Goal: Information Seeking & Learning: Learn about a topic

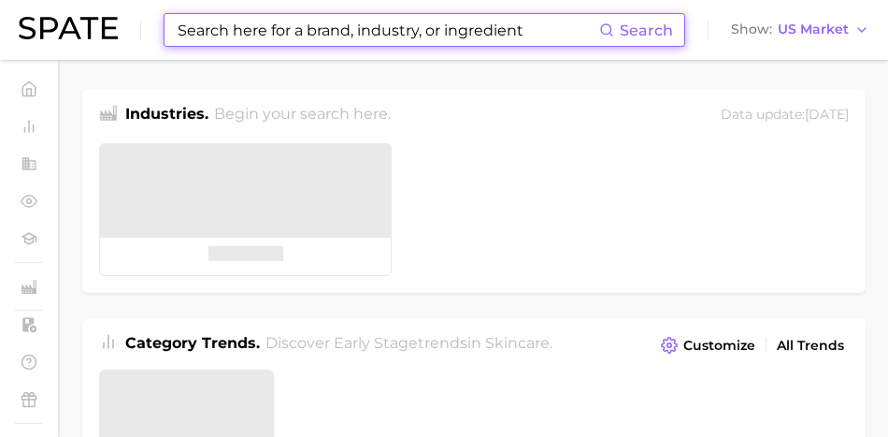
click at [308, 32] on input at bounding box center [388, 30] width 424 height 32
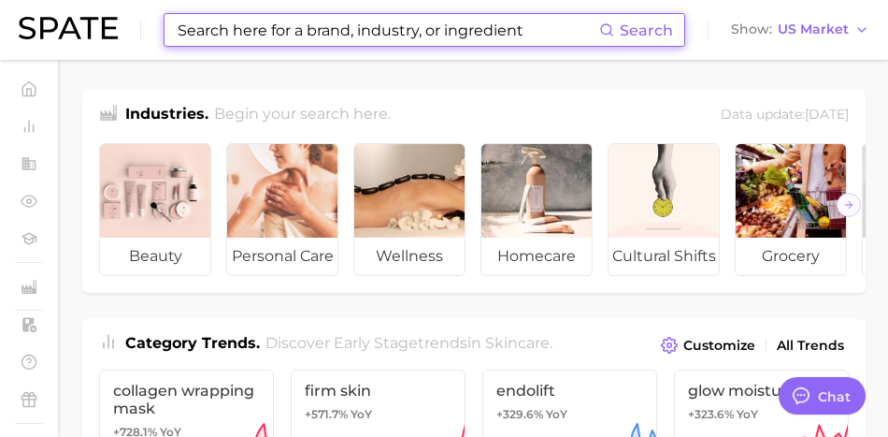
scroll to position [3178, 0]
type input "ㅔ"
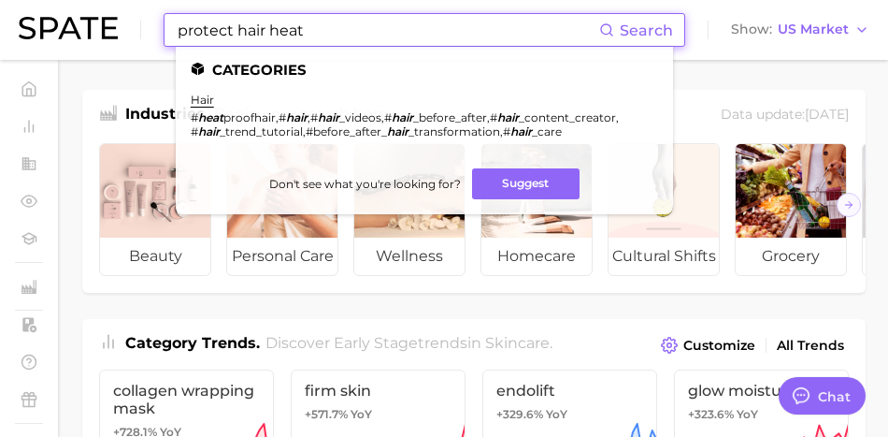
drag, startPoint x: 294, startPoint y: 36, endPoint x: 392, endPoint y: 34, distance: 97.2
click at [392, 34] on input "protect hair heat" at bounding box center [388, 30] width 424 height 32
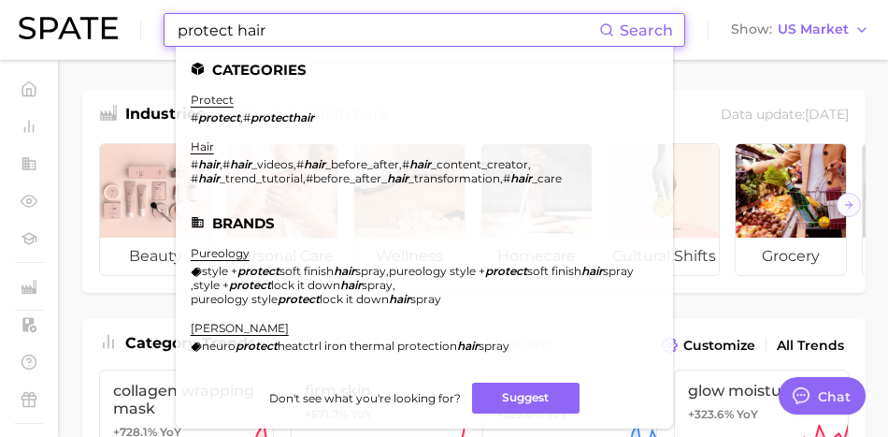
type input "protect hair"
click at [238, 106] on li "protect # protect , # protecthair" at bounding box center [252, 109] width 123 height 32
click at [234, 103] on link "protect" at bounding box center [212, 100] width 43 height 14
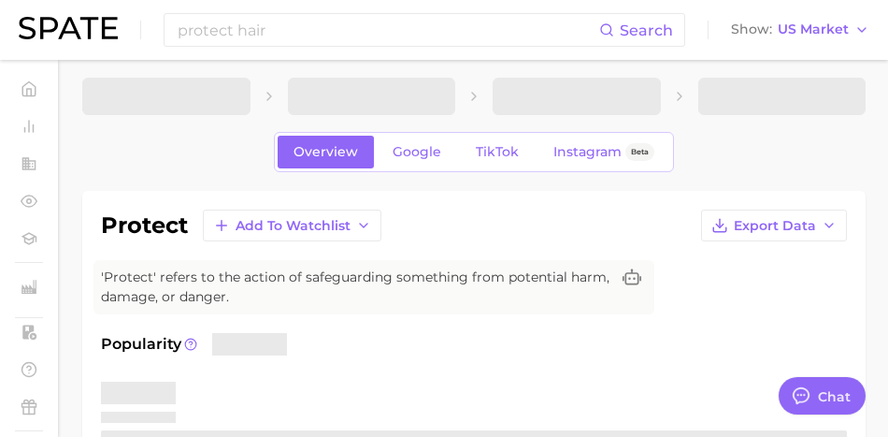
scroll to position [12, 0]
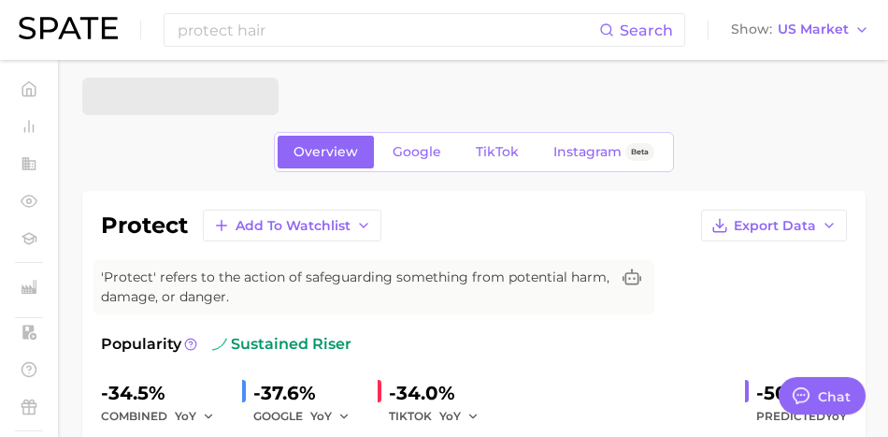
type textarea "x"
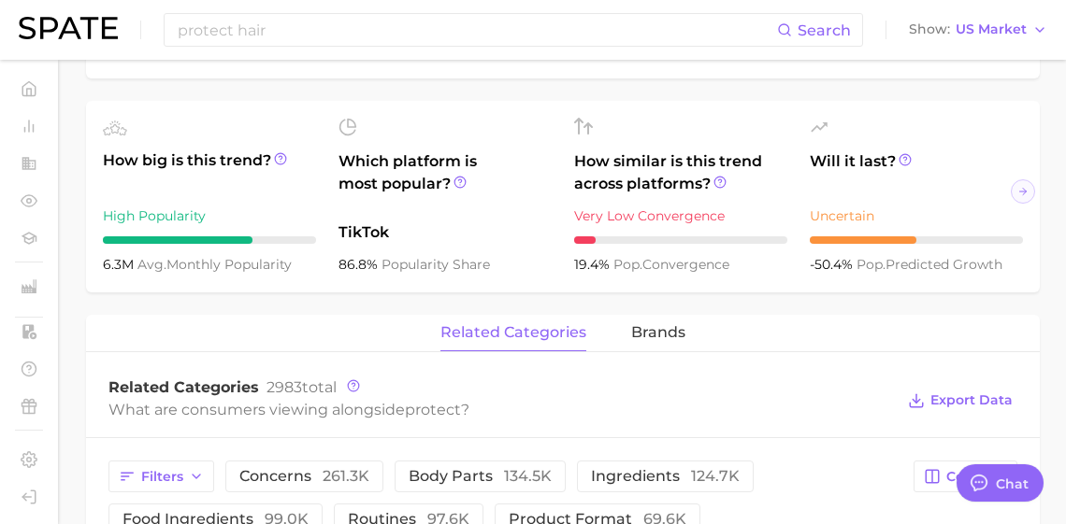
scroll to position [0, 0]
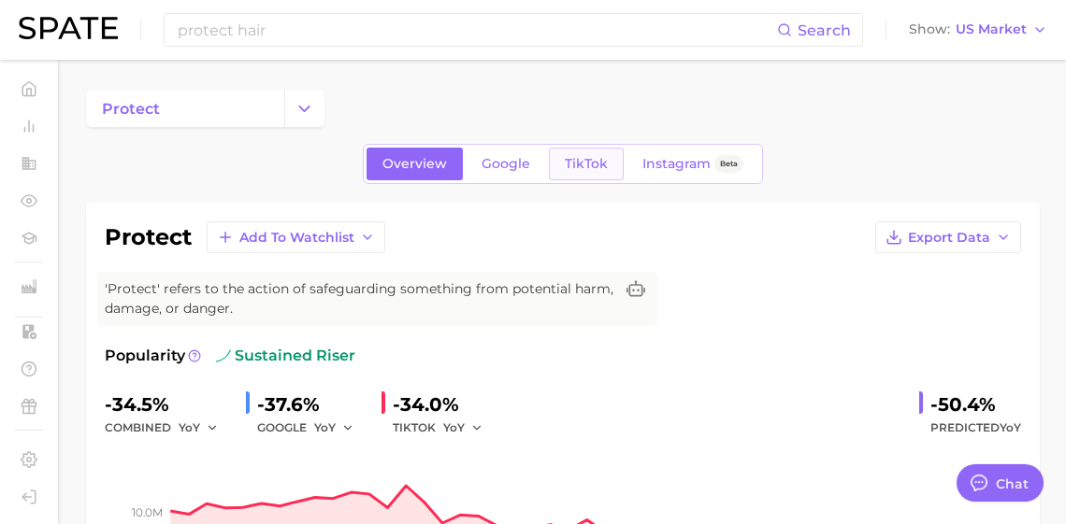
click at [608, 172] on span "TikTok" at bounding box center [586, 164] width 43 height 16
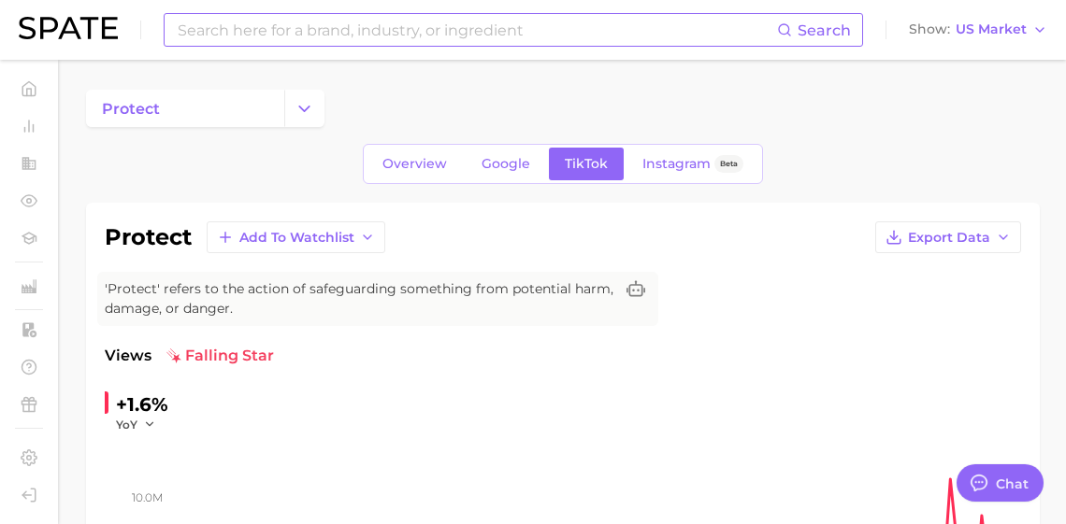
click at [404, 39] on input at bounding box center [476, 30] width 601 height 32
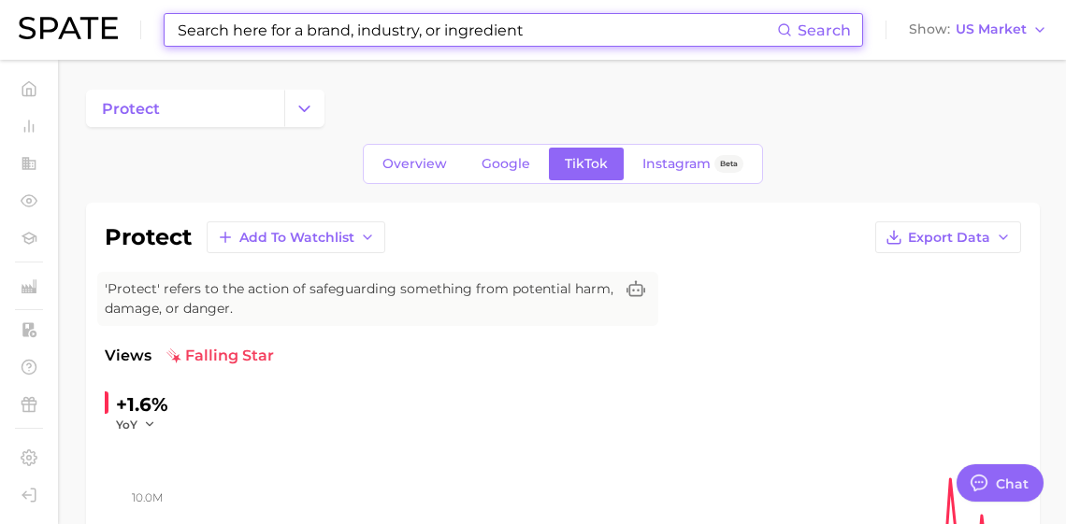
paste input "cosmetics"
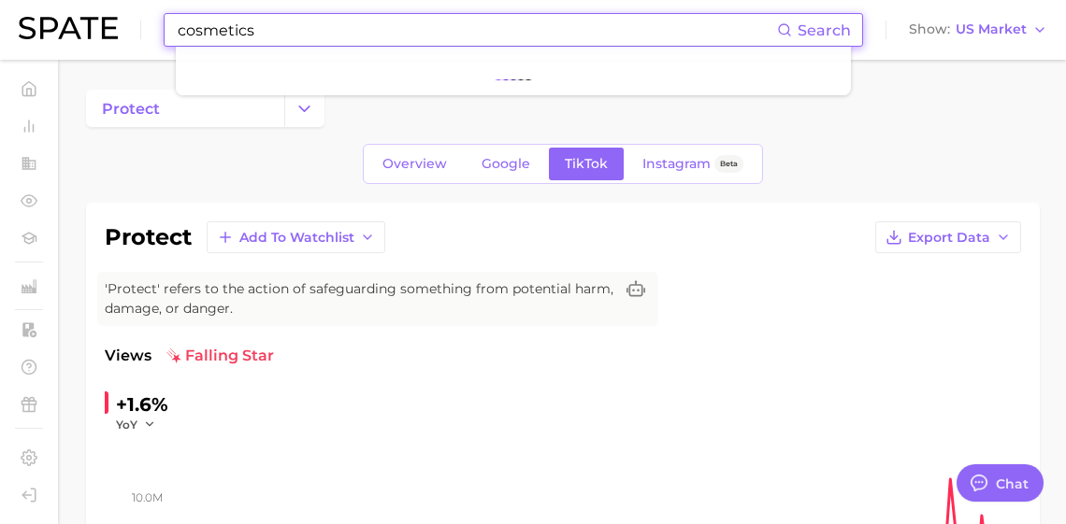
type input "cosmetics"
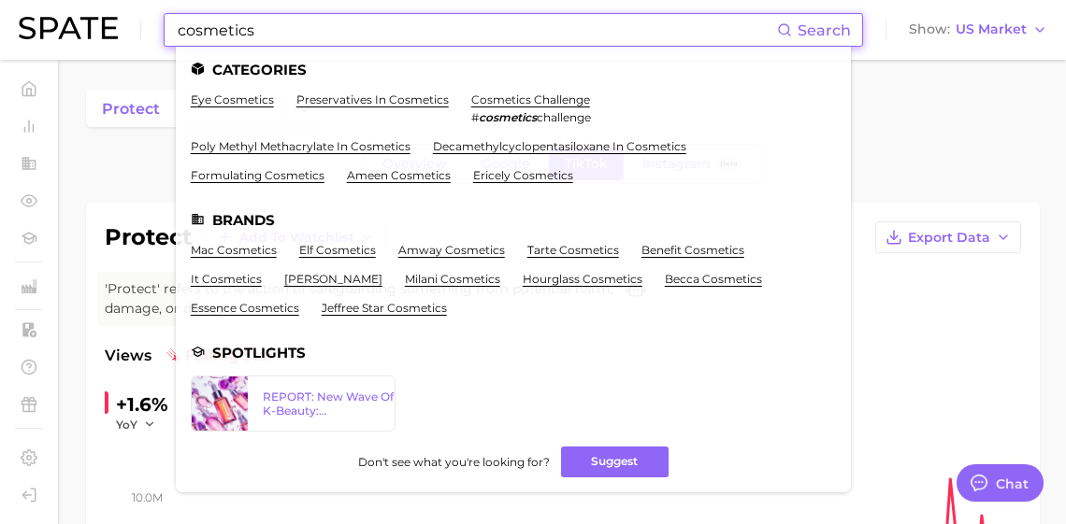
click at [683, 108] on ul "eye cosmetics preservatives in cosmetics cosmetics challenge # cosmetics challe…" at bounding box center [513, 145] width 645 height 105
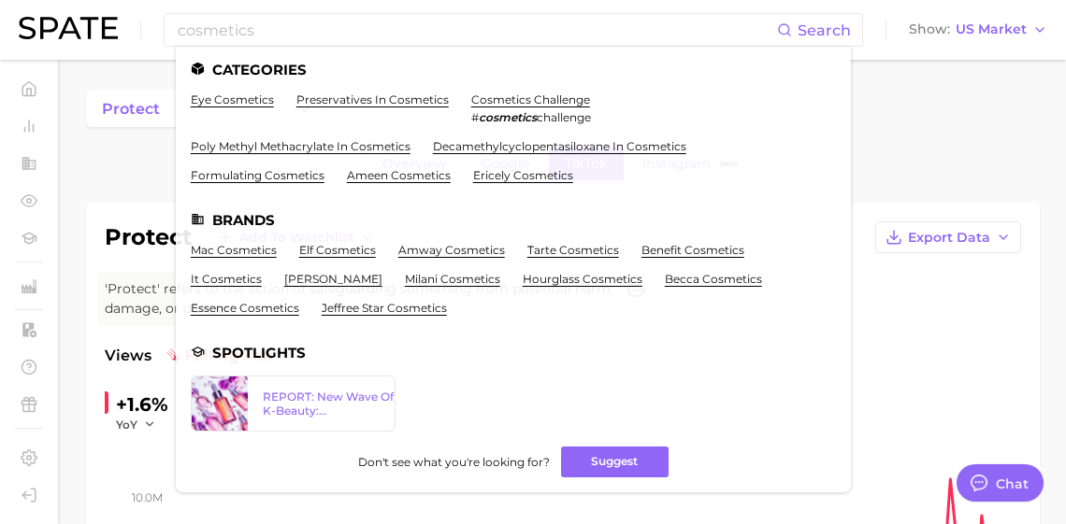
click at [897, 103] on div "protect" at bounding box center [563, 108] width 954 height 37
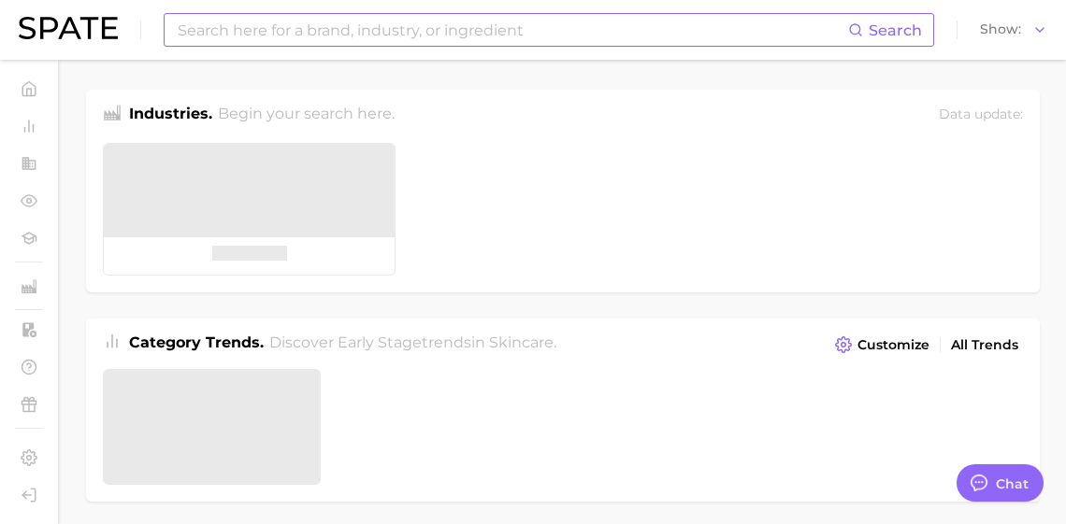
click at [277, 35] on input at bounding box center [512, 30] width 672 height 32
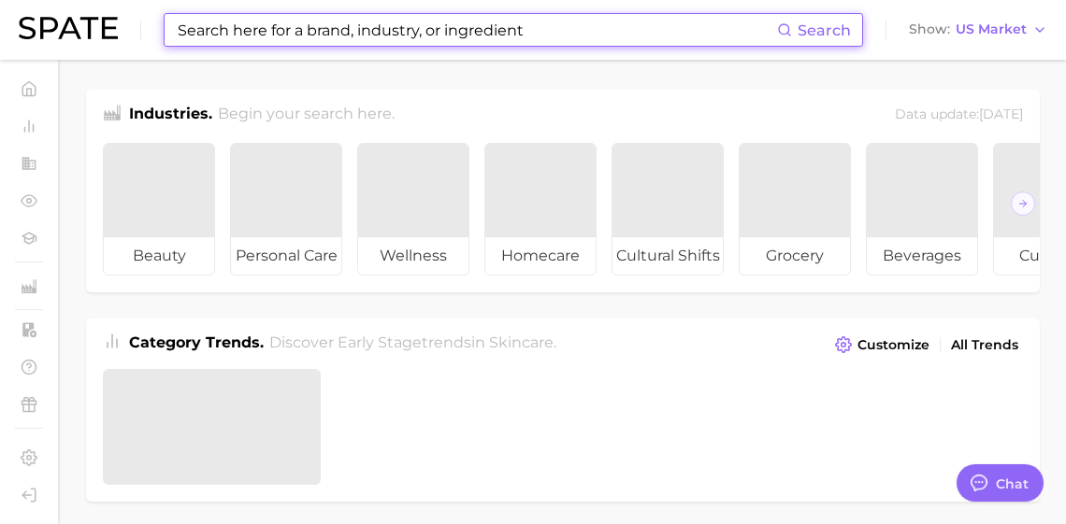
paste input "tiktok"
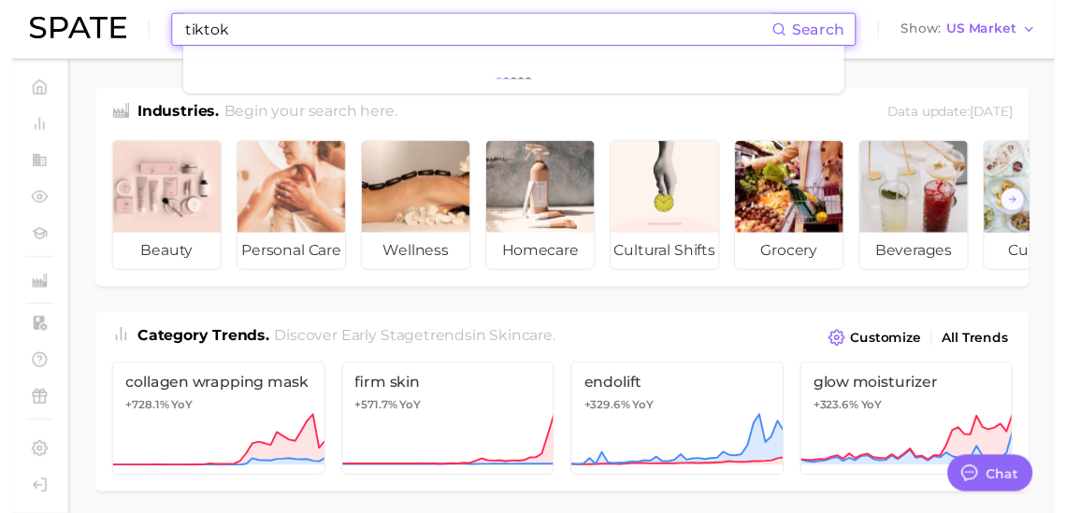
scroll to position [3090, 0]
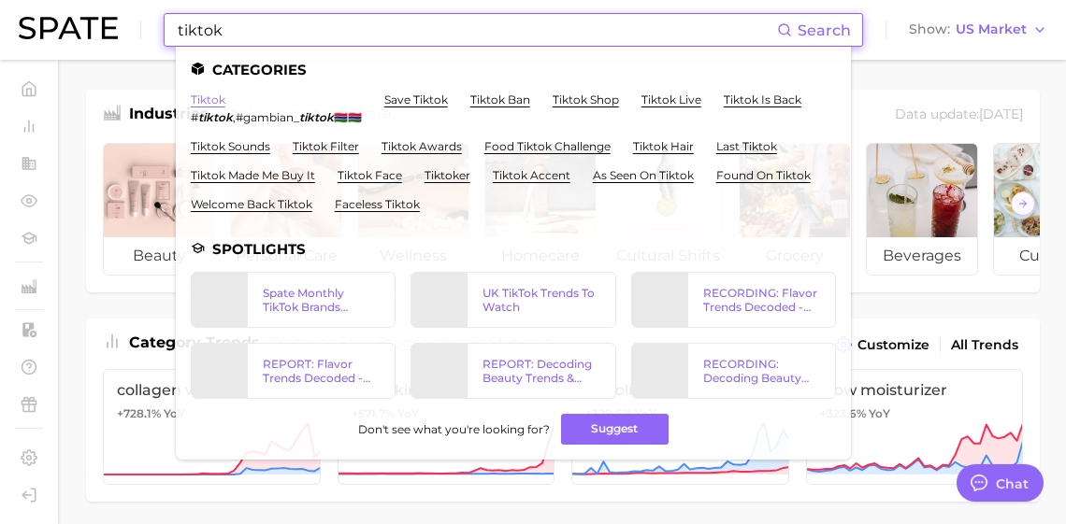
type input "tiktok"
click at [225, 96] on link "tiktok" at bounding box center [208, 100] width 35 height 14
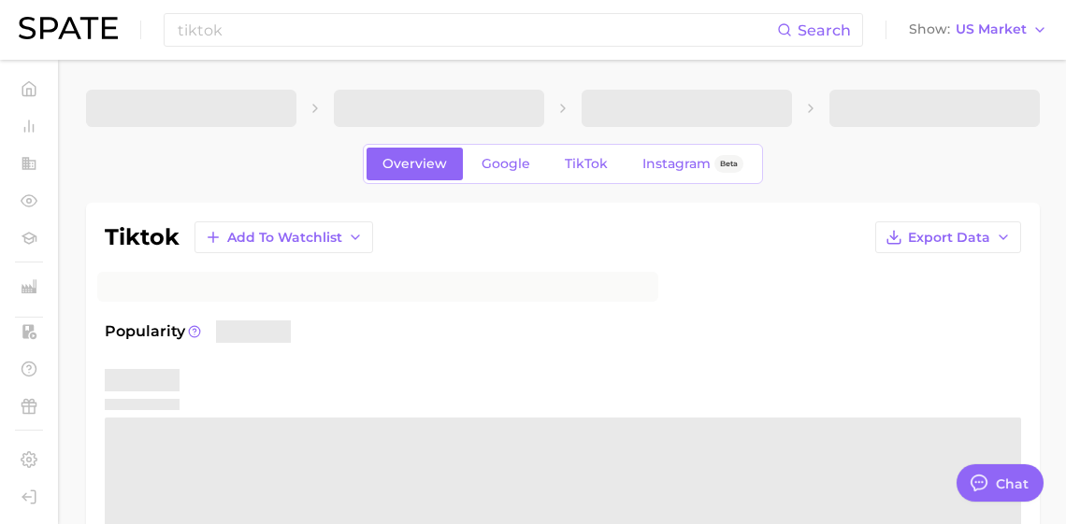
type textarea "x"
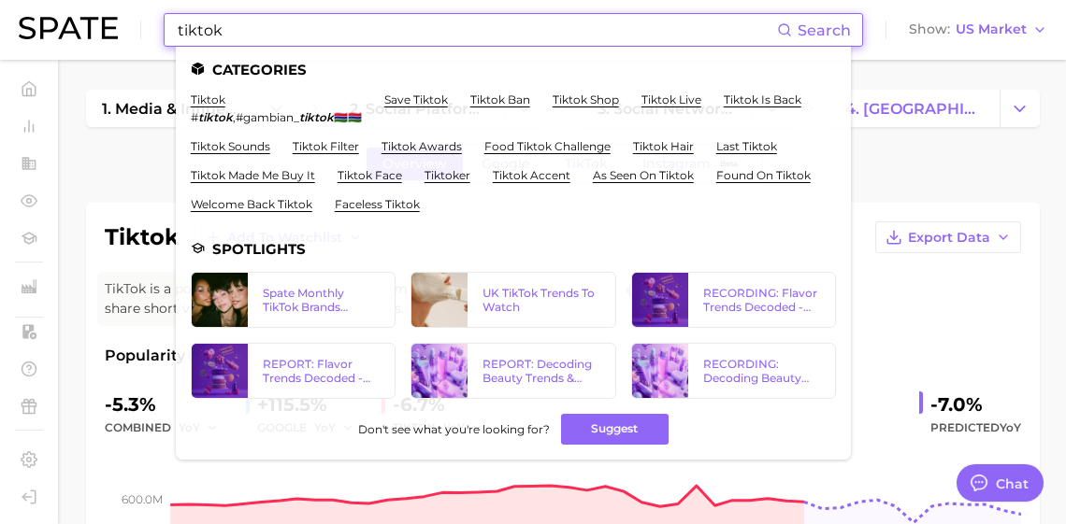
click at [620, 22] on input "tiktok" at bounding box center [476, 30] width 601 height 32
paste input "sylph"
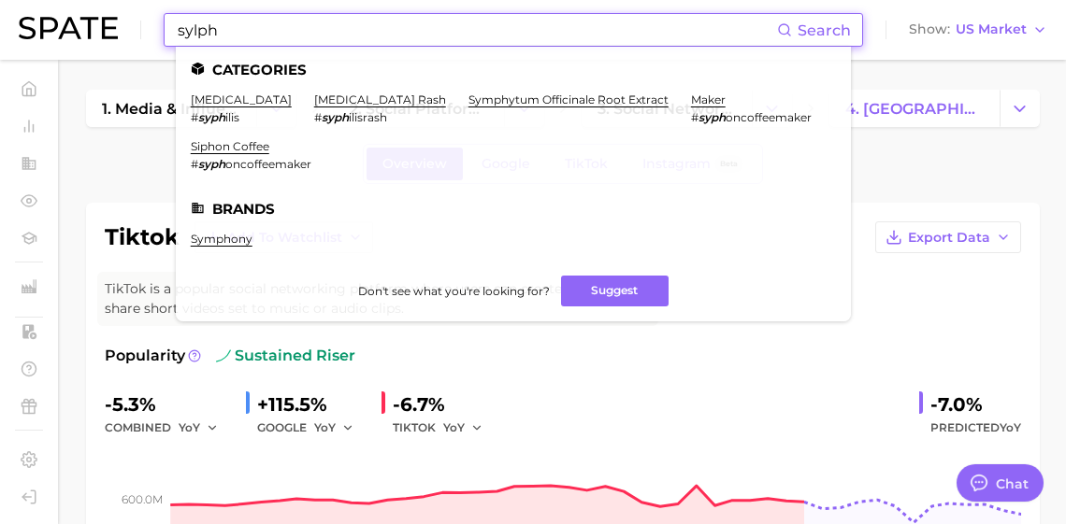
click at [501, 39] on input "sylph" at bounding box center [476, 30] width 601 height 32
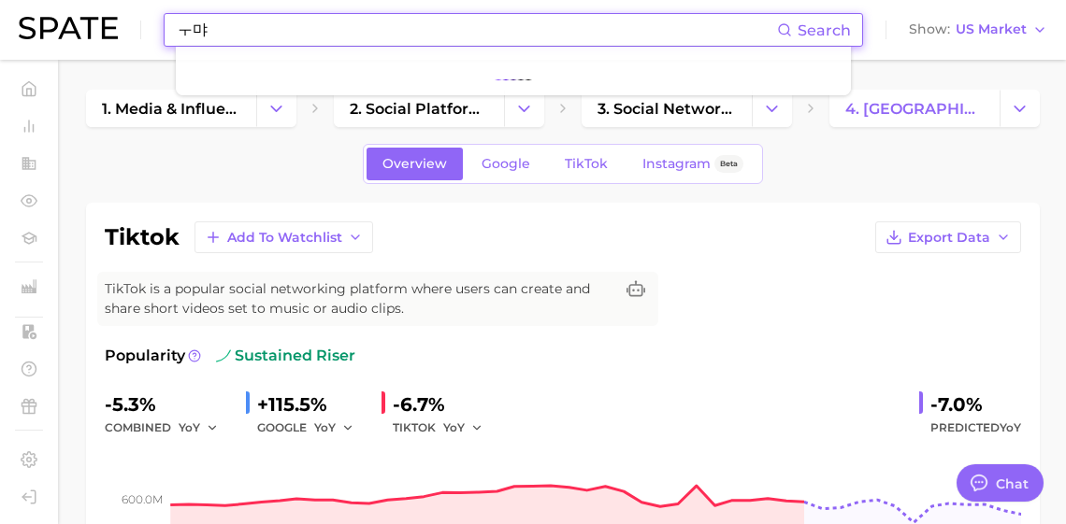
type input "ㅜ"
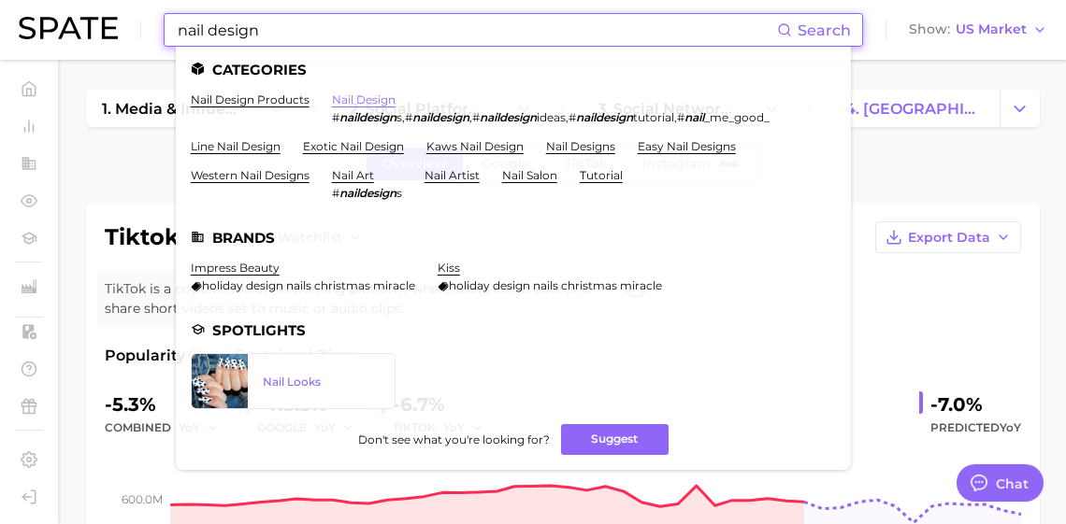
type input "nail design"
click at [332, 107] on link "nail design" at bounding box center [364, 100] width 64 height 14
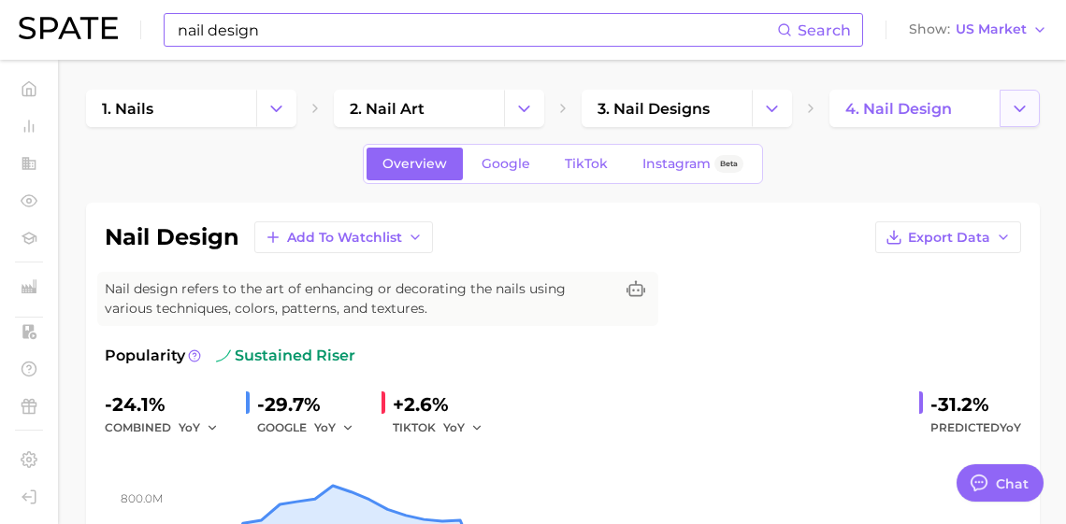
click at [1028, 108] on icon "Change Category" at bounding box center [1020, 109] width 20 height 20
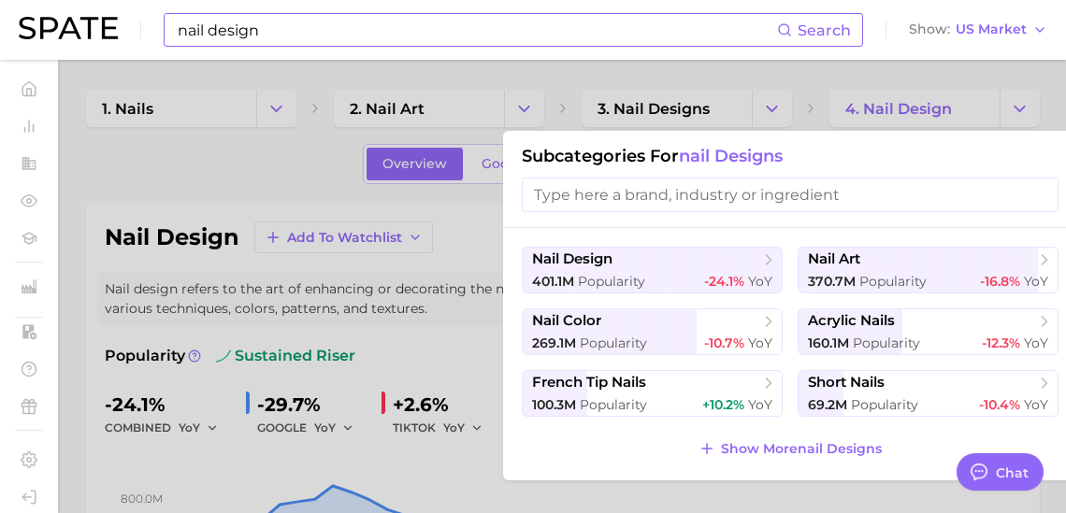
click at [784, 108] on div at bounding box center [533, 256] width 1066 height 513
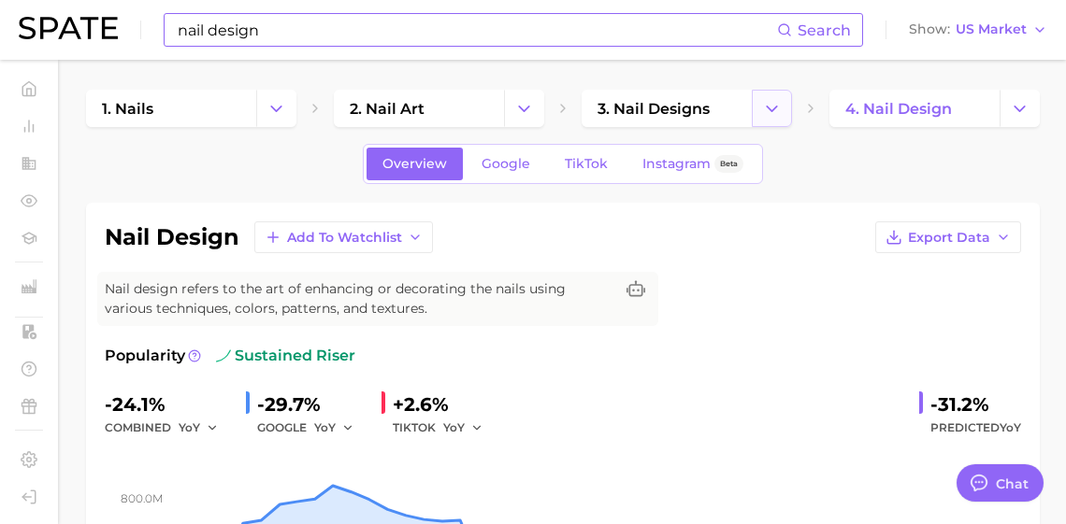
click at [778, 109] on icon "Change Category" at bounding box center [772, 109] width 20 height 20
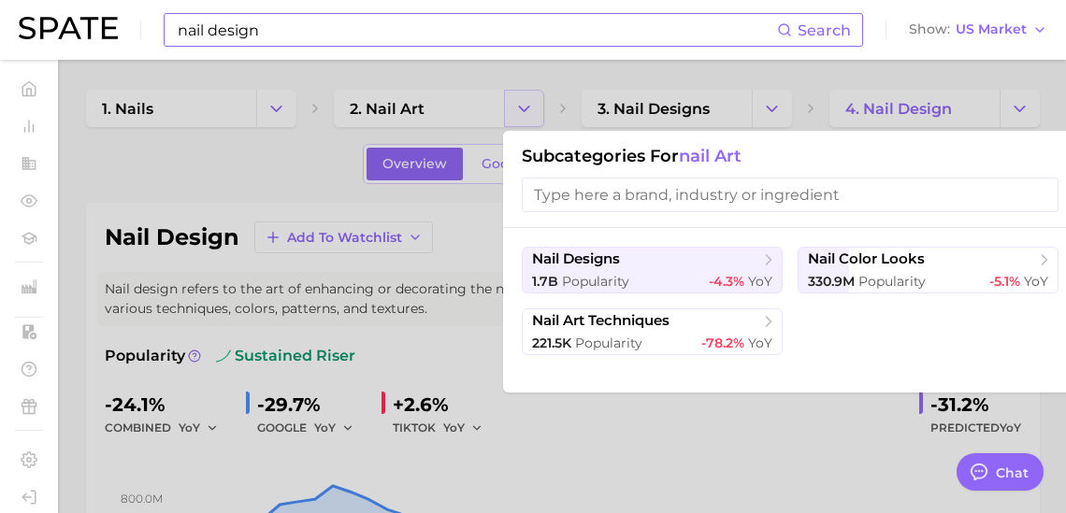
click at [538, 107] on div at bounding box center [533, 256] width 1066 height 513
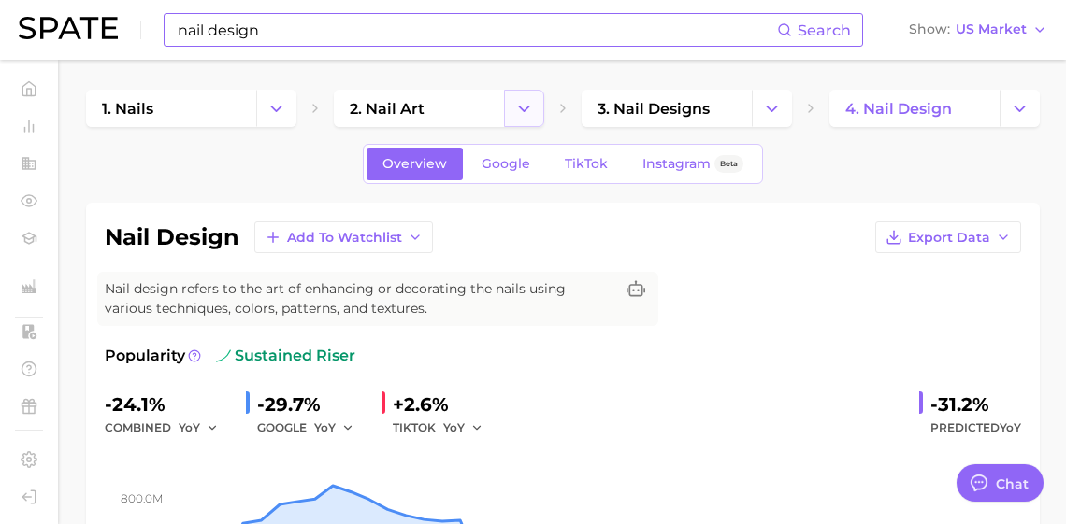
click at [534, 109] on icon "Change Category" at bounding box center [524, 109] width 20 height 20
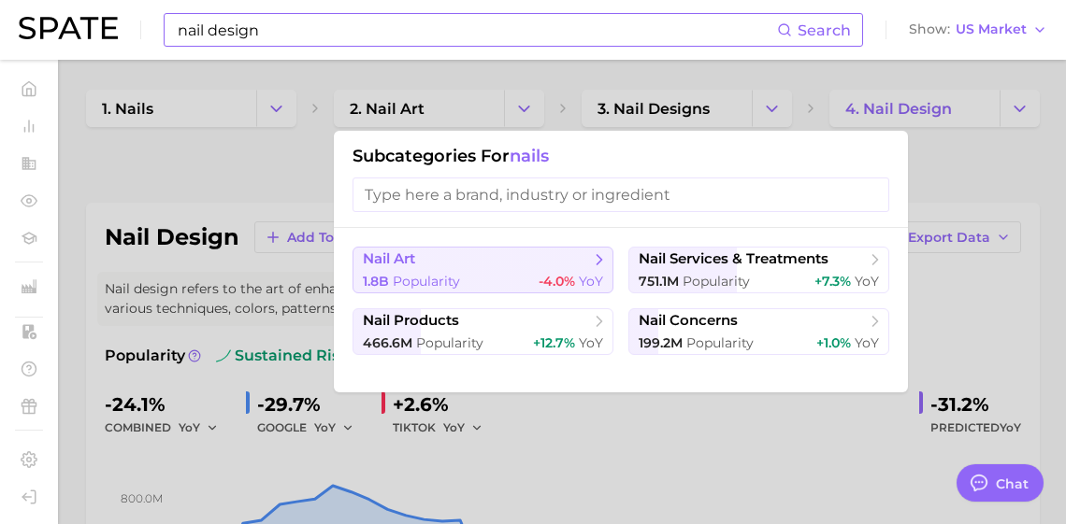
click at [569, 282] on span "-4.0% YoY" at bounding box center [570, 282] width 65 height 18
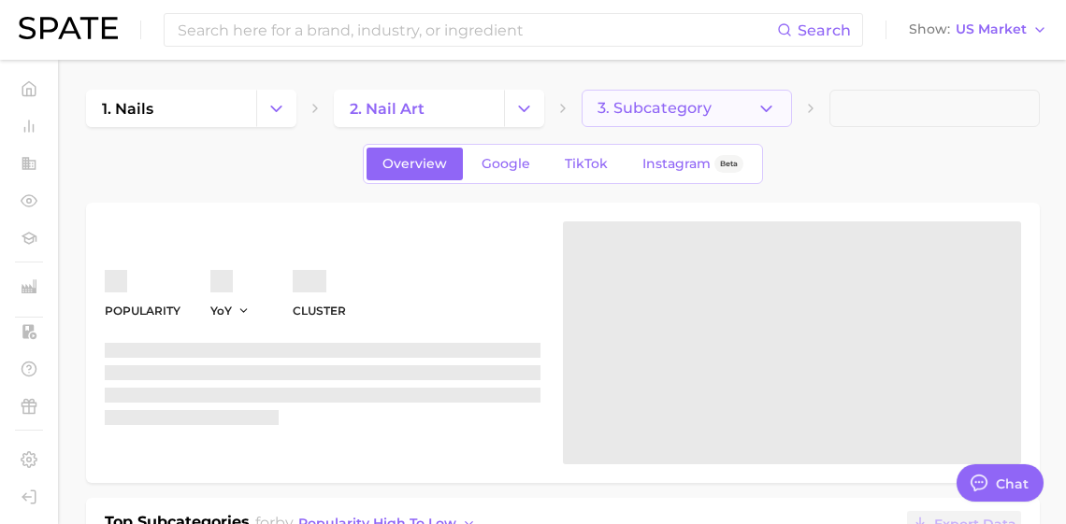
click at [669, 115] on span "3. Subcategory" at bounding box center [654, 108] width 114 height 17
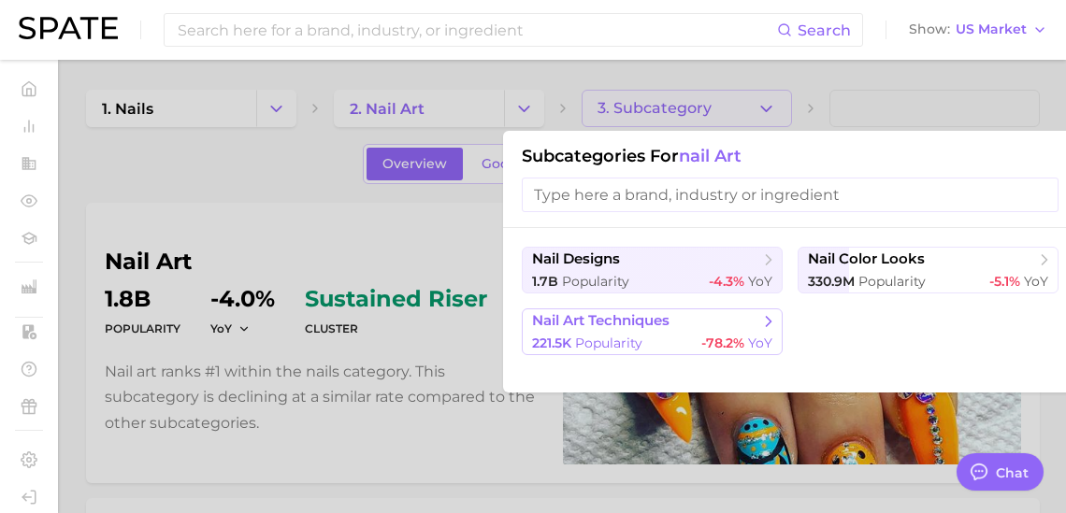
click at [677, 348] on button "nail art techniques 221.5k Popularity -78.2% YoY" at bounding box center [652, 332] width 261 height 47
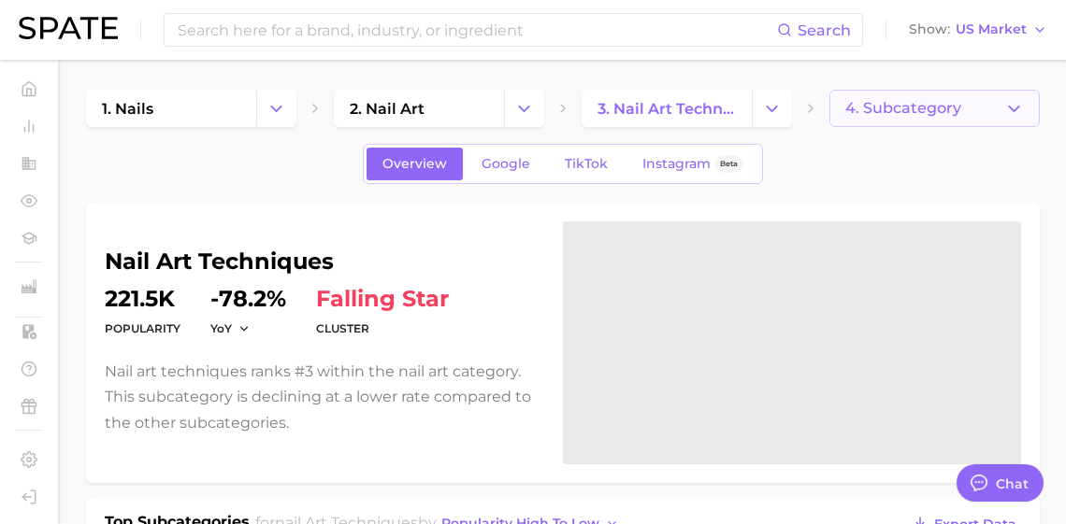
click at [900, 118] on button "4. Subcategory" at bounding box center [934, 108] width 210 height 37
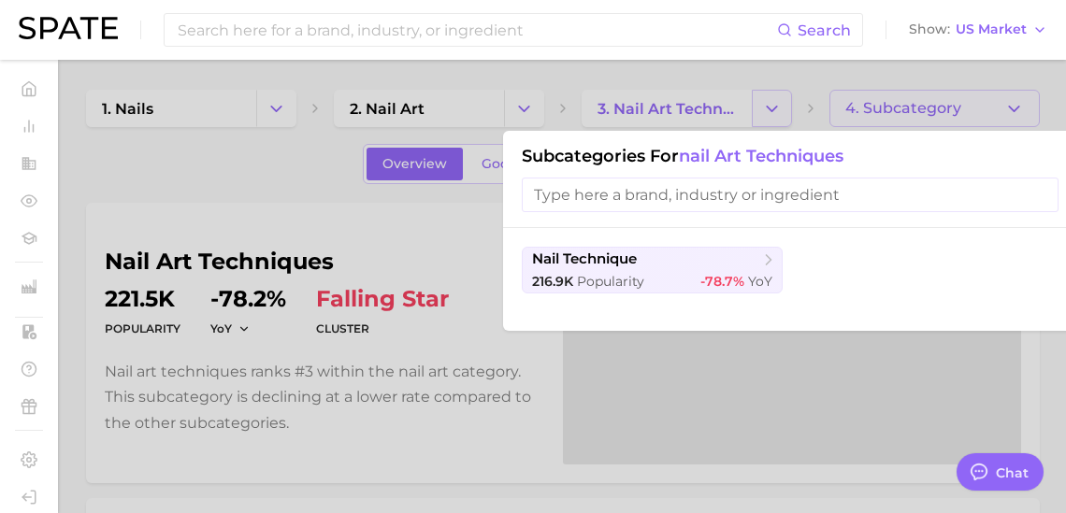
click at [781, 105] on div at bounding box center [533, 256] width 1066 height 513
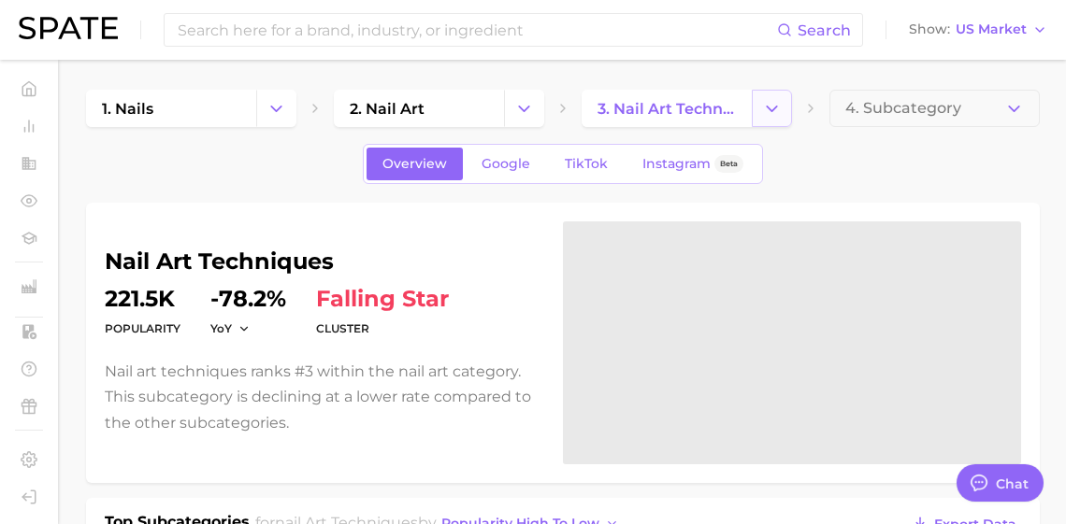
click at [778, 108] on icon "Change Category" at bounding box center [772, 109] width 20 height 20
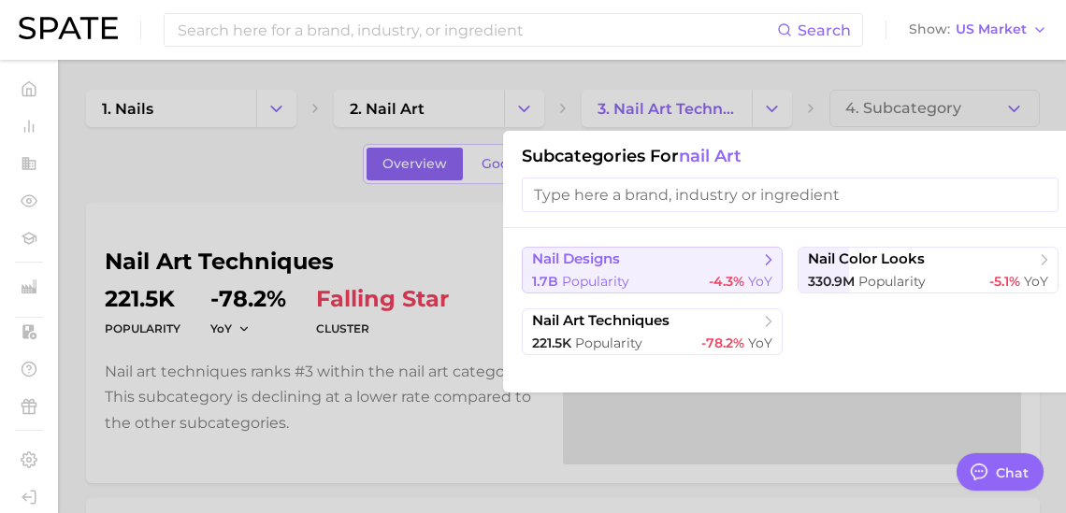
click at [687, 266] on span "nail designs" at bounding box center [645, 260] width 227 height 19
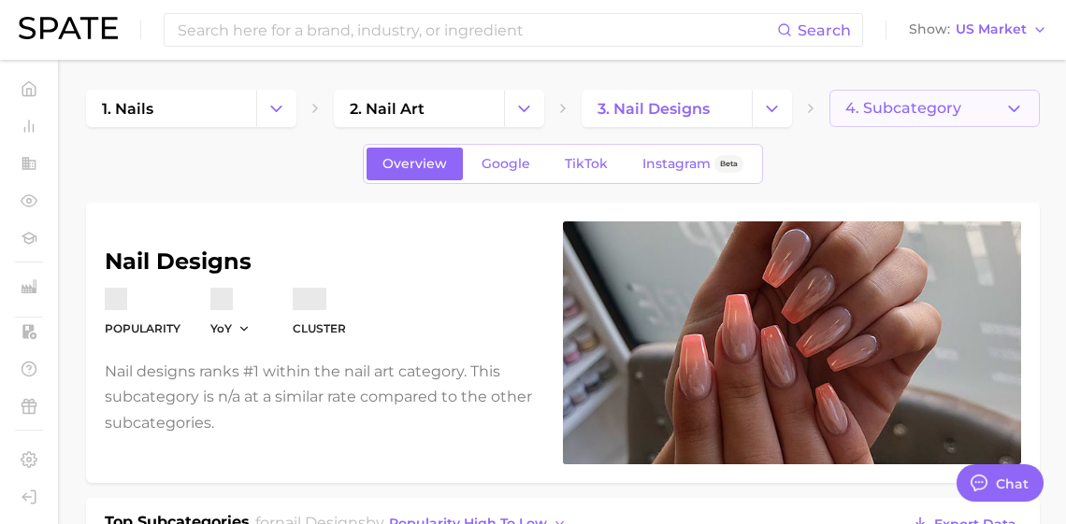
click at [891, 116] on span "4. Subcategory" at bounding box center [903, 108] width 116 height 17
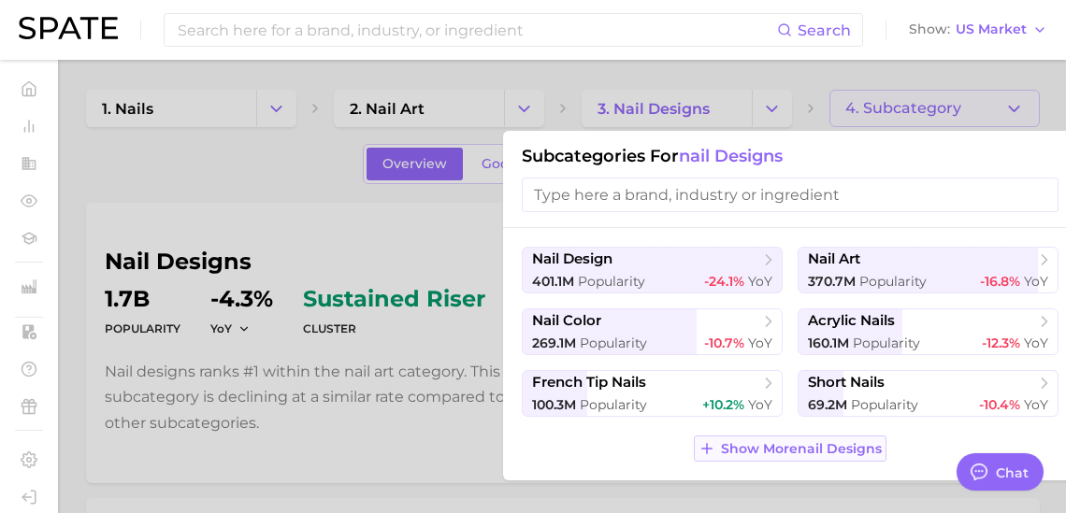
click at [783, 457] on span "Show More nail designs" at bounding box center [801, 449] width 161 height 16
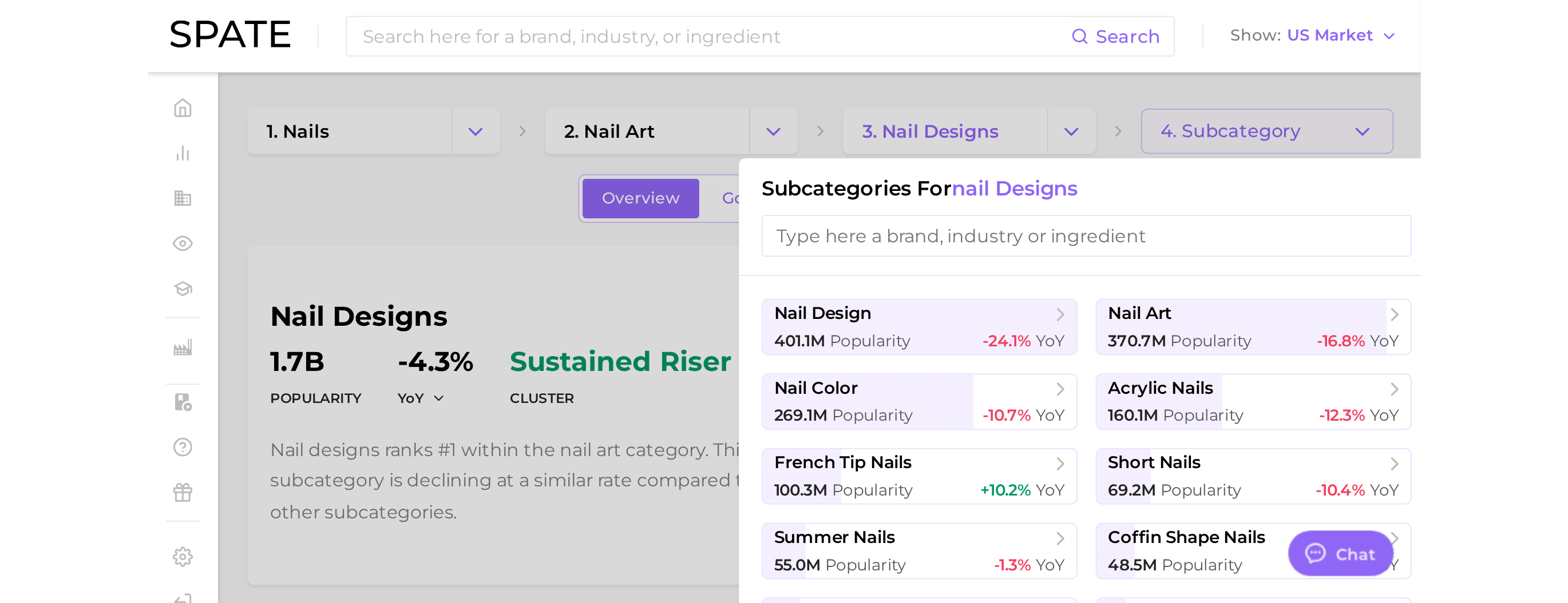
scroll to position [1696, 0]
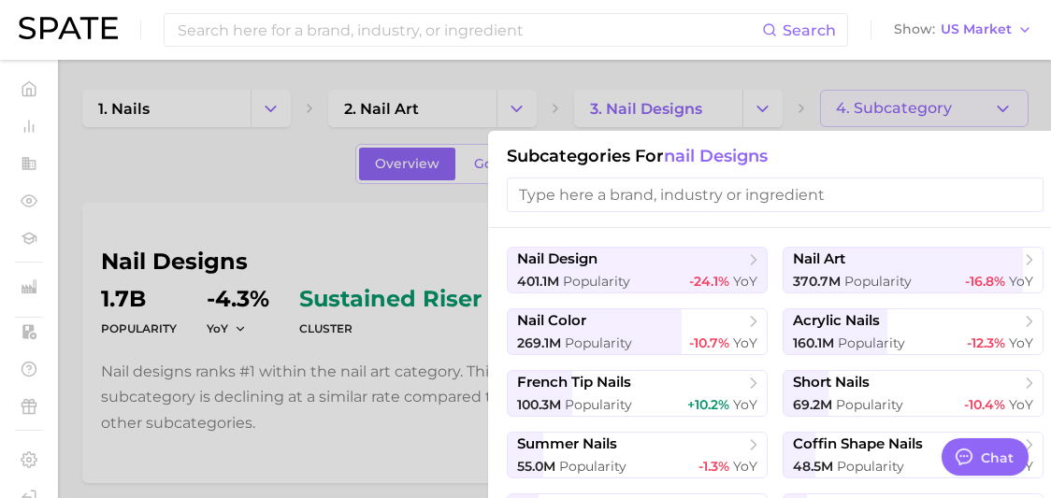
type textarea "x"
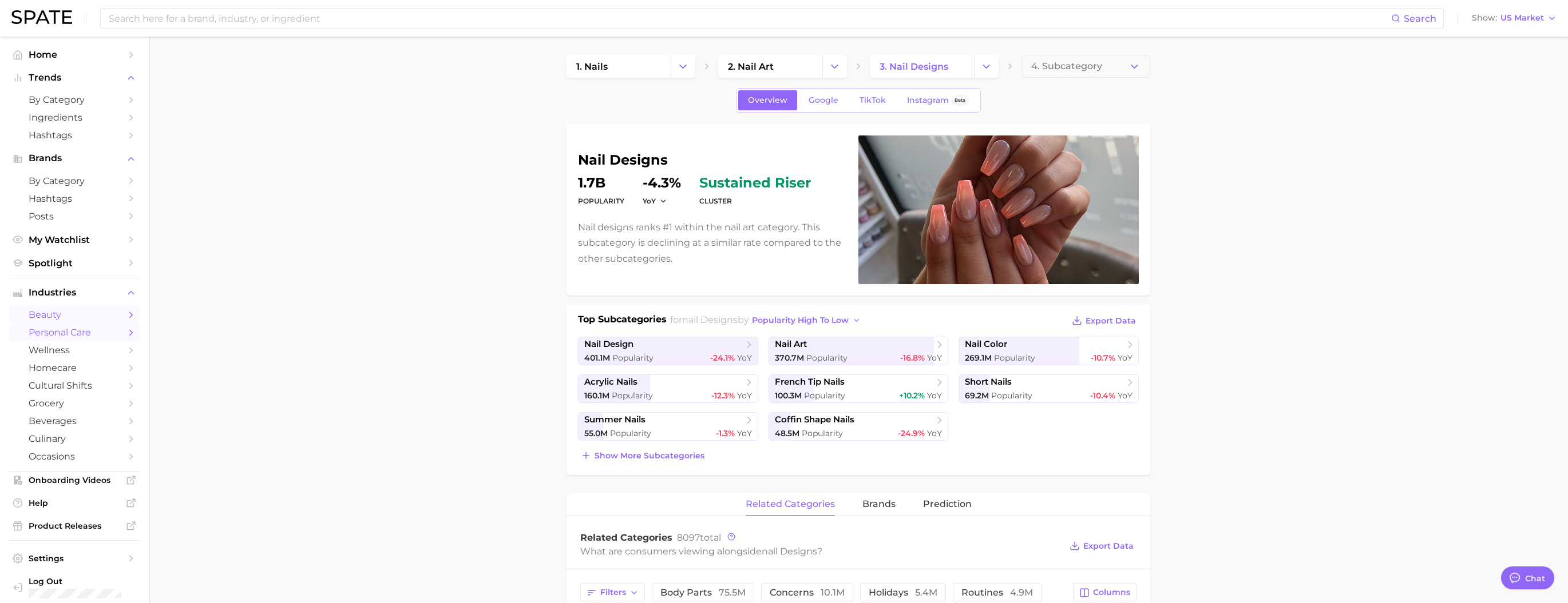
click at [62, 320] on span "personal care" at bounding box center [75, 333] width 92 height 11
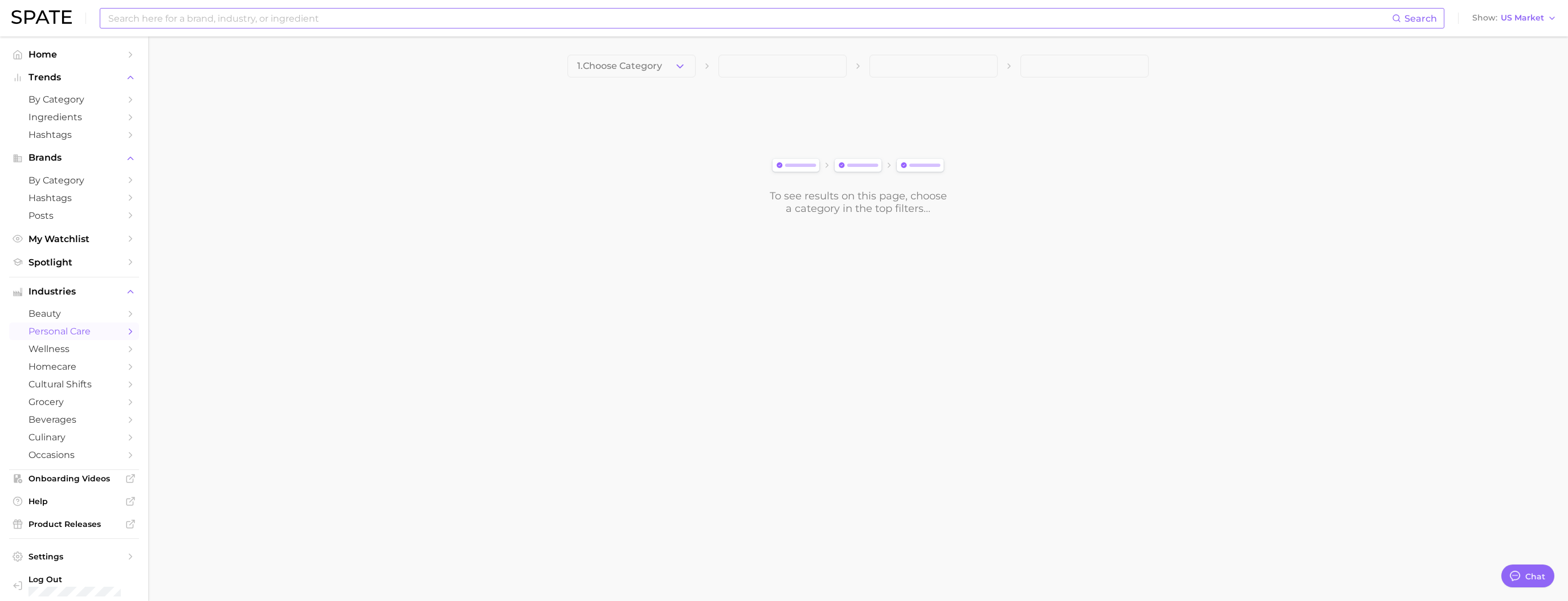
click at [292, 23] on input at bounding box center [750, 18] width 1285 height 20
paste input "metatone tonic"
drag, startPoint x: 170, startPoint y: 18, endPoint x: 192, endPoint y: 27, distance: 23.8
click at [192, 27] on input "metatone tonic" at bounding box center [750, 18] width 1285 height 20
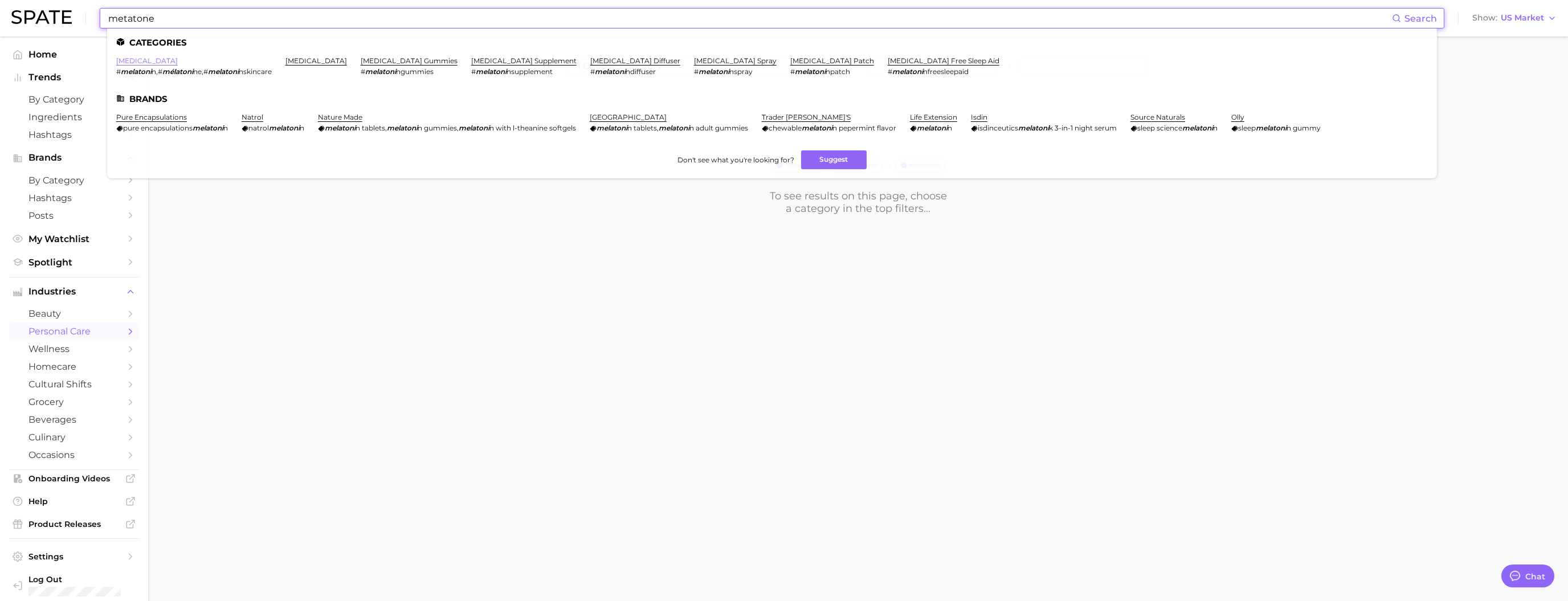
type input "metatone"
click at [152, 61] on link "[MEDICAL_DATA]" at bounding box center [147, 61] width 62 height 9
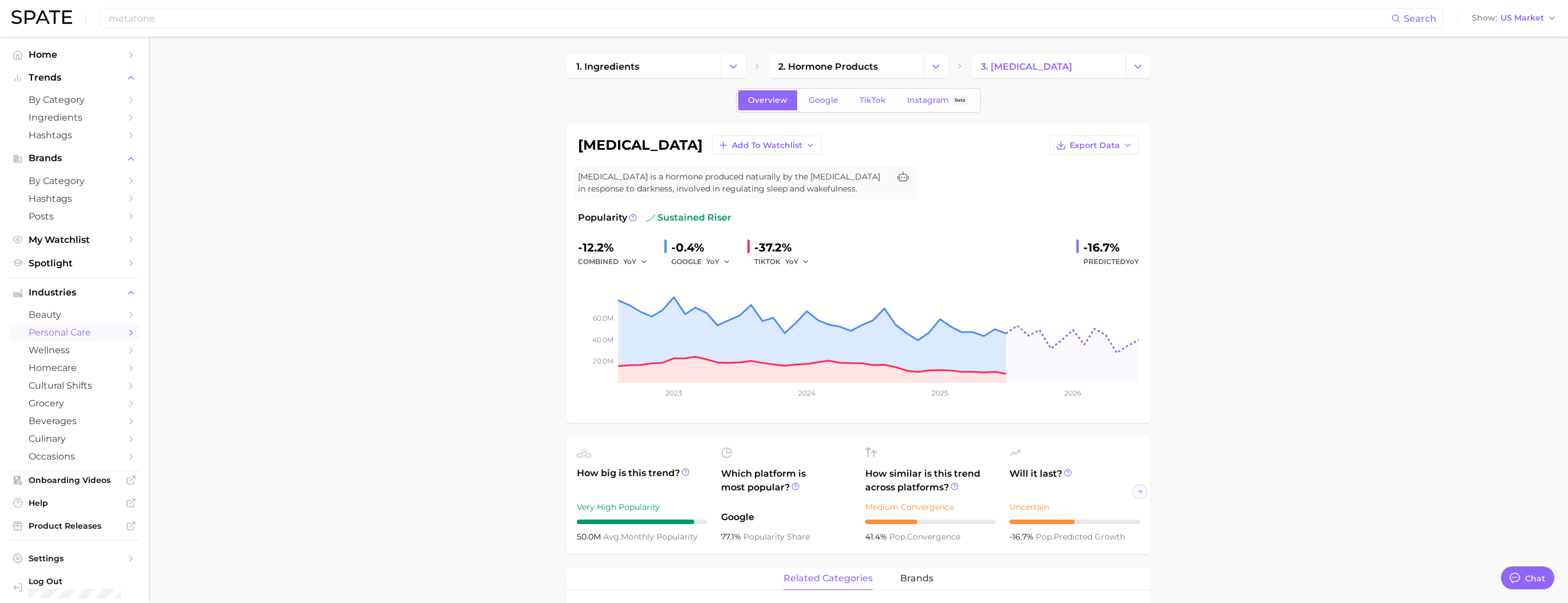
click at [112, 320] on link "personal care" at bounding box center [74, 332] width 130 height 18
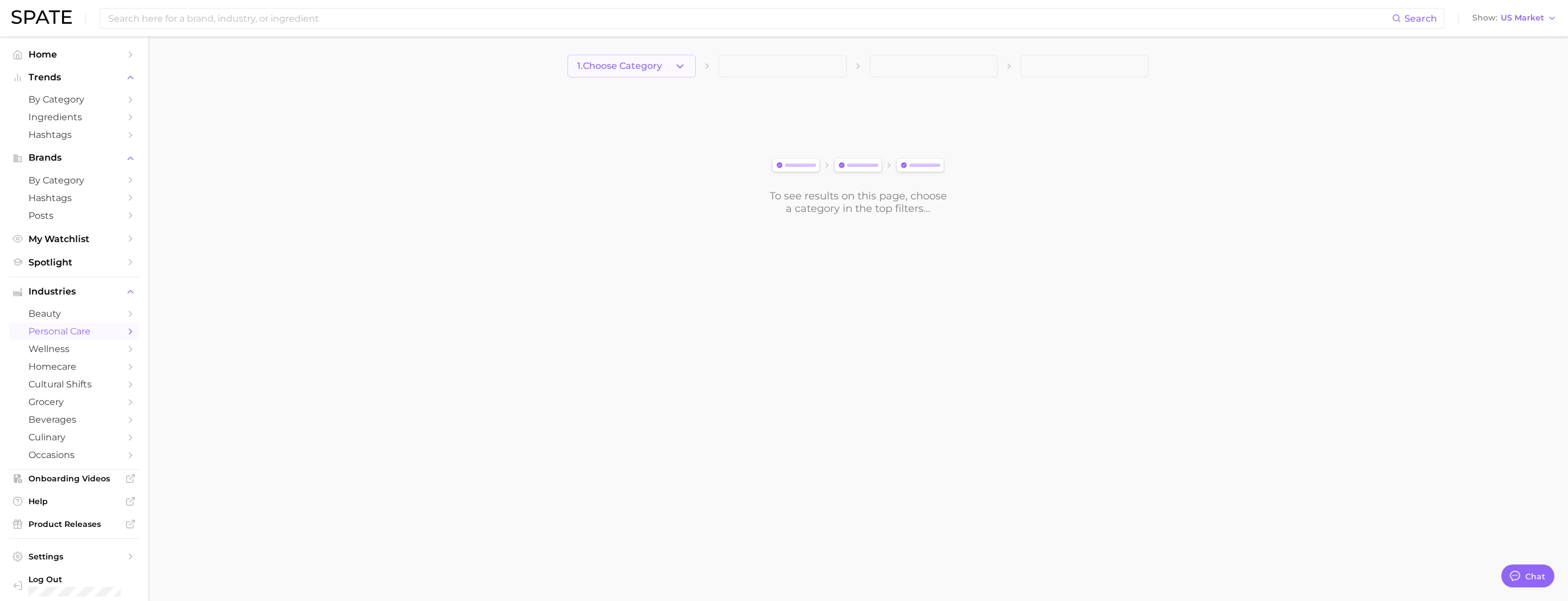
click at [598, 61] on span "1. Choose Category" at bounding box center [619, 66] width 85 height 10
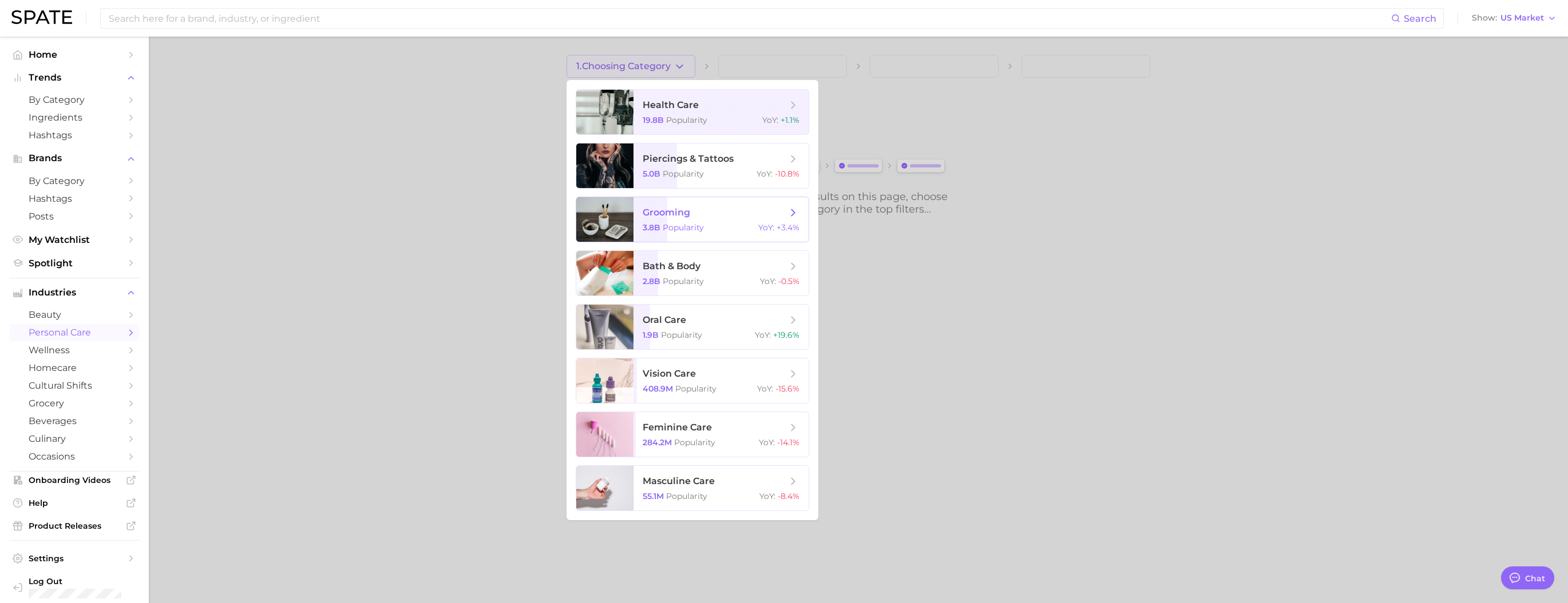
scroll to position [9, 0]
click at [79, 320] on span "wellness" at bounding box center [75, 350] width 92 height 11
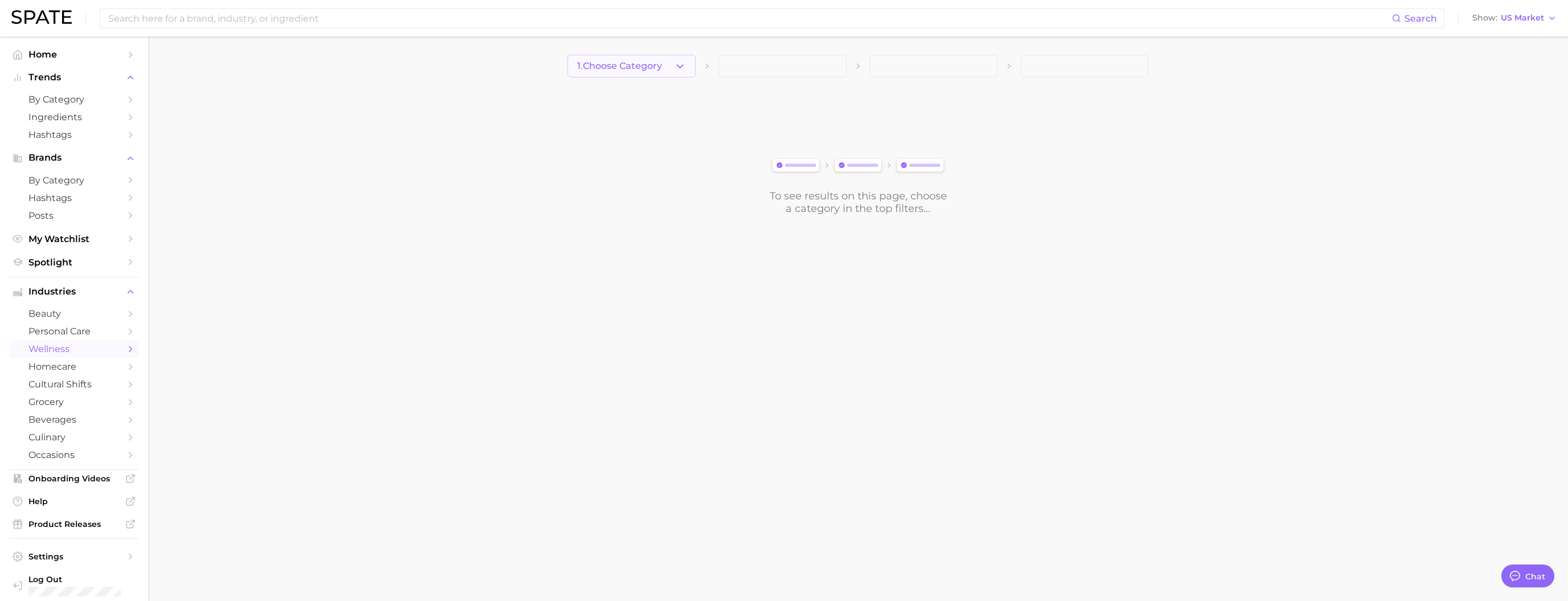
click at [616, 66] on span "1. Choose Category" at bounding box center [619, 66] width 85 height 10
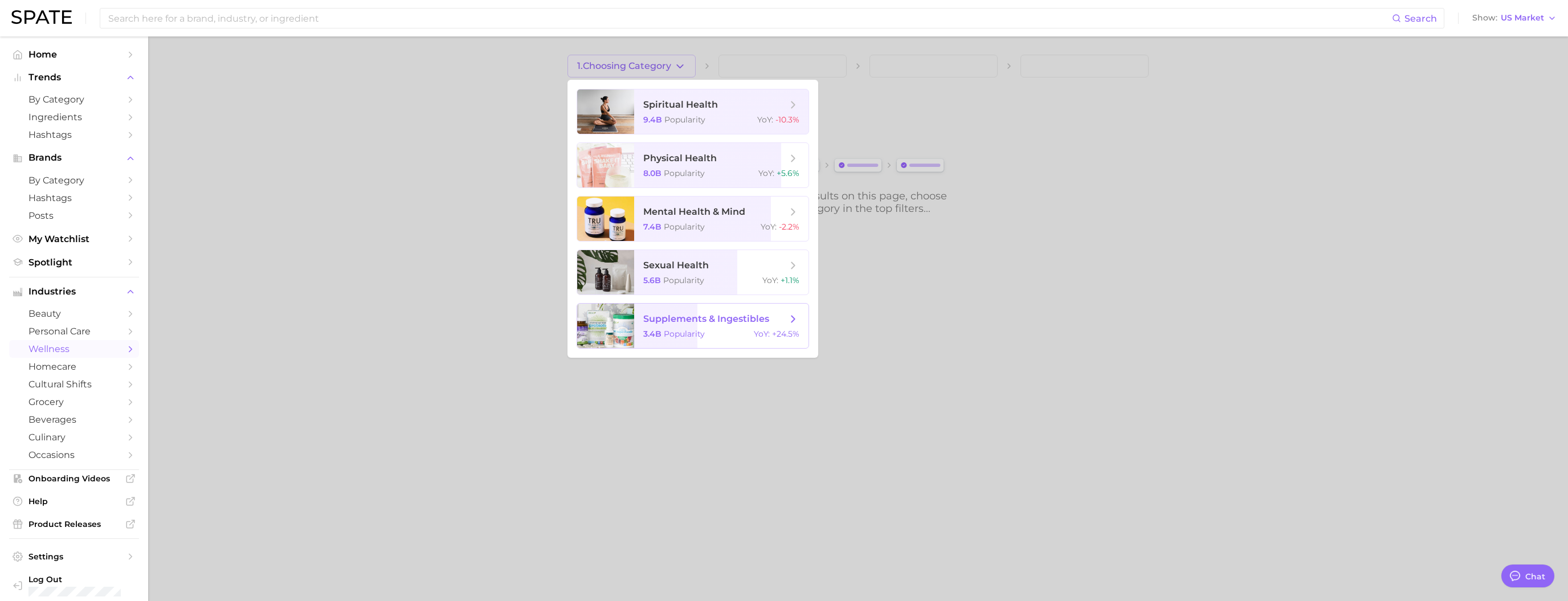
click at [656, 319] on span "supplements & ingestibles" at bounding box center [706, 319] width 126 height 11
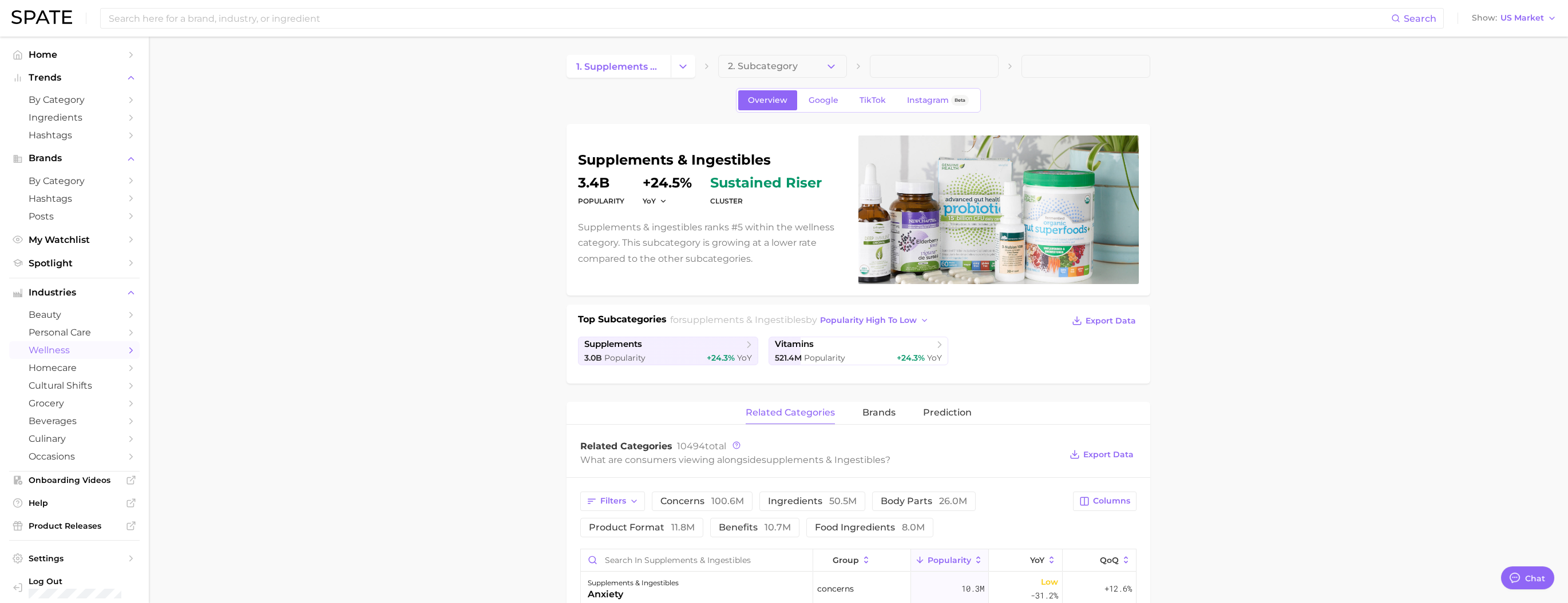
click at [659, 64] on span "2. Subcategory" at bounding box center [763, 66] width 70 height 10
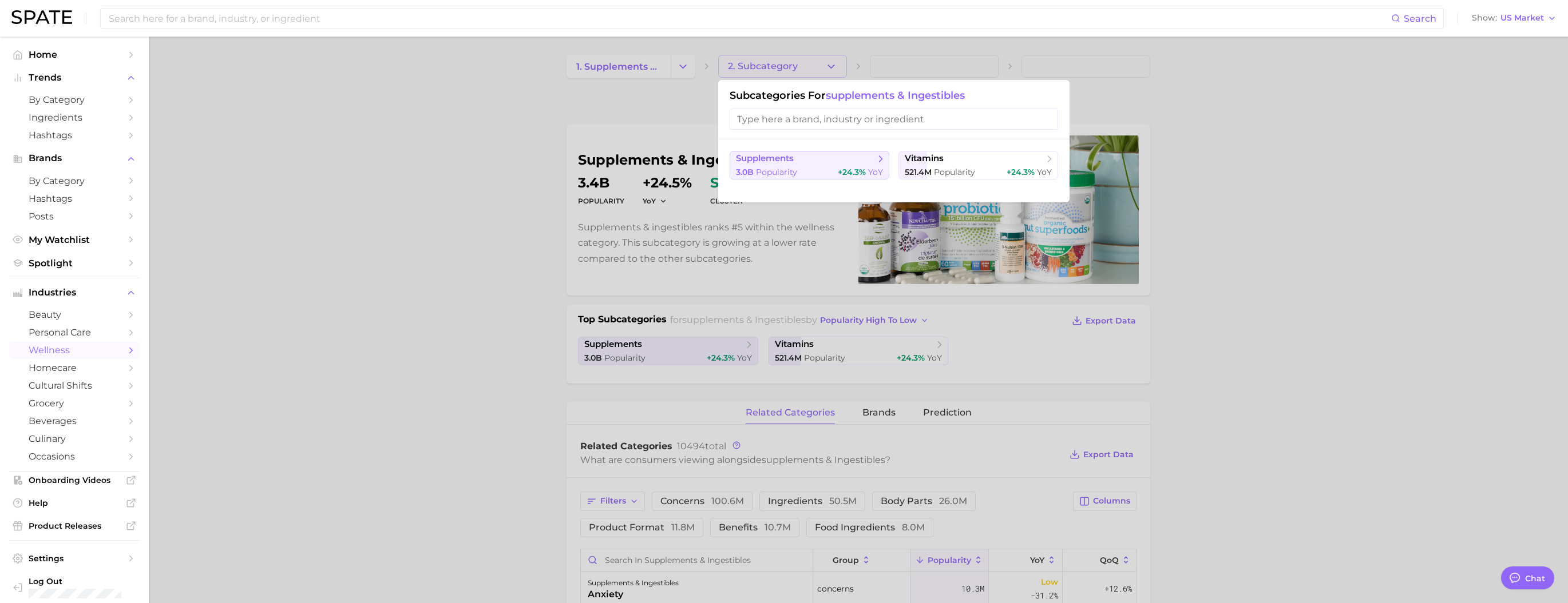
click at [659, 170] on span "+24.3%" at bounding box center [852, 172] width 28 height 10
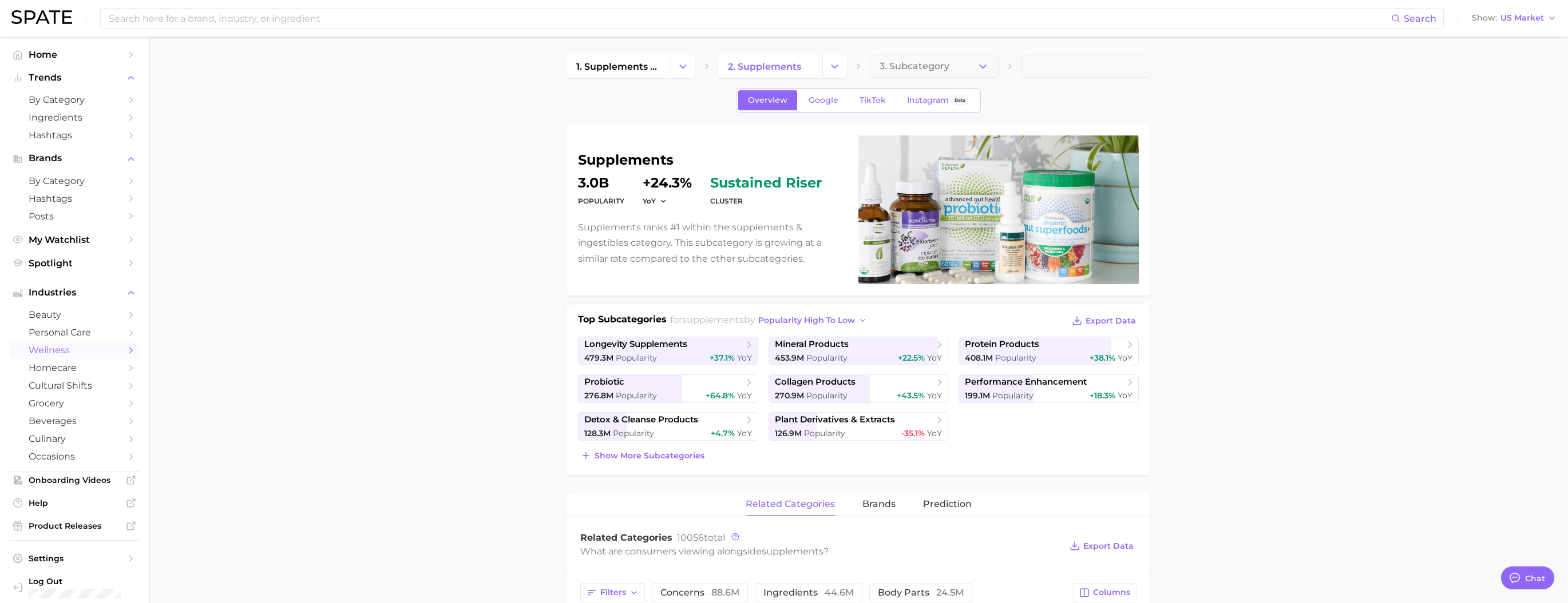
click at [659, 67] on span "3. Subcategory" at bounding box center [914, 66] width 70 height 10
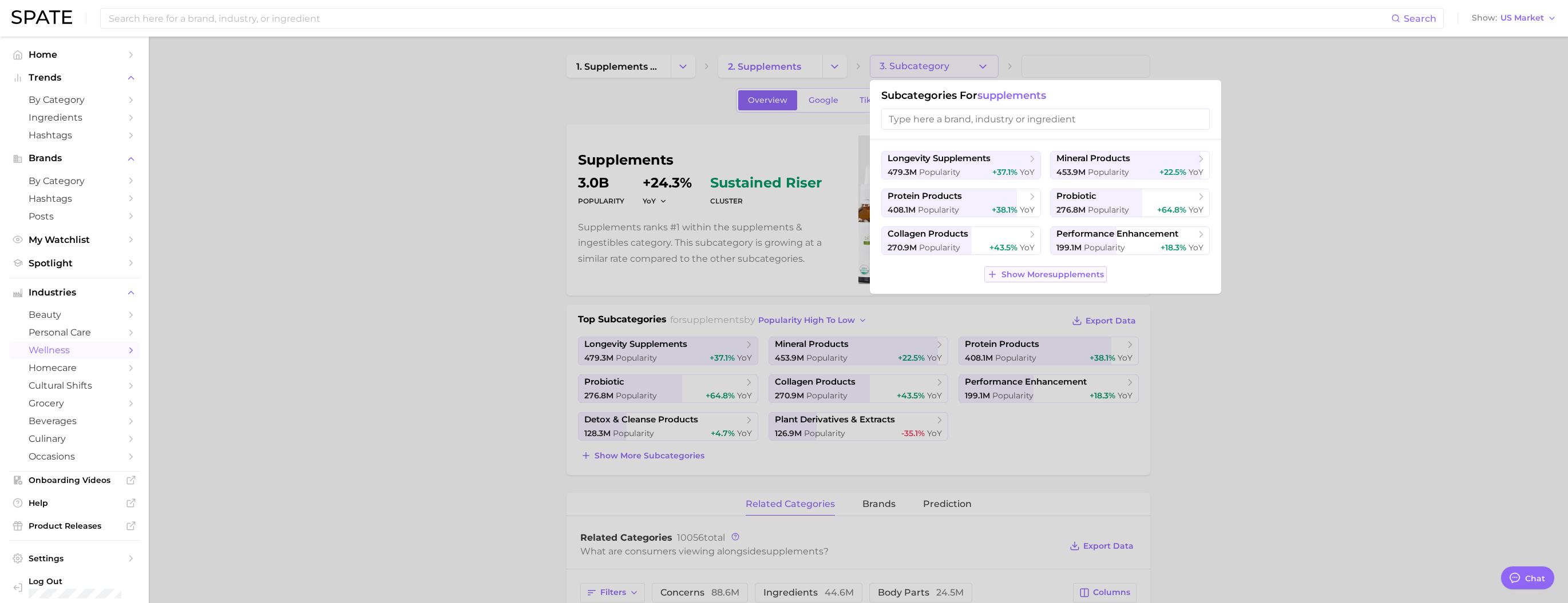
click at [659, 279] on span "Show More supplements" at bounding box center [1052, 275] width 102 height 10
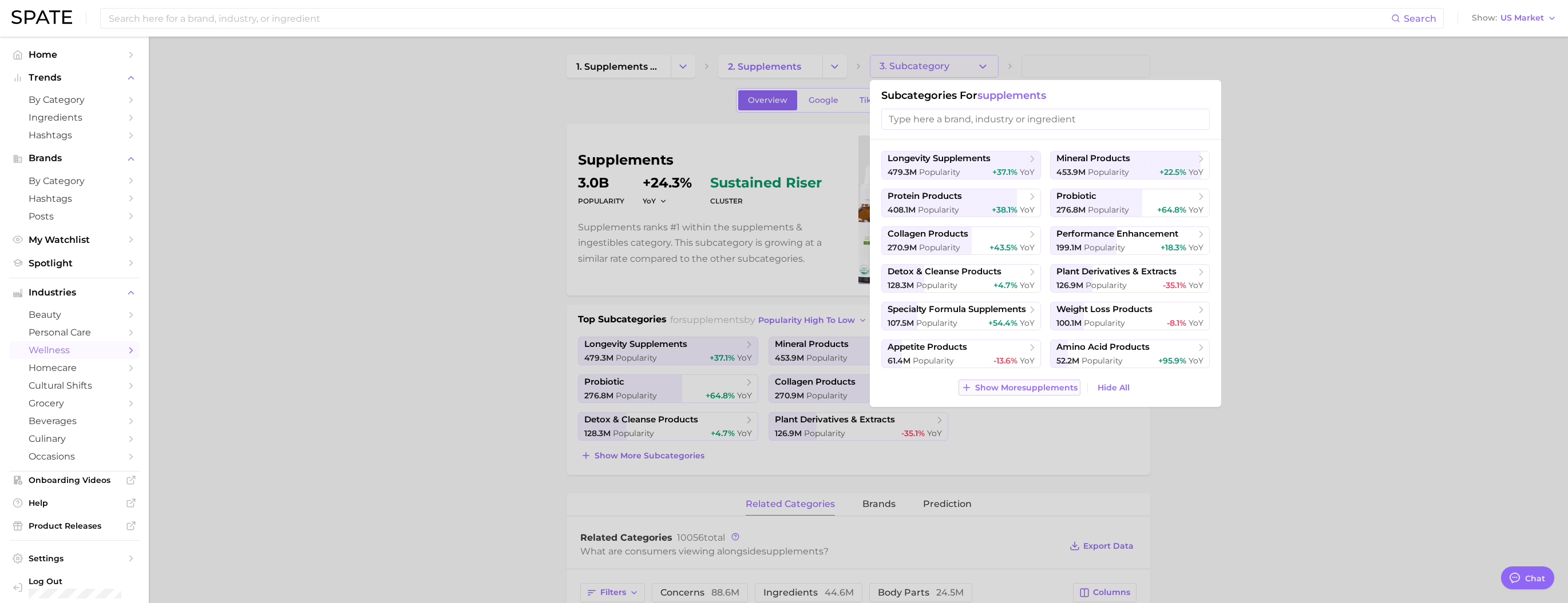
click at [659, 320] on span "Show More supplements" at bounding box center [1026, 388] width 102 height 10
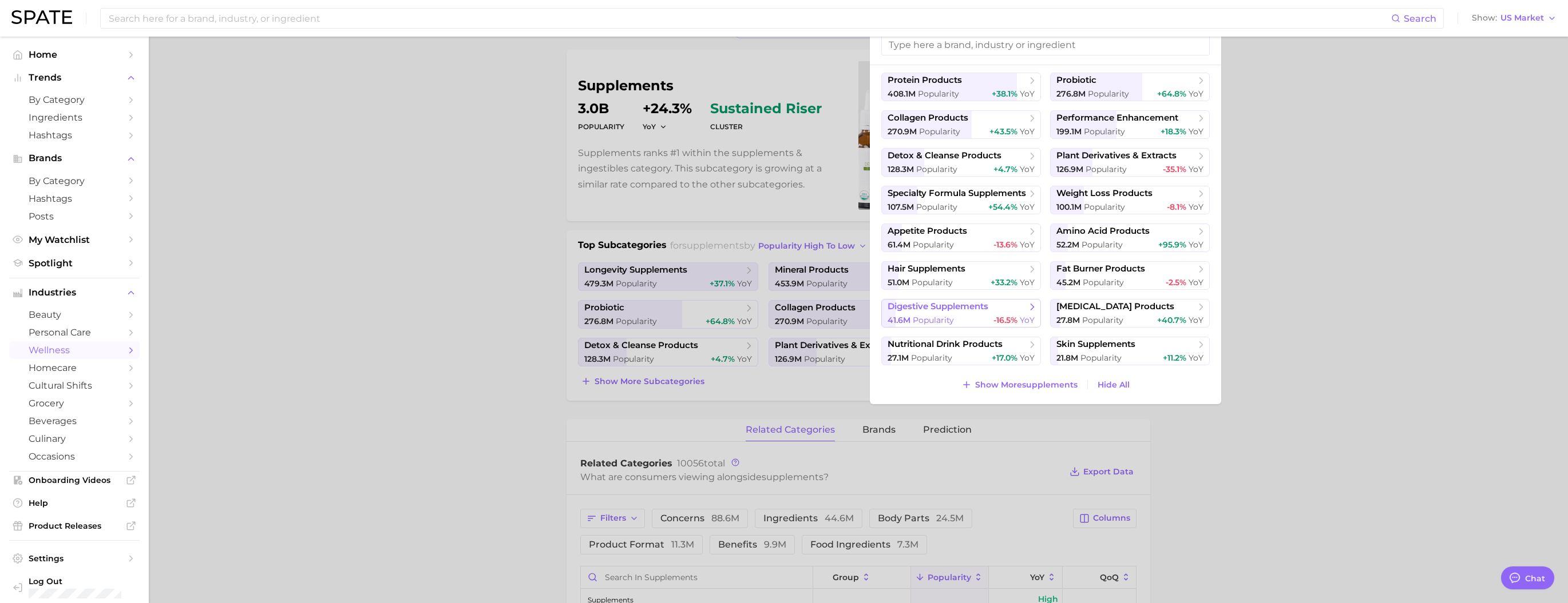
scroll to position [142, 0]
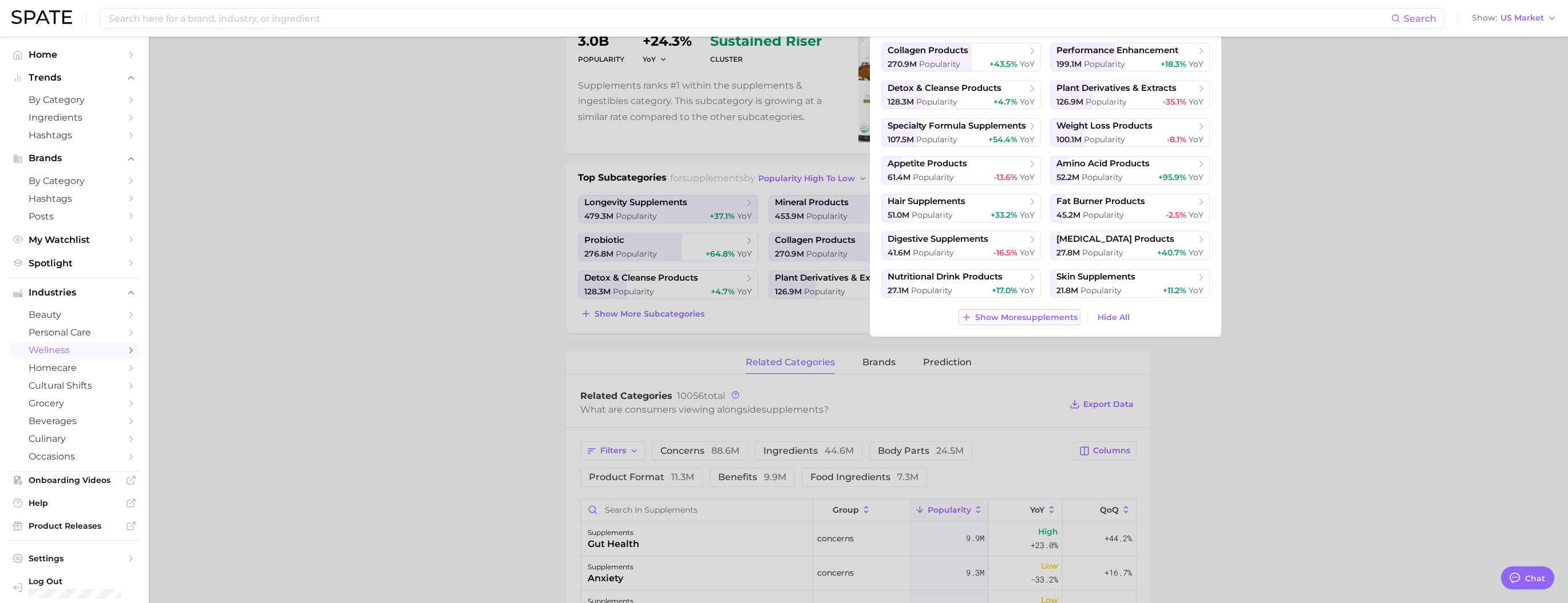
click at [659, 314] on span "Show More supplements" at bounding box center [1026, 317] width 102 height 10
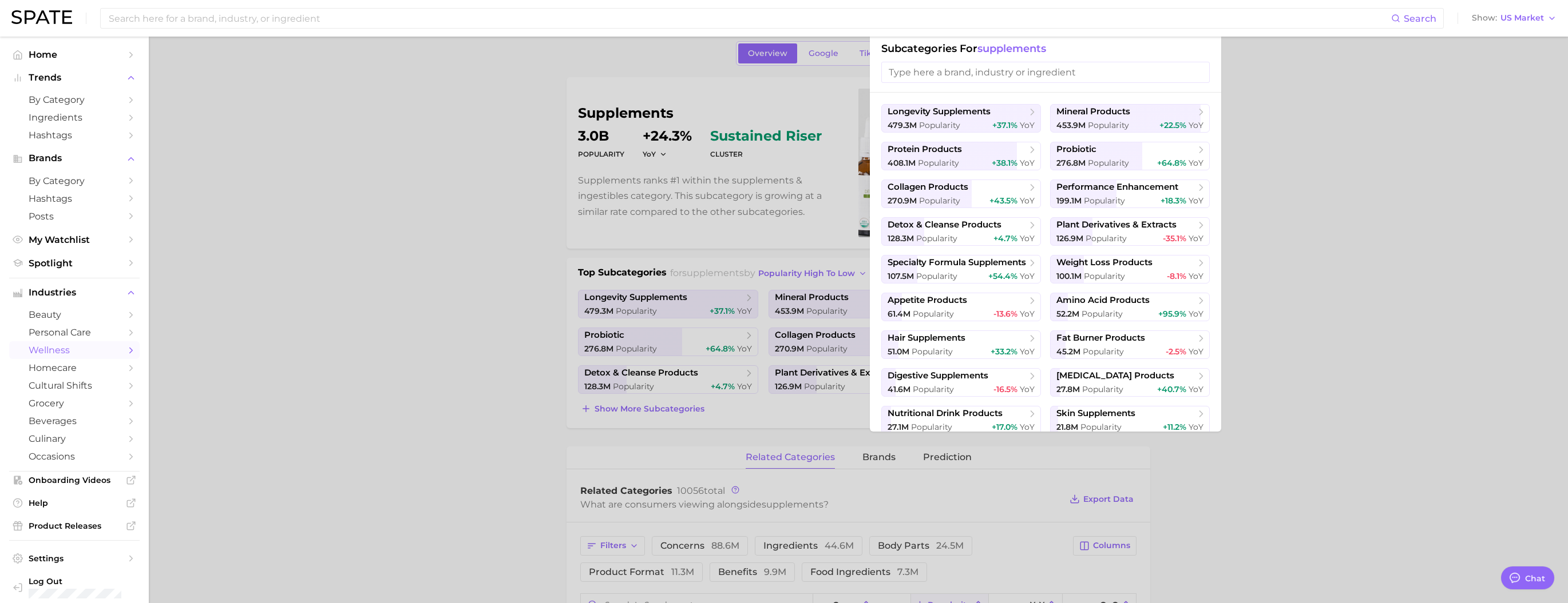
scroll to position [72, 0]
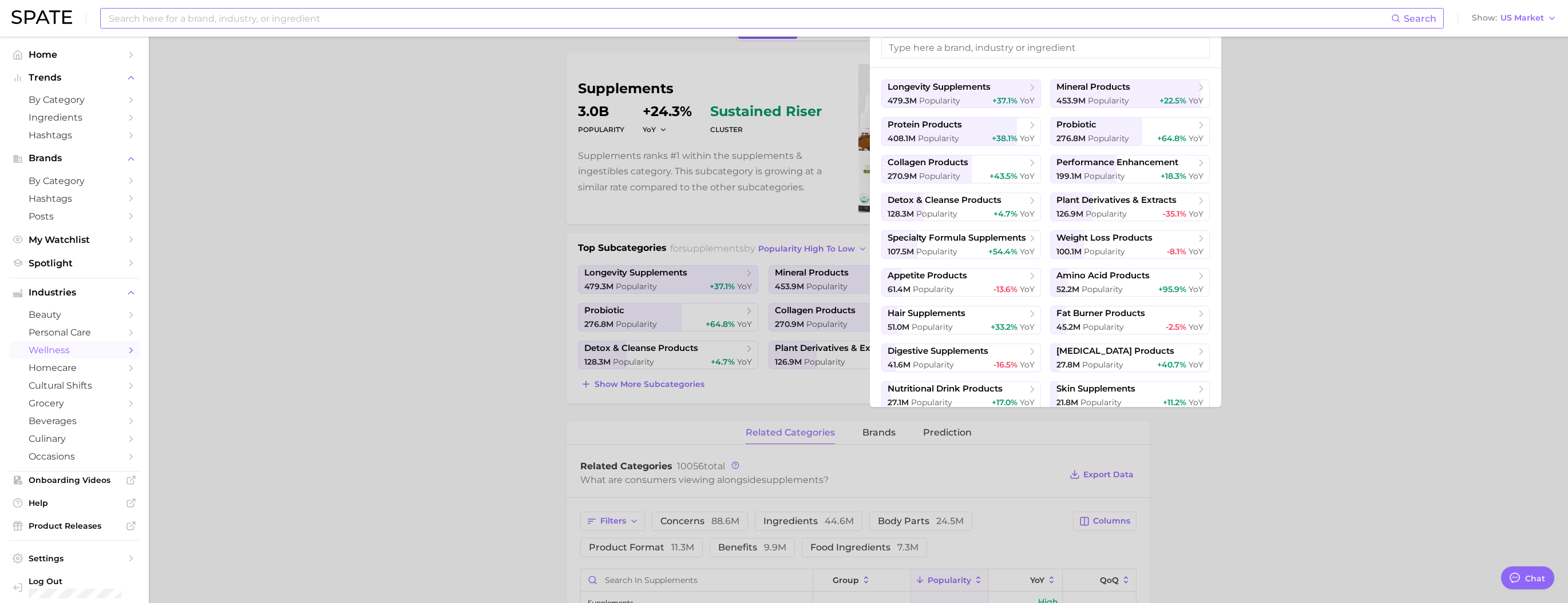
click at [342, 22] on input at bounding box center [749, 18] width 1283 height 20
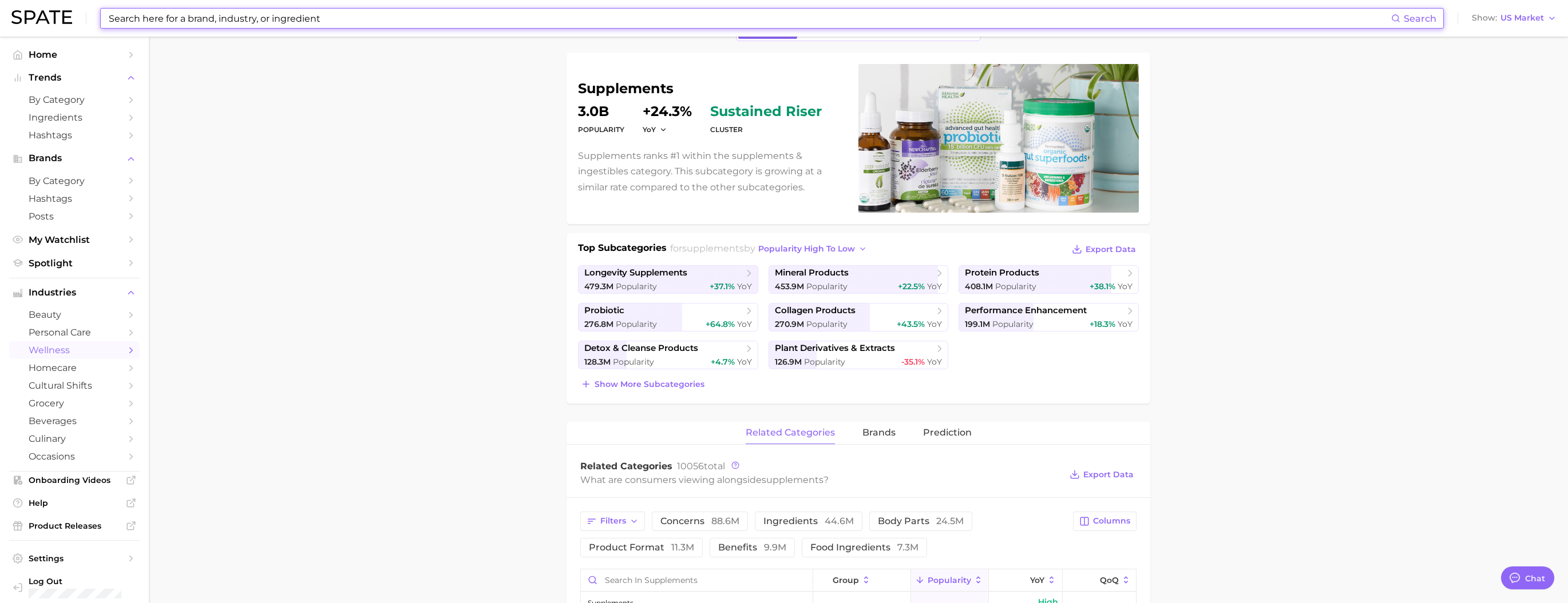
type input "ㅇ"
type input "d"
click at [272, 23] on input at bounding box center [749, 18] width 1283 height 20
click at [229, 13] on input "daktarin" at bounding box center [749, 18] width 1283 height 20
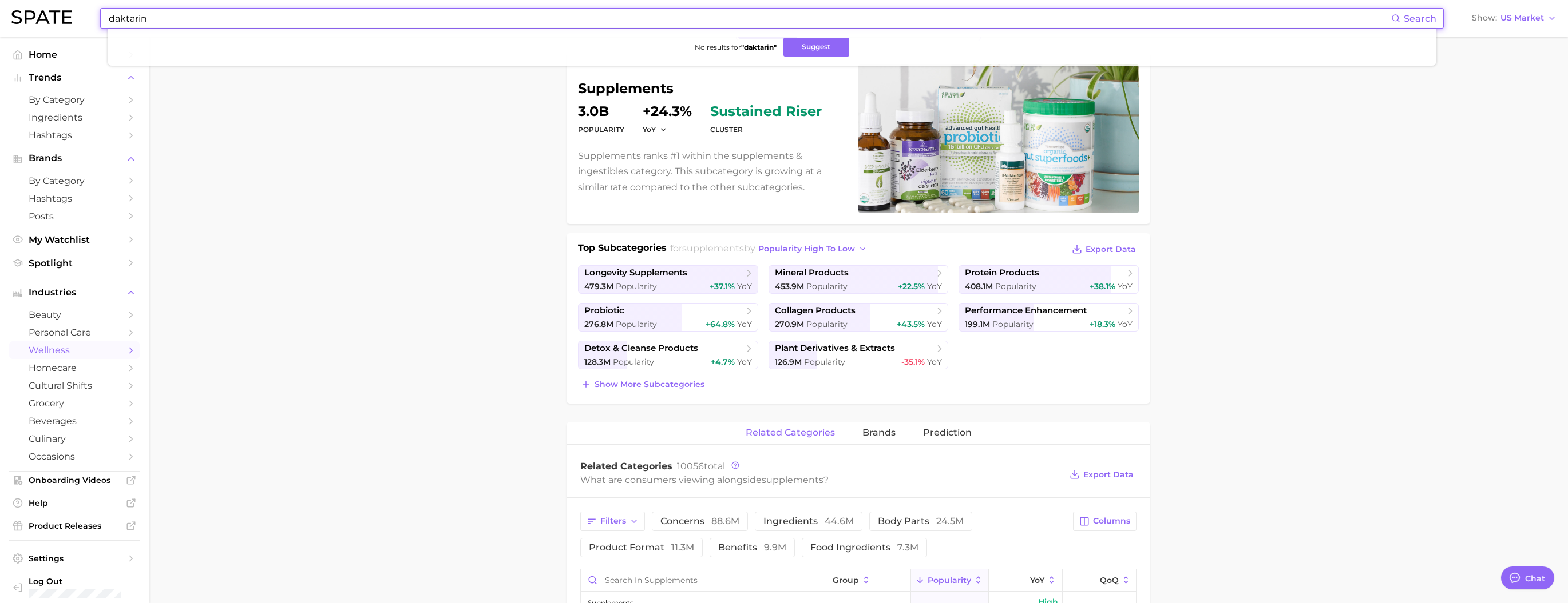
paste input "[MEDICAL_DATA] pouch"
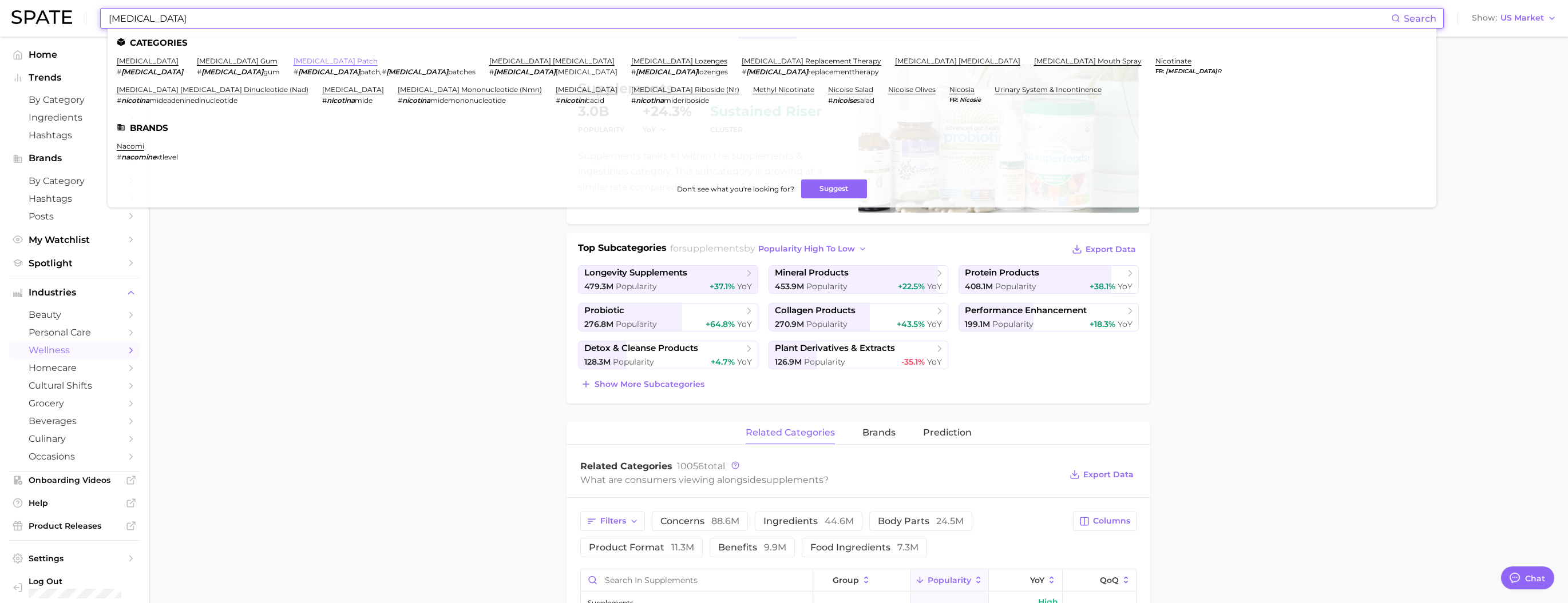
type input "[MEDICAL_DATA]"
click at [294, 59] on link "[MEDICAL_DATA] patch" at bounding box center [335, 61] width 84 height 9
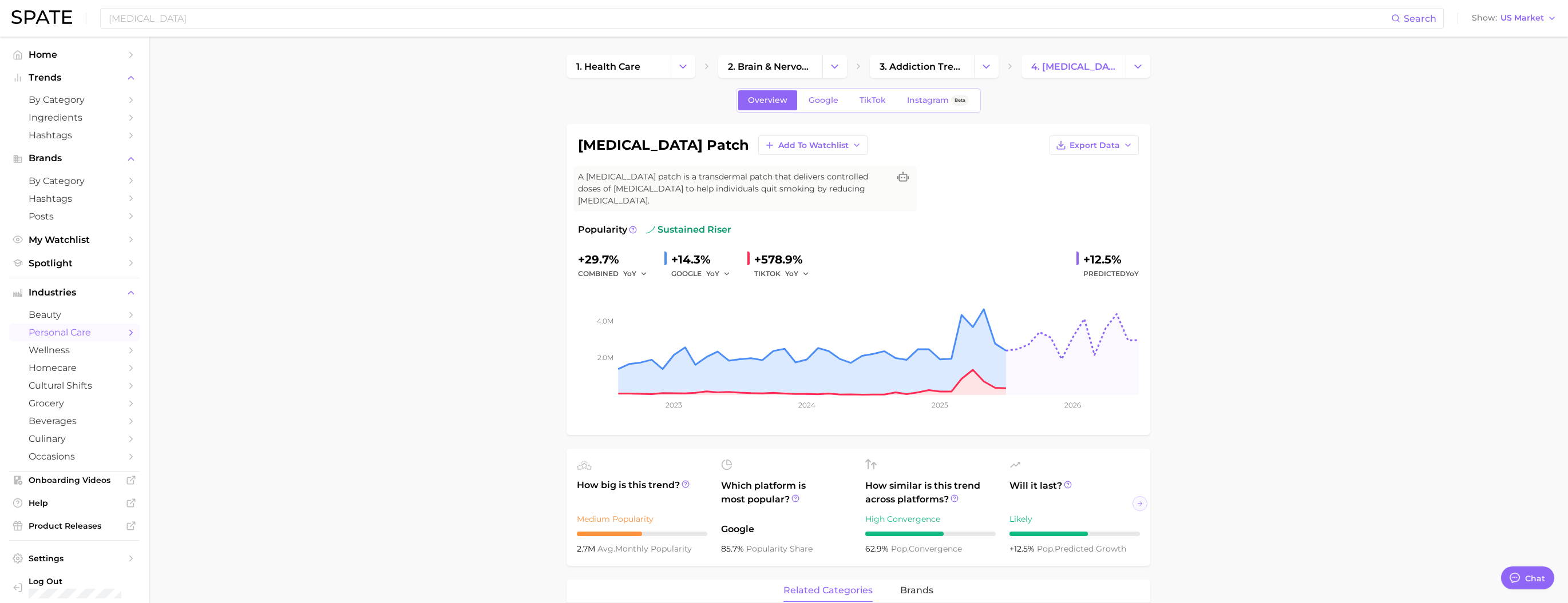
click at [659, 69] on div "1. health care 2. brain & nervous system 3. addiction treatments 4. [MEDICAL_DA…" at bounding box center [859, 66] width 584 height 23
click at [659, 66] on icon "Change Category" at bounding box center [986, 67] width 12 height 12
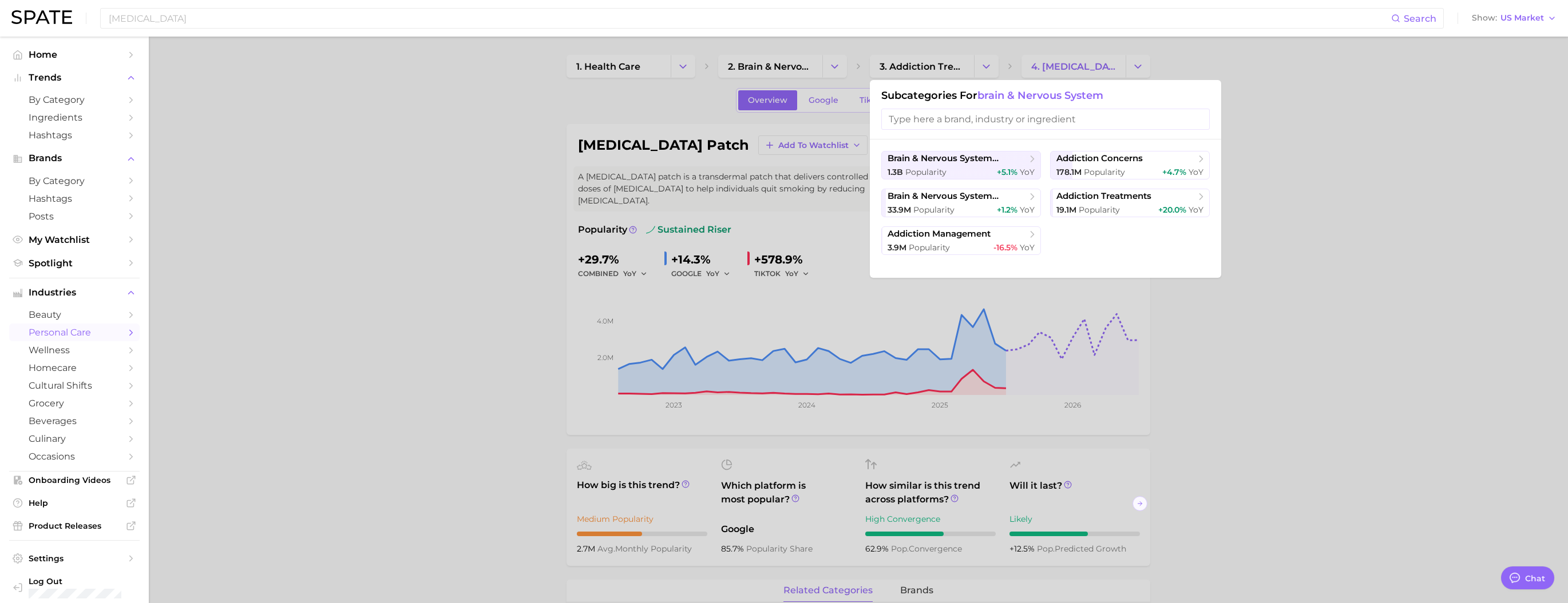
click at [416, 201] on div at bounding box center [784, 302] width 1568 height 603
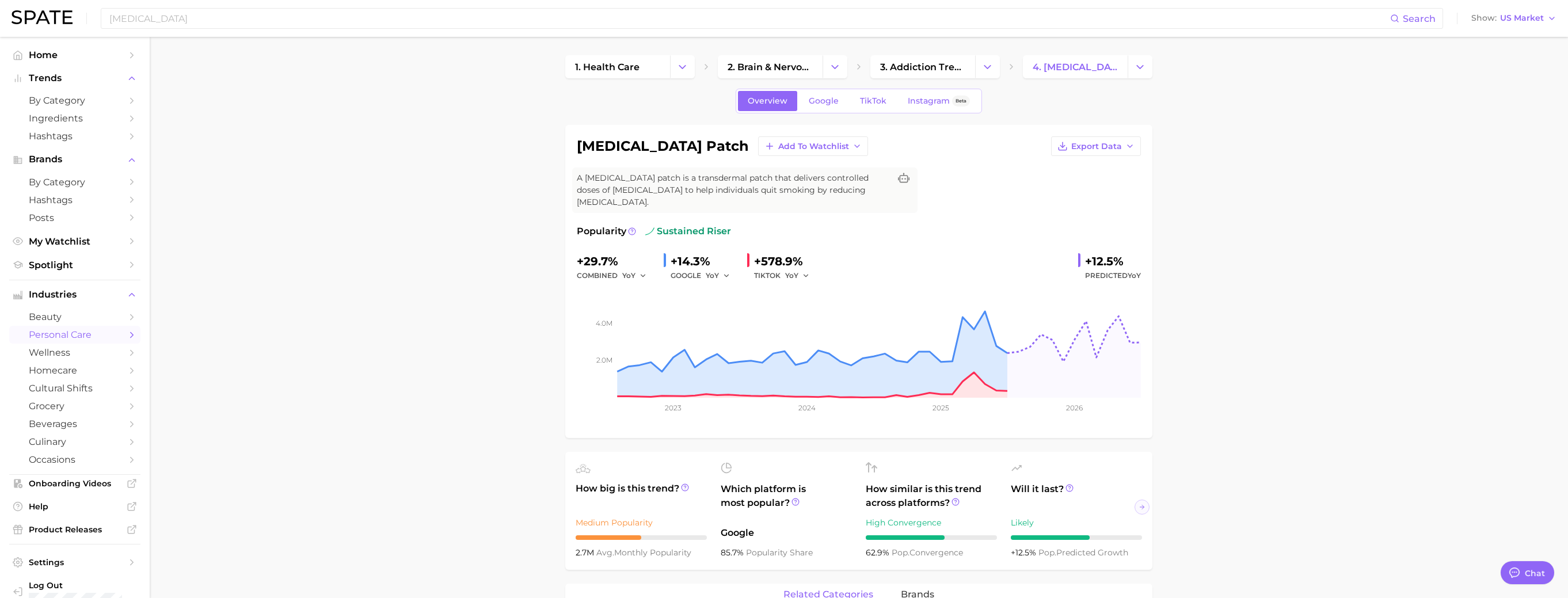
type textarea "x"
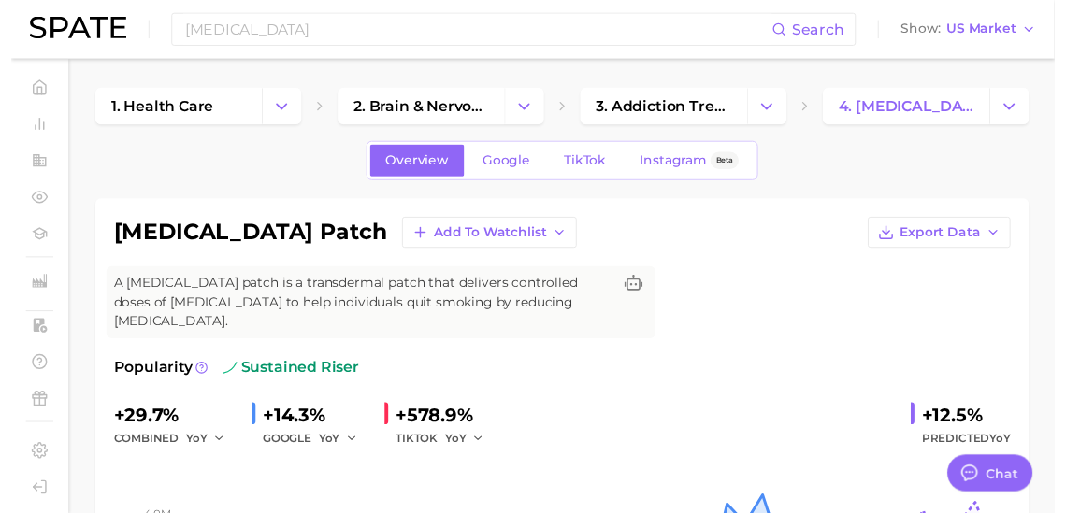
scroll to position [2773, 0]
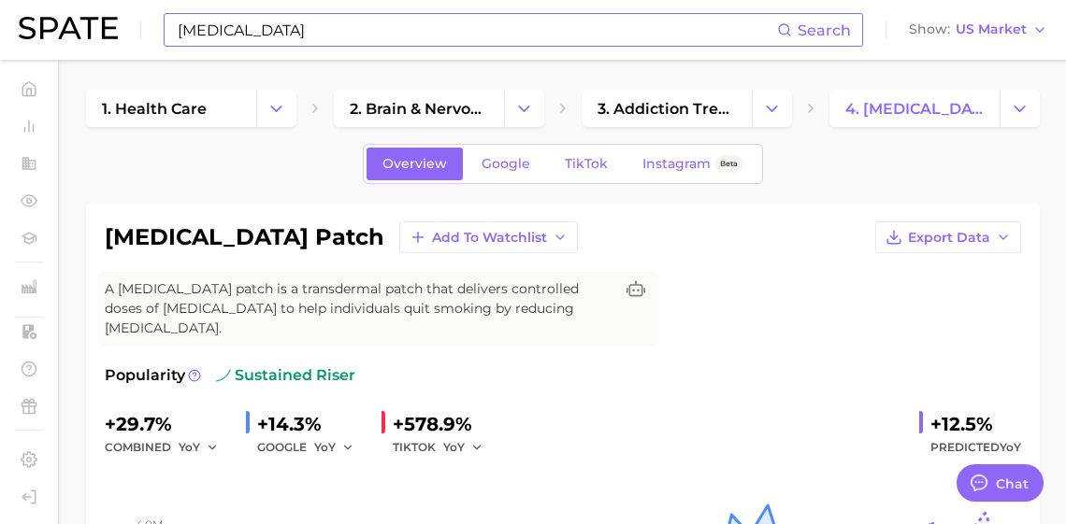
click at [494, 23] on input "[MEDICAL_DATA]" at bounding box center [476, 30] width 601 height 32
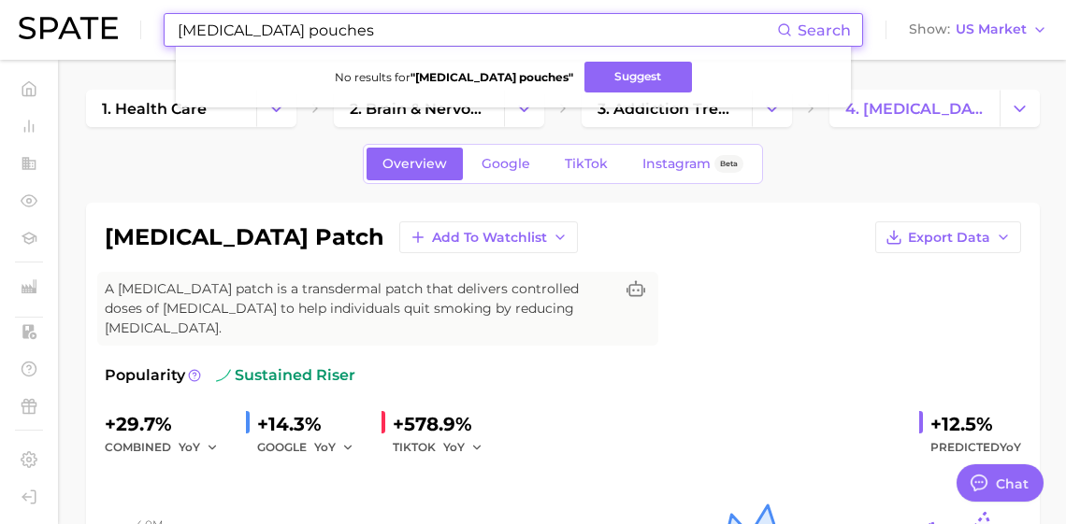
click at [355, 36] on input "[MEDICAL_DATA] pouches" at bounding box center [476, 30] width 601 height 32
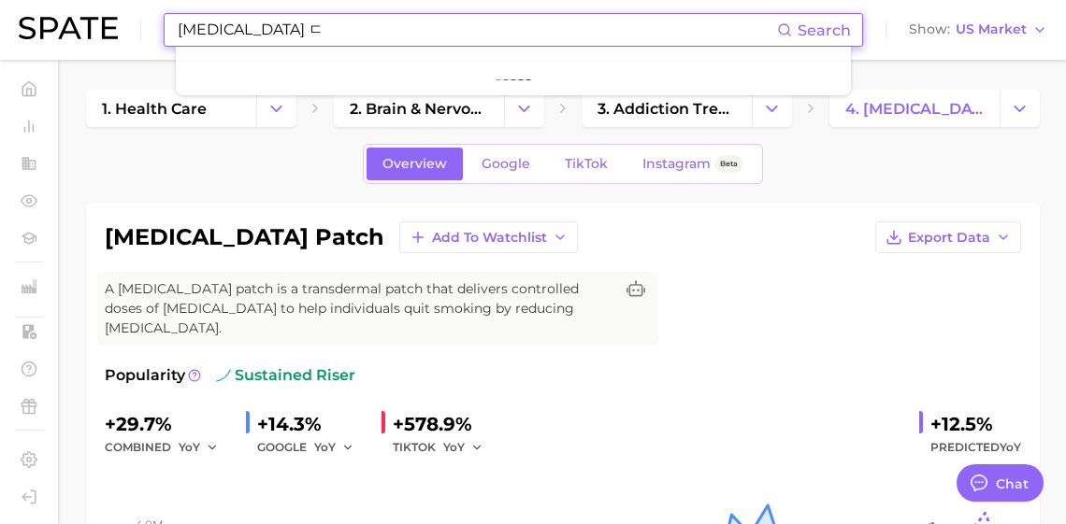
click at [355, 36] on input "[MEDICAL_DATA] ㄷ" at bounding box center [476, 30] width 601 height 32
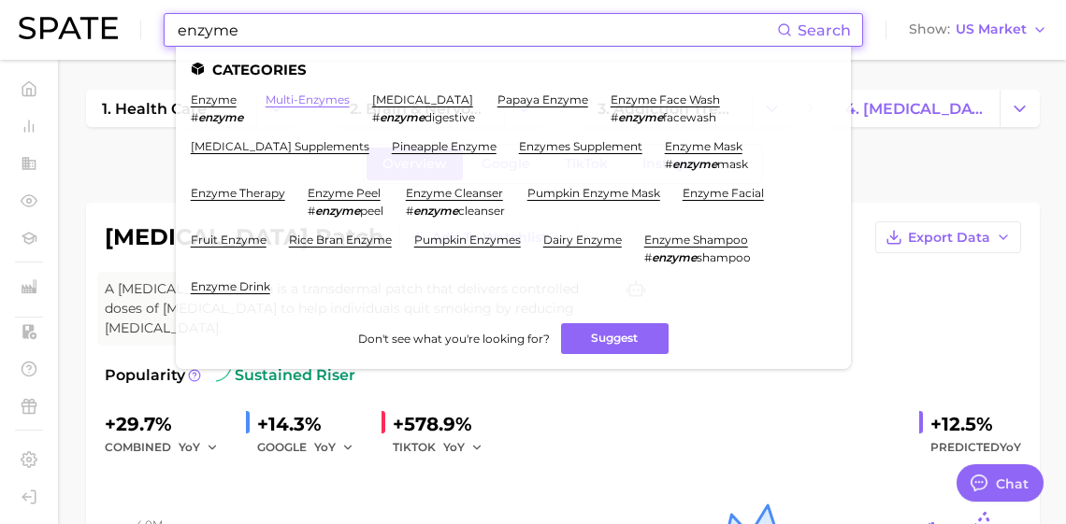
type input "enzyme"
click at [347, 102] on link "multi-enzymes" at bounding box center [308, 100] width 84 height 14
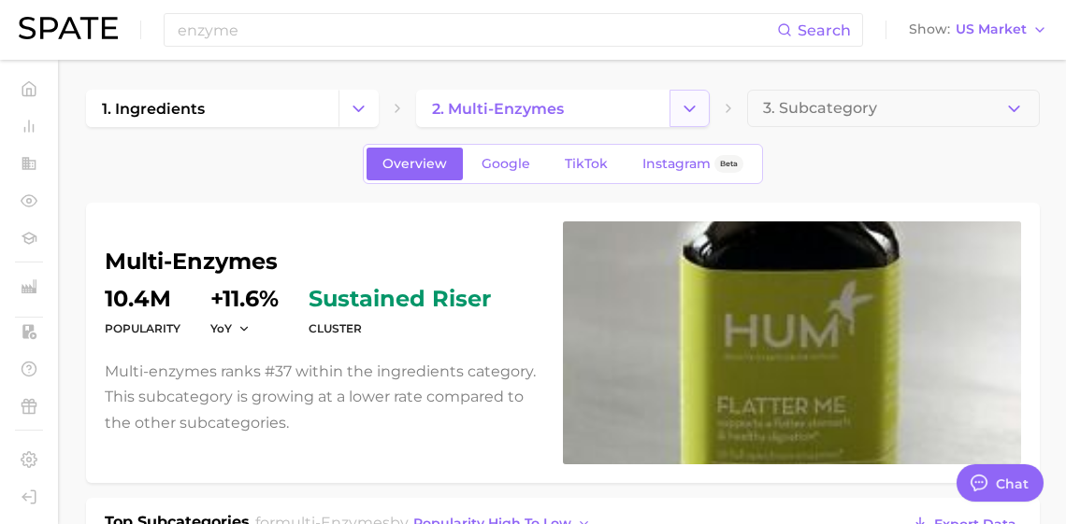
click at [688, 115] on icon "Change Category" at bounding box center [690, 109] width 20 height 20
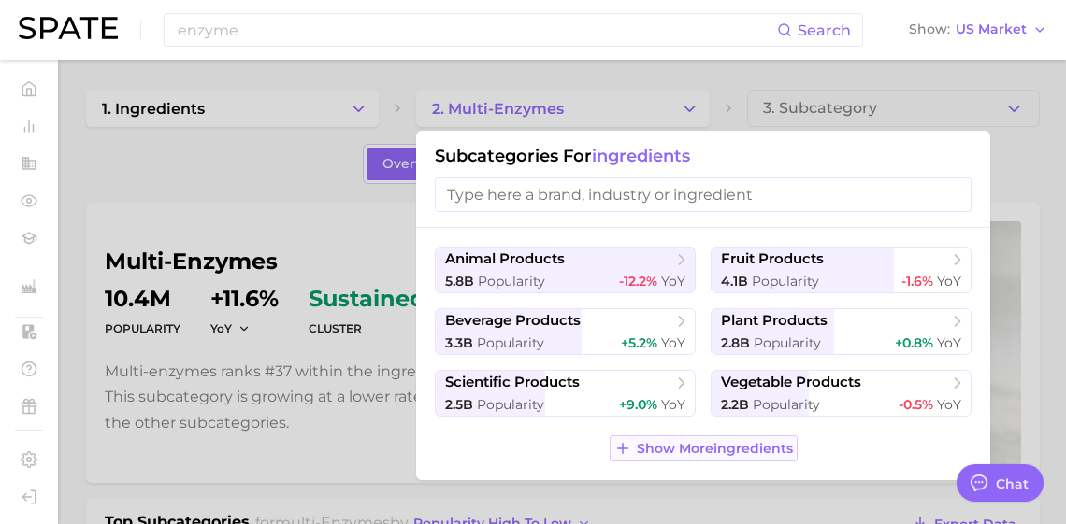
click at [742, 457] on span "Show More ingredients" at bounding box center [715, 449] width 156 height 16
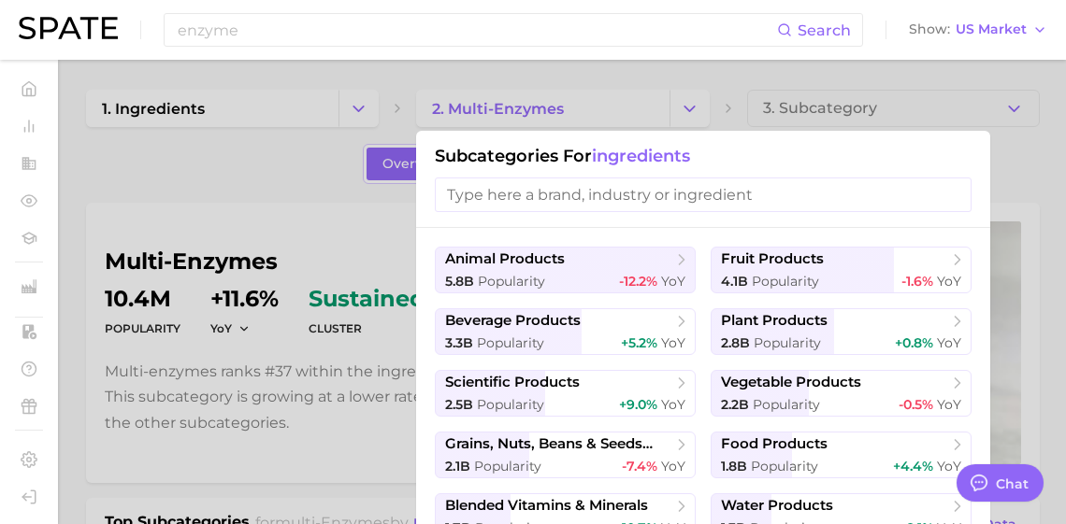
click at [553, 194] on input "search" at bounding box center [703, 195] width 537 height 35
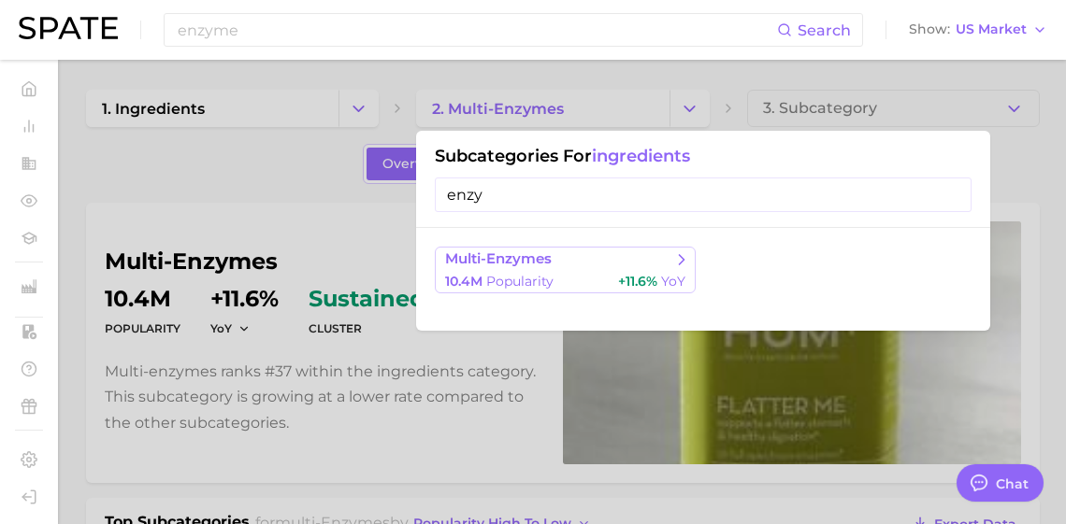
type input "enzy"
click at [549, 290] on span "Popularity" at bounding box center [519, 281] width 67 height 17
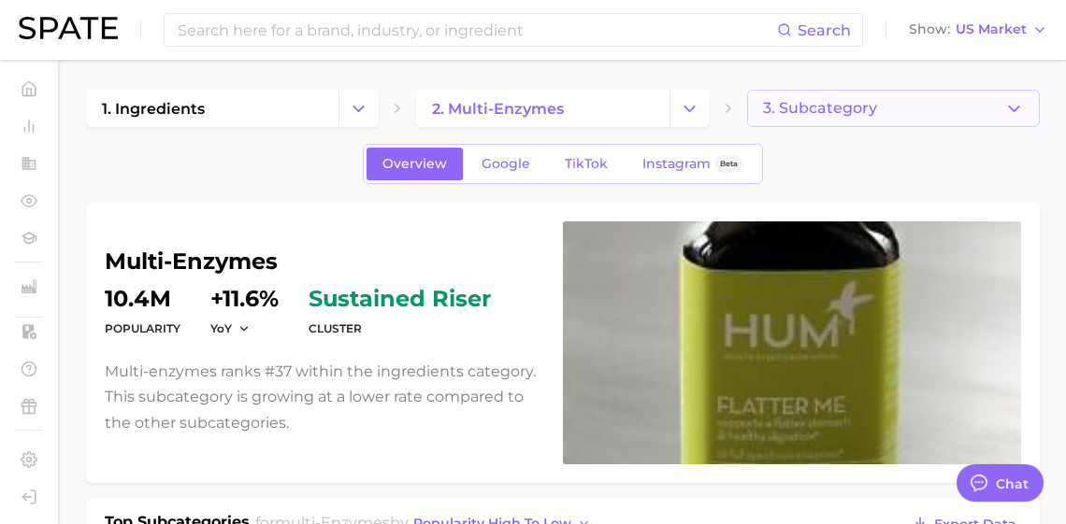
click at [768, 111] on span "3. Subcategory" at bounding box center [820, 108] width 114 height 17
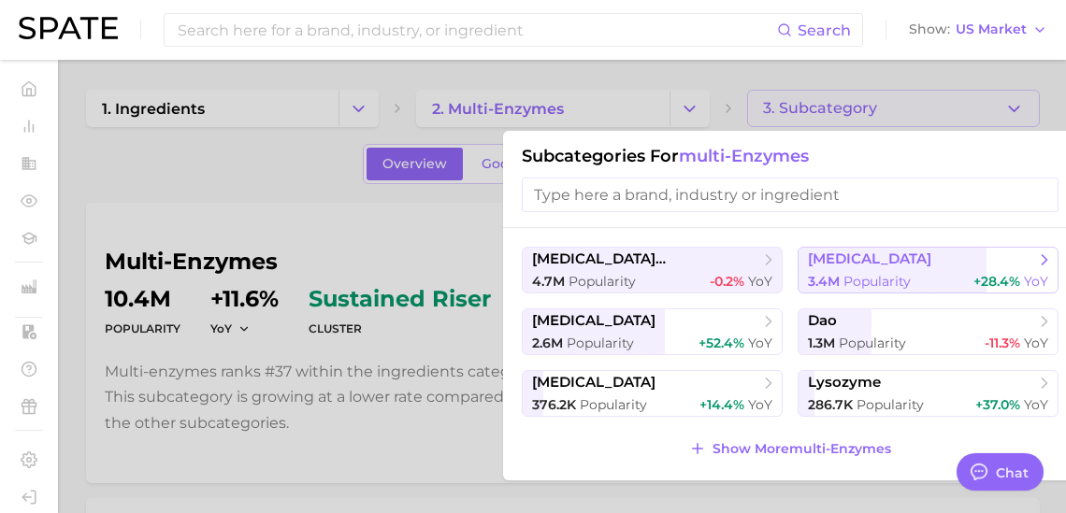
scroll to position [242, 0]
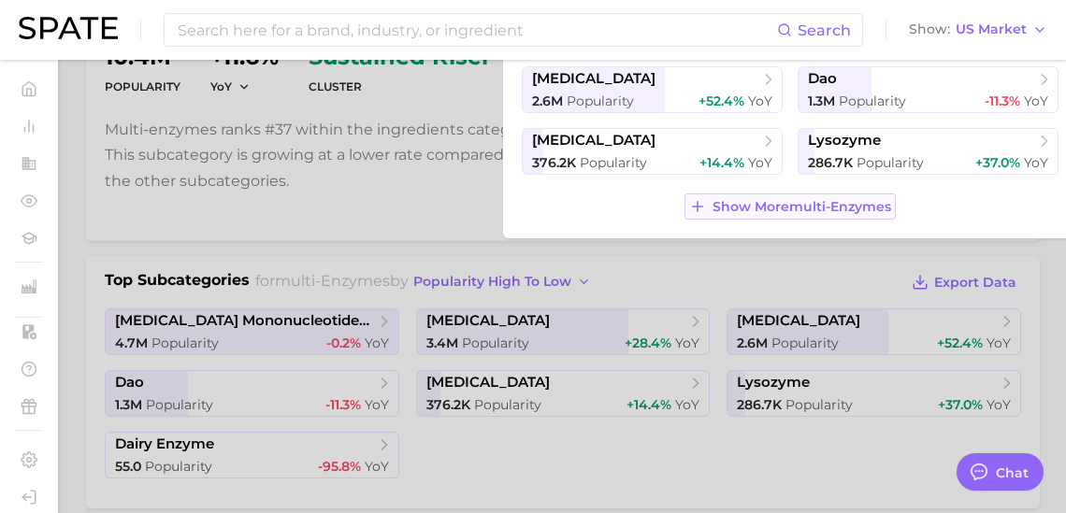
click at [832, 215] on span "Show More multi-enzymes" at bounding box center [801, 207] width 179 height 16
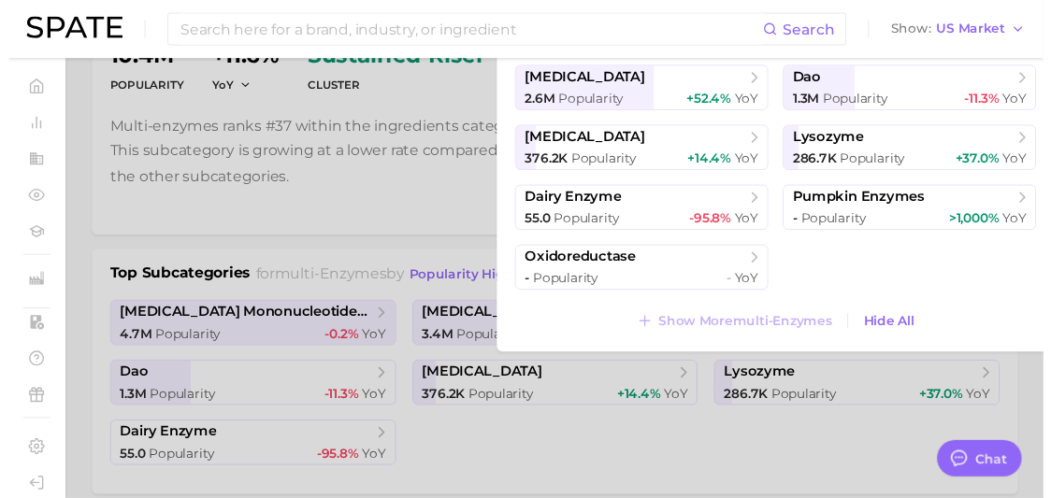
scroll to position [0, 0]
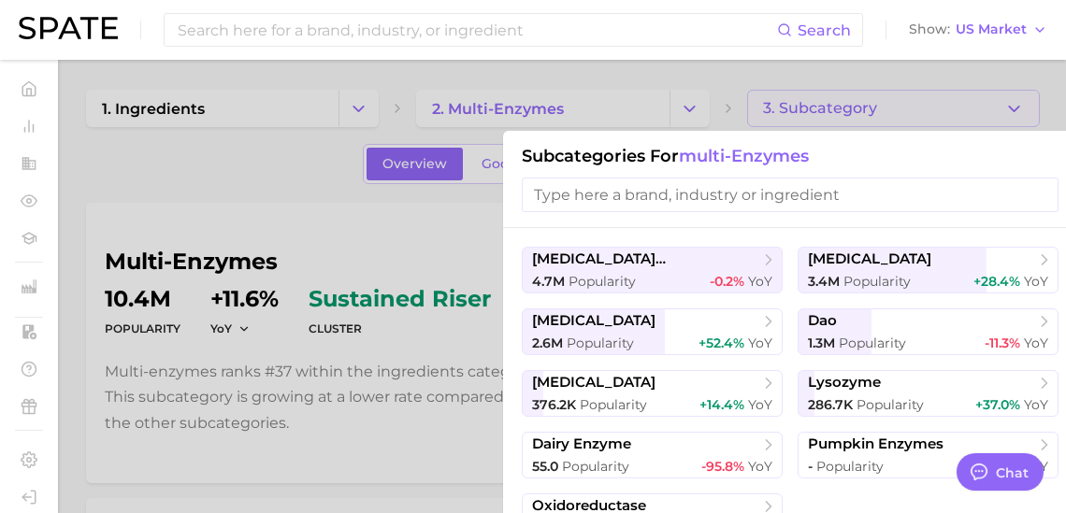
click at [426, 110] on div at bounding box center [533, 256] width 1066 height 513
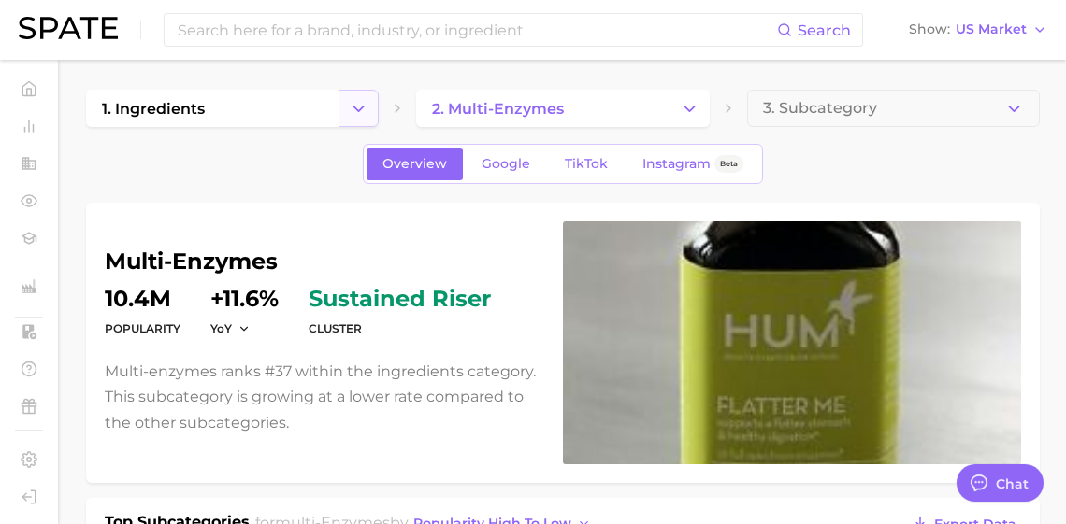
click at [355, 109] on icon "Change Category" at bounding box center [359, 109] width 20 height 20
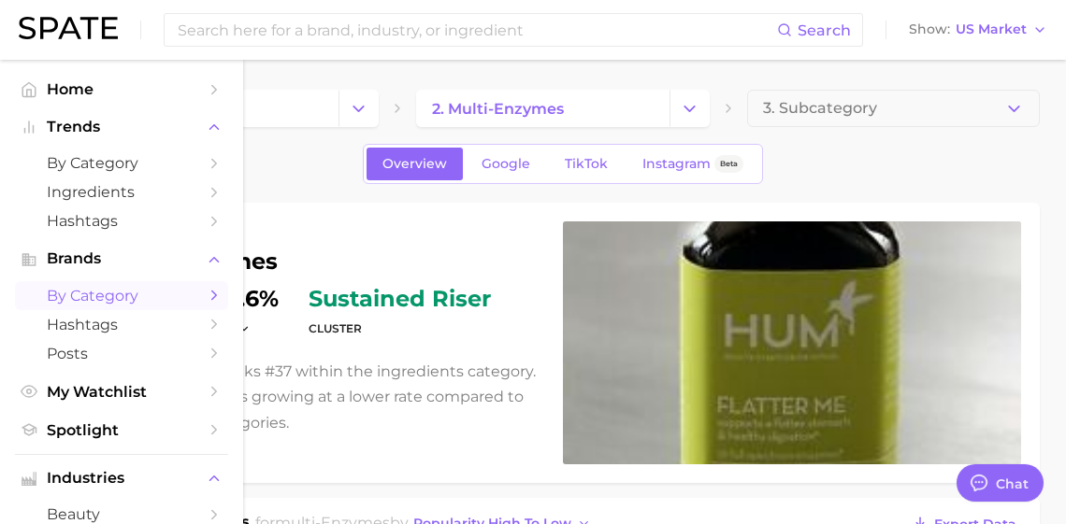
click at [103, 305] on span "by Category" at bounding box center [122, 296] width 150 height 18
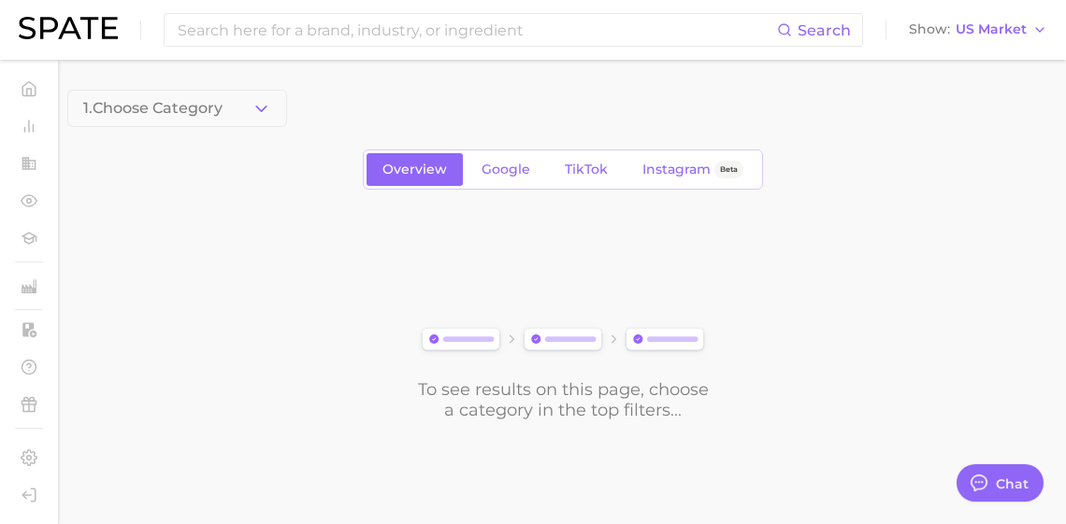
click at [257, 110] on icon "button" at bounding box center [261, 109] width 20 height 20
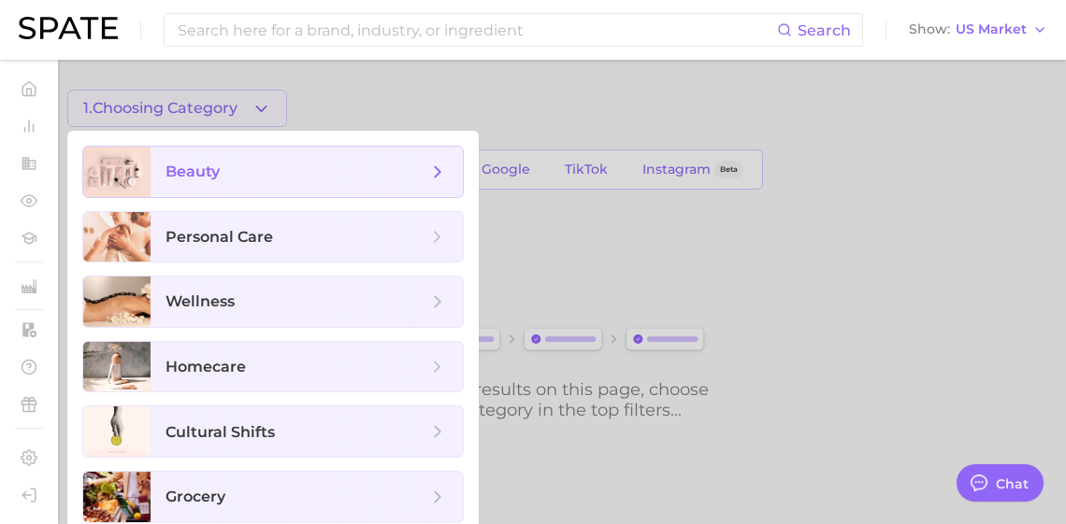
click at [259, 188] on span "beauty" at bounding box center [307, 172] width 312 height 50
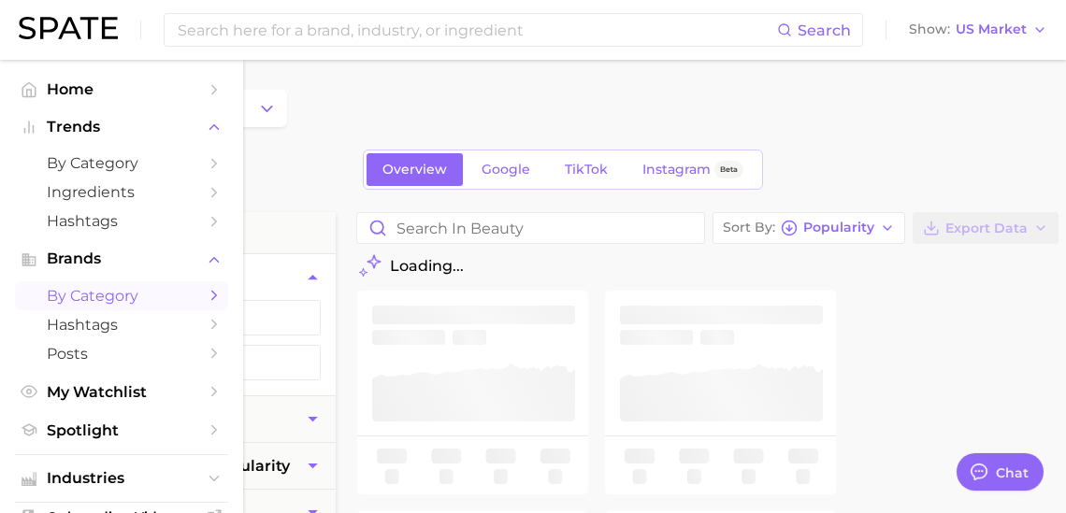
click at [87, 305] on span "by Category" at bounding box center [122, 296] width 150 height 18
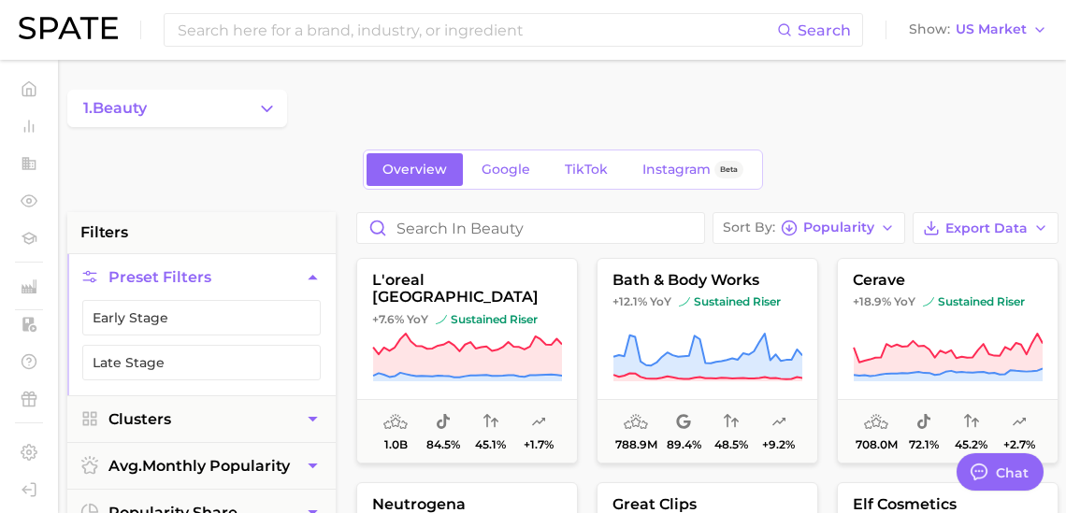
click at [349, 111] on div "1. beauty" at bounding box center [562, 108] width 991 height 37
click at [268, 117] on icon "Change Category" at bounding box center [267, 109] width 20 height 20
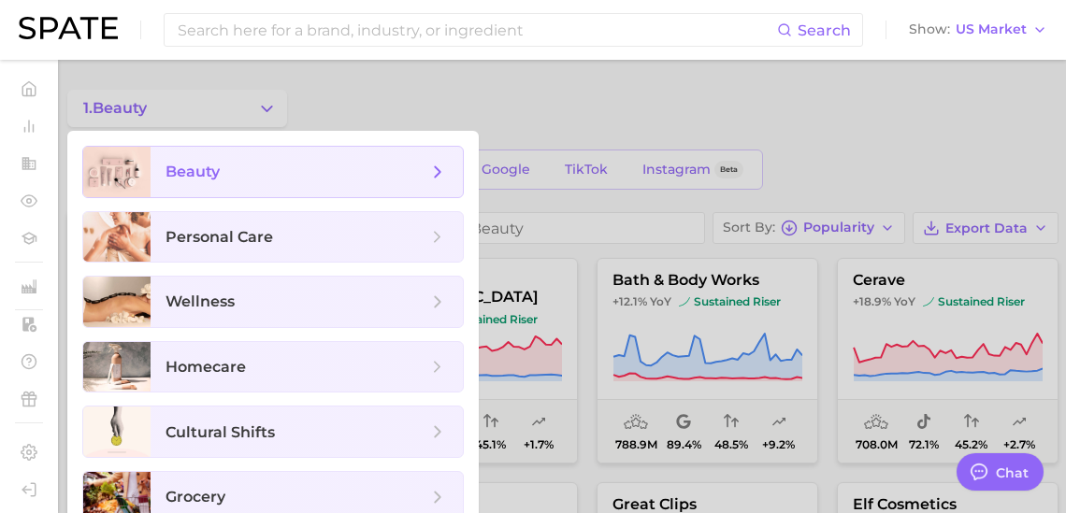
click at [261, 182] on span "beauty" at bounding box center [296, 172] width 262 height 21
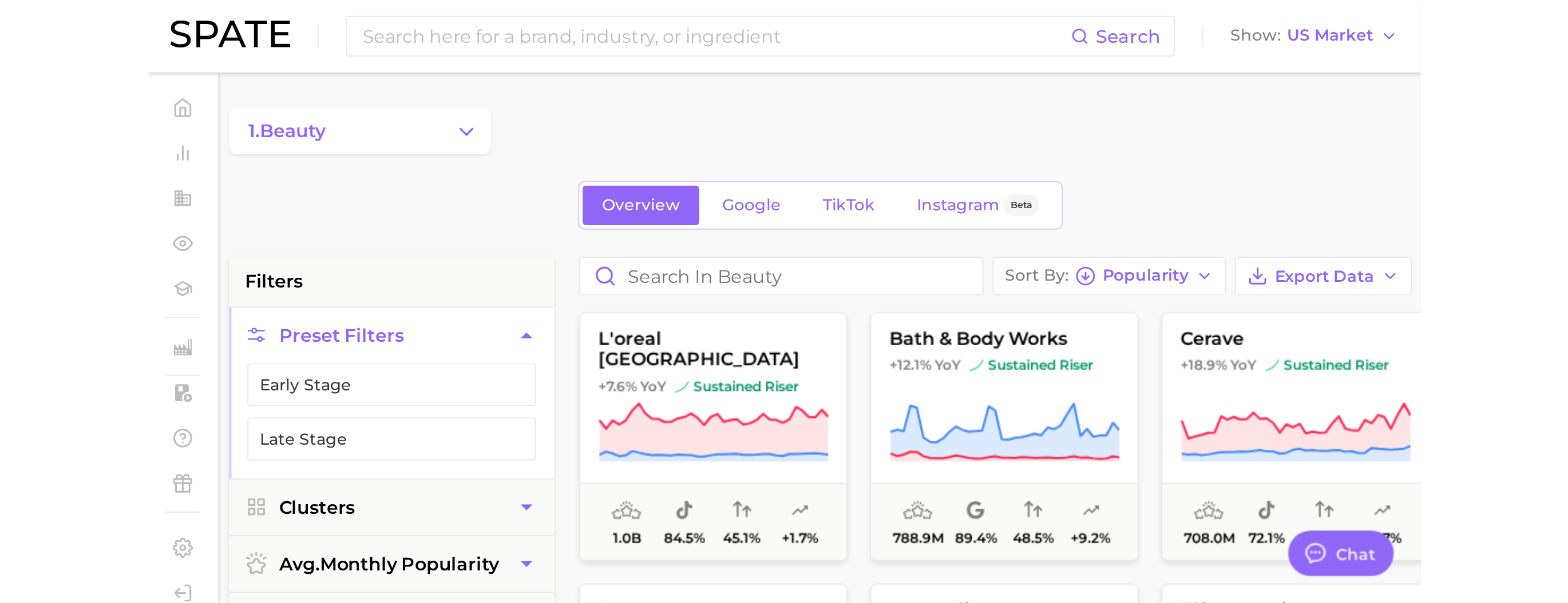
scroll to position [1696, 0]
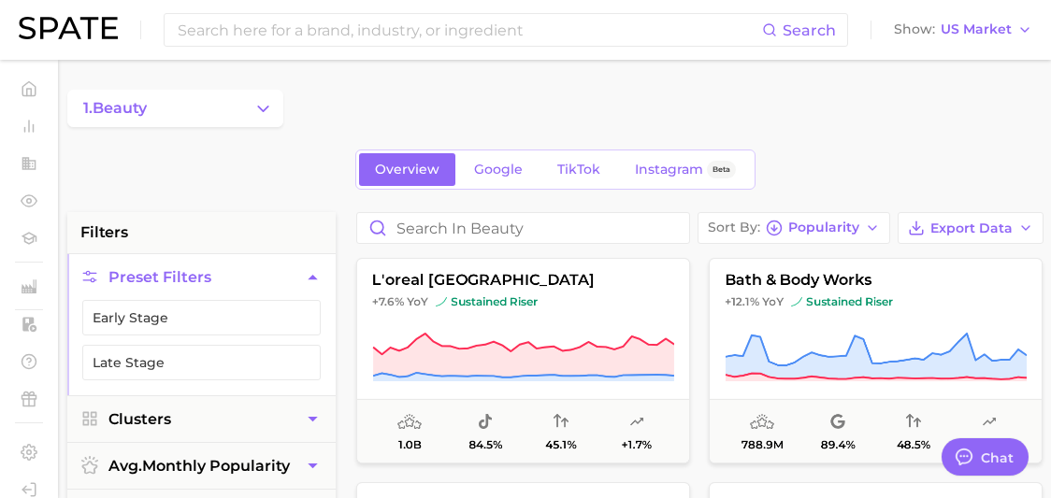
type textarea "x"
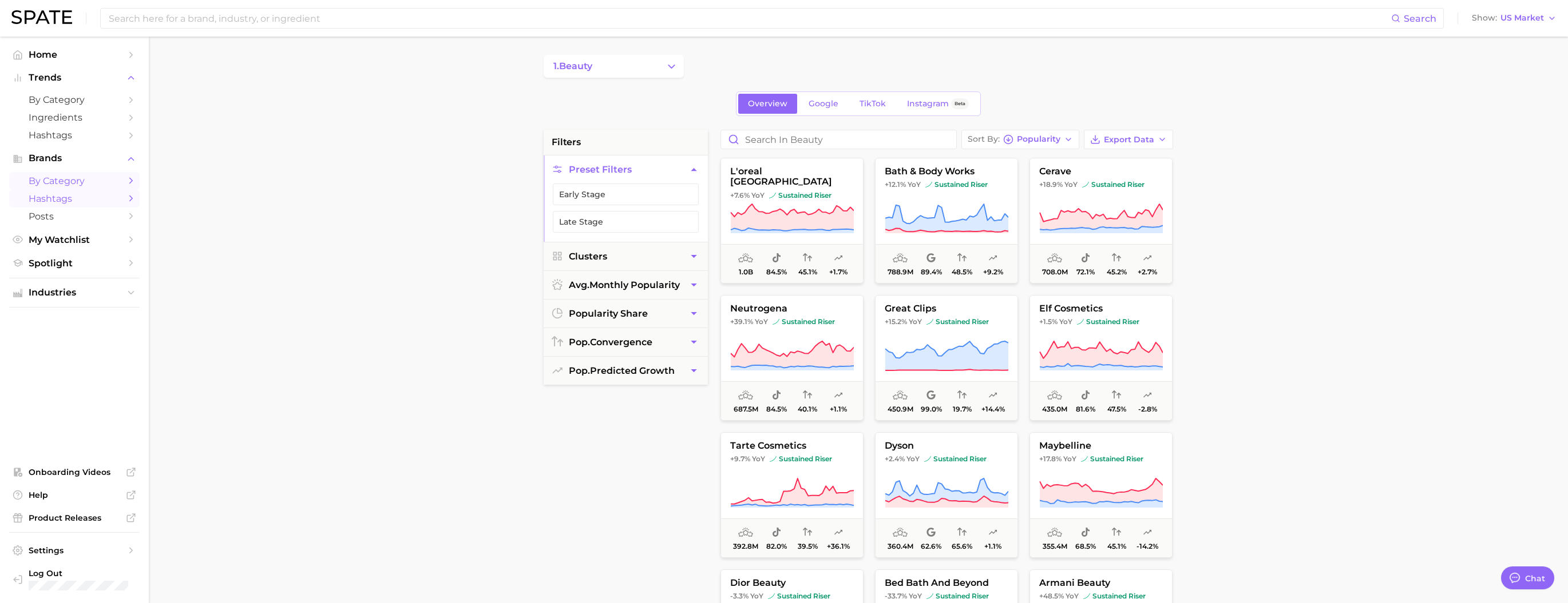
click at [56, 204] on span "Hashtags" at bounding box center [75, 199] width 92 height 11
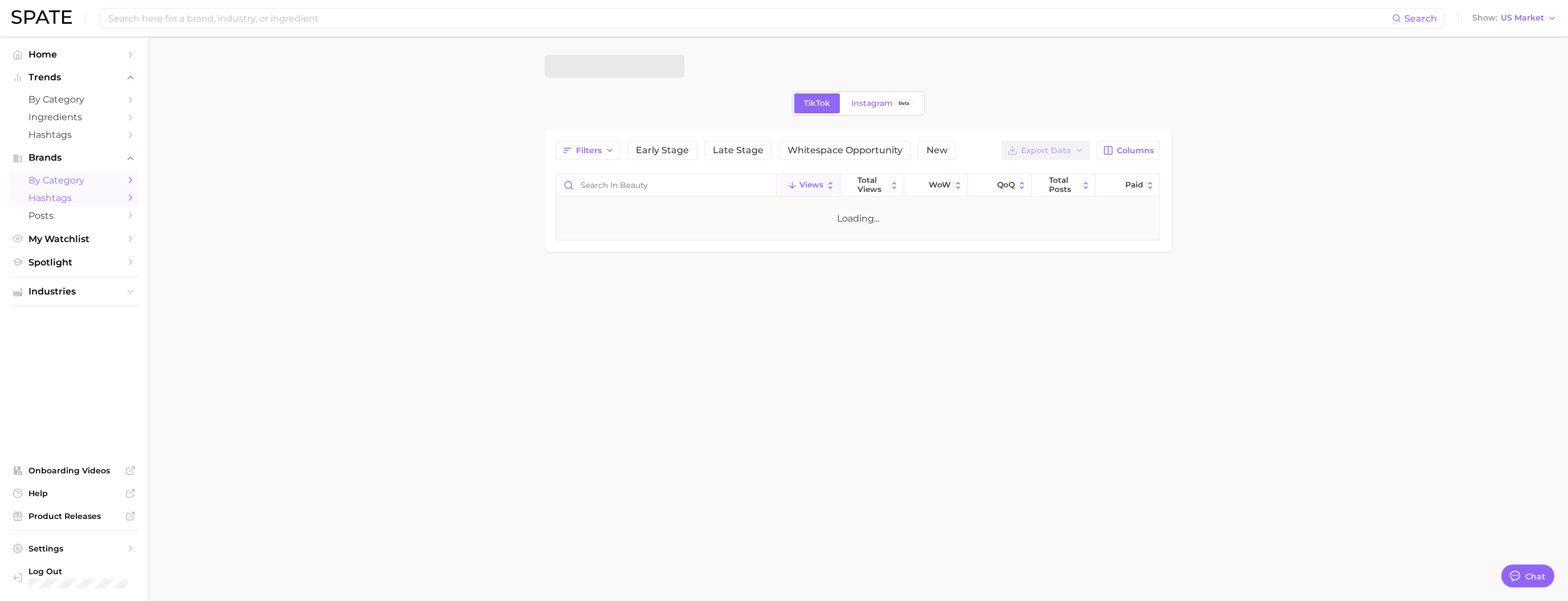
click at [55, 186] on span "by Category" at bounding box center [74, 180] width 91 height 11
click at [656, 101] on link "Overview" at bounding box center [768, 103] width 59 height 20
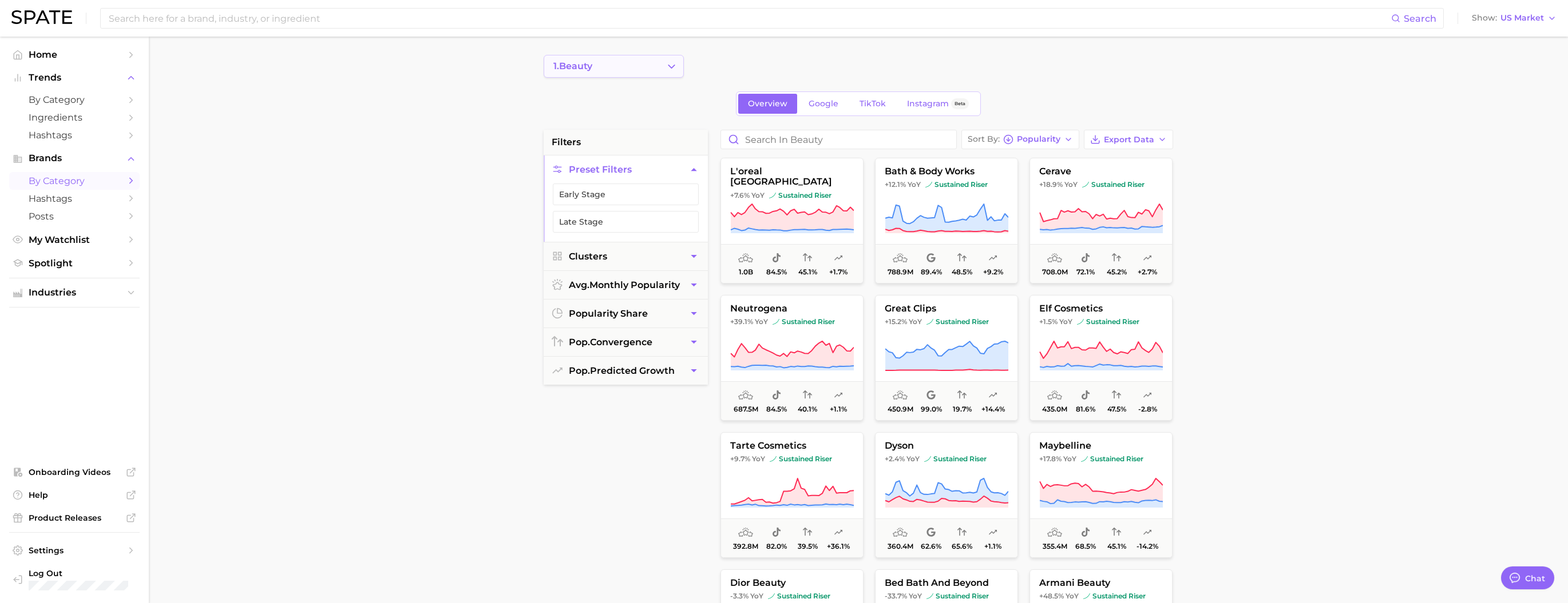
click at [625, 68] on button "1. beauty" at bounding box center [613, 66] width 140 height 23
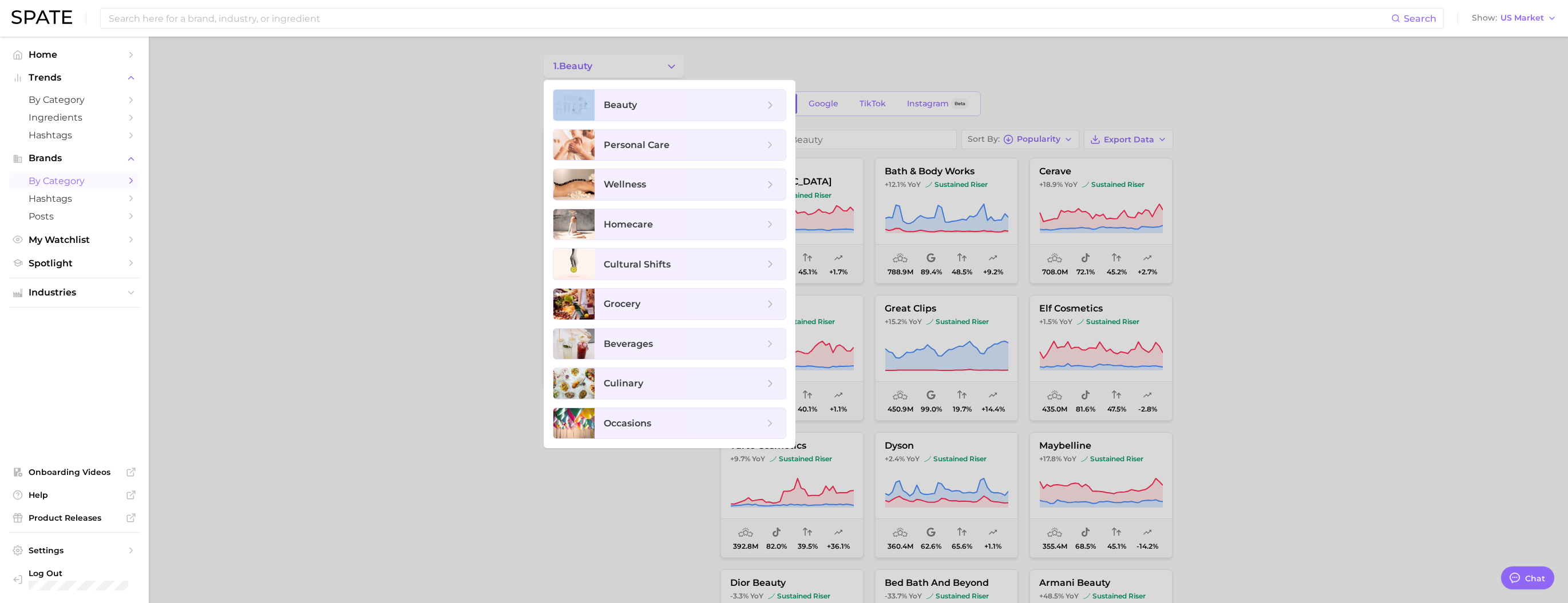
click at [625, 68] on div at bounding box center [784, 302] width 1568 height 603
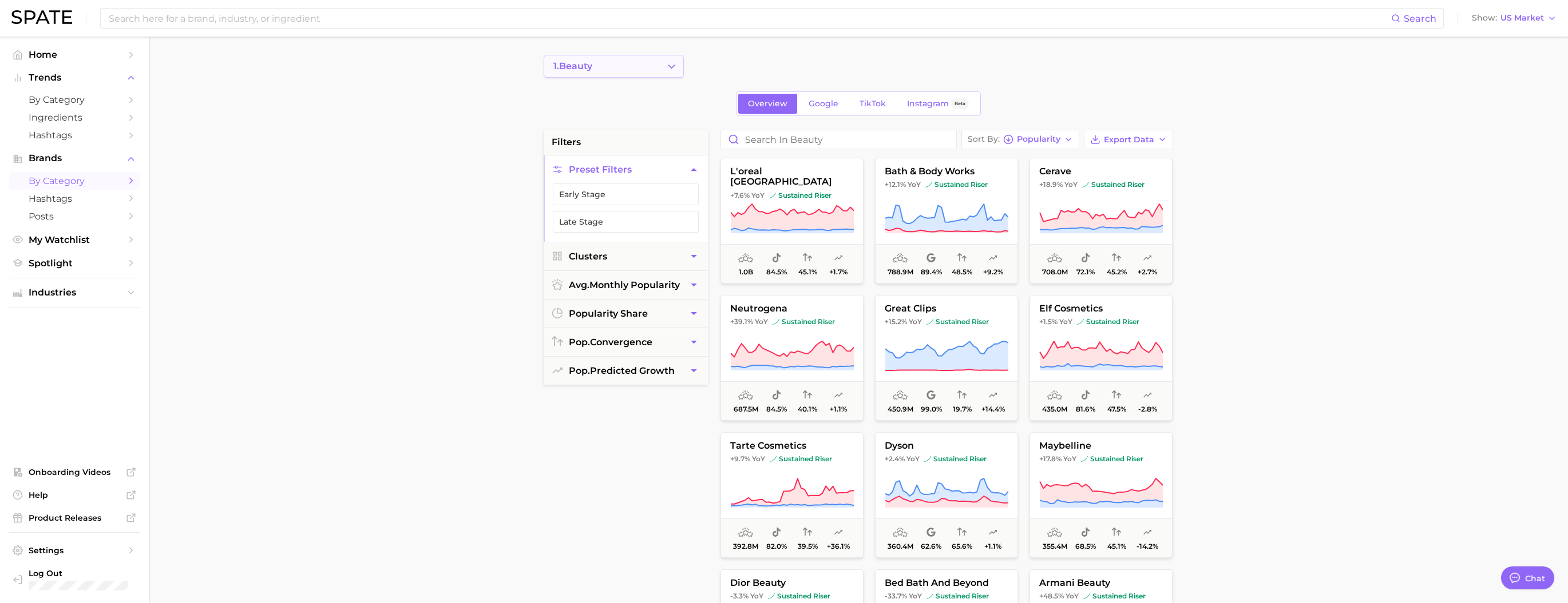
click at [625, 68] on button "1. beauty" at bounding box center [613, 66] width 140 height 23
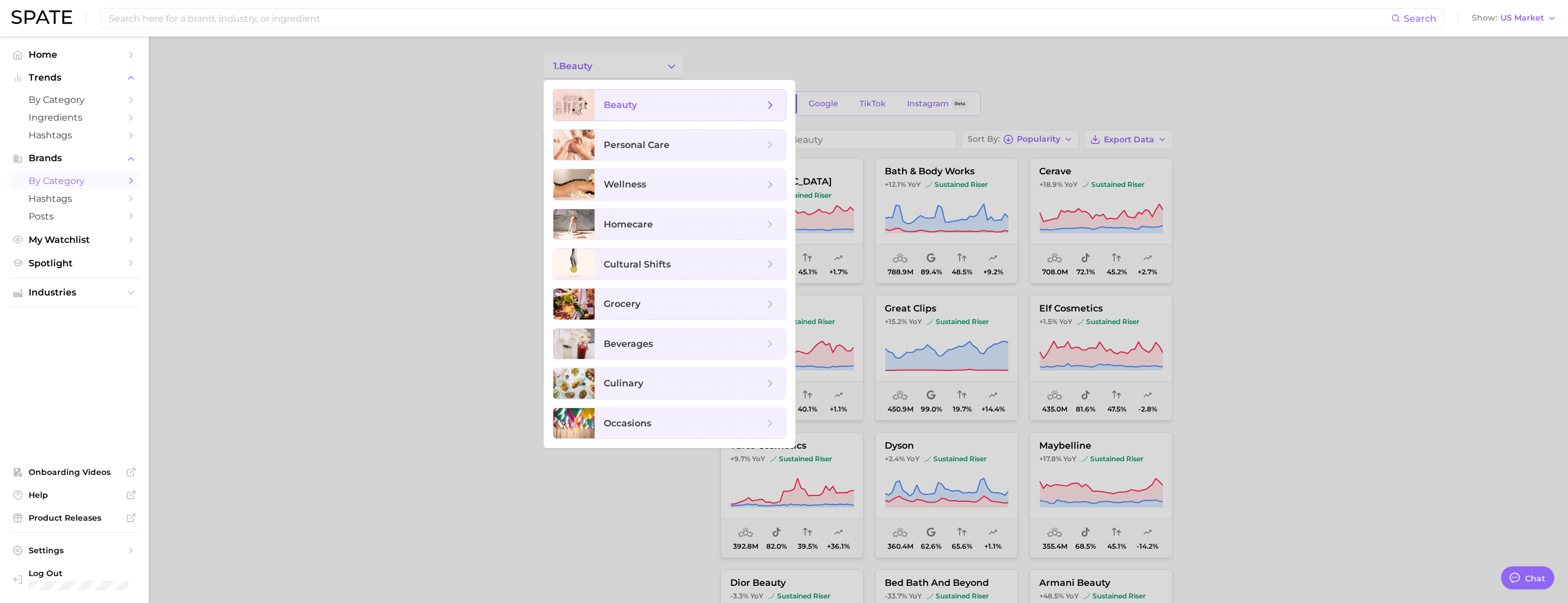
click at [624, 98] on span "beauty" at bounding box center [690, 105] width 191 height 31
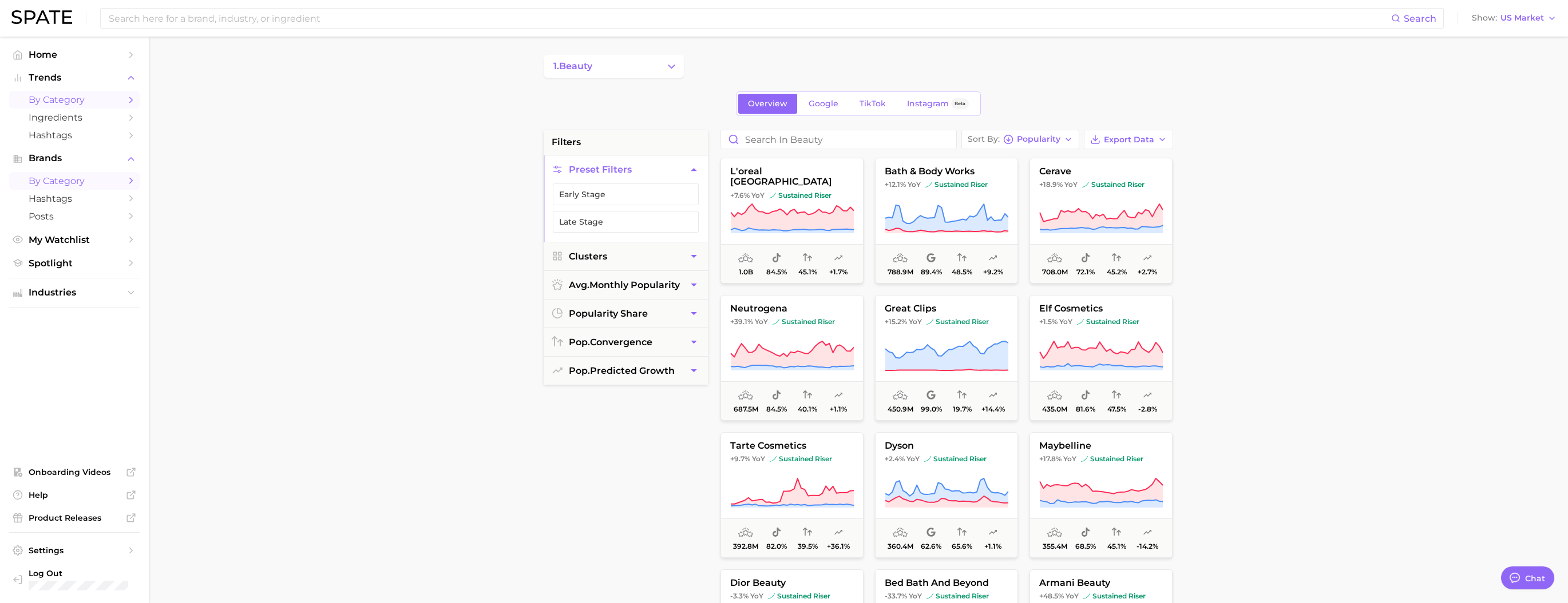
click at [54, 102] on span "by Category" at bounding box center [75, 100] width 92 height 11
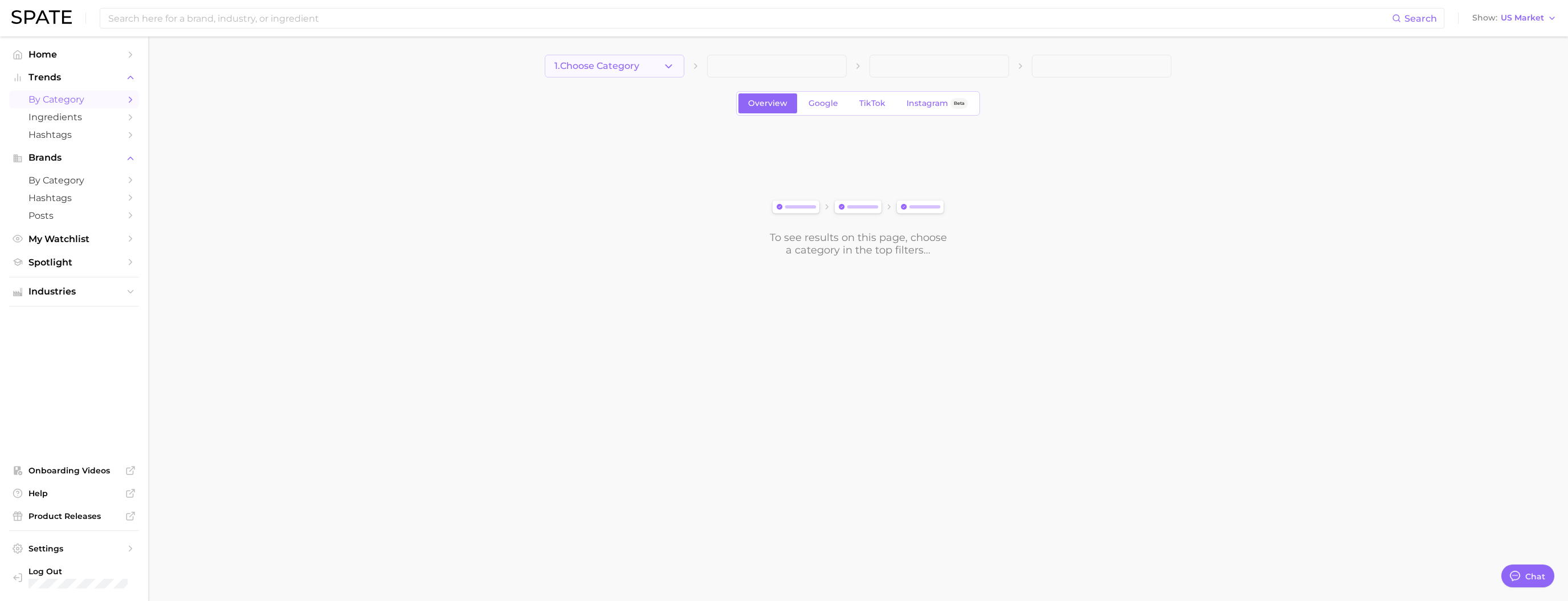
click at [605, 66] on span "1. Choose Category" at bounding box center [597, 66] width 85 height 10
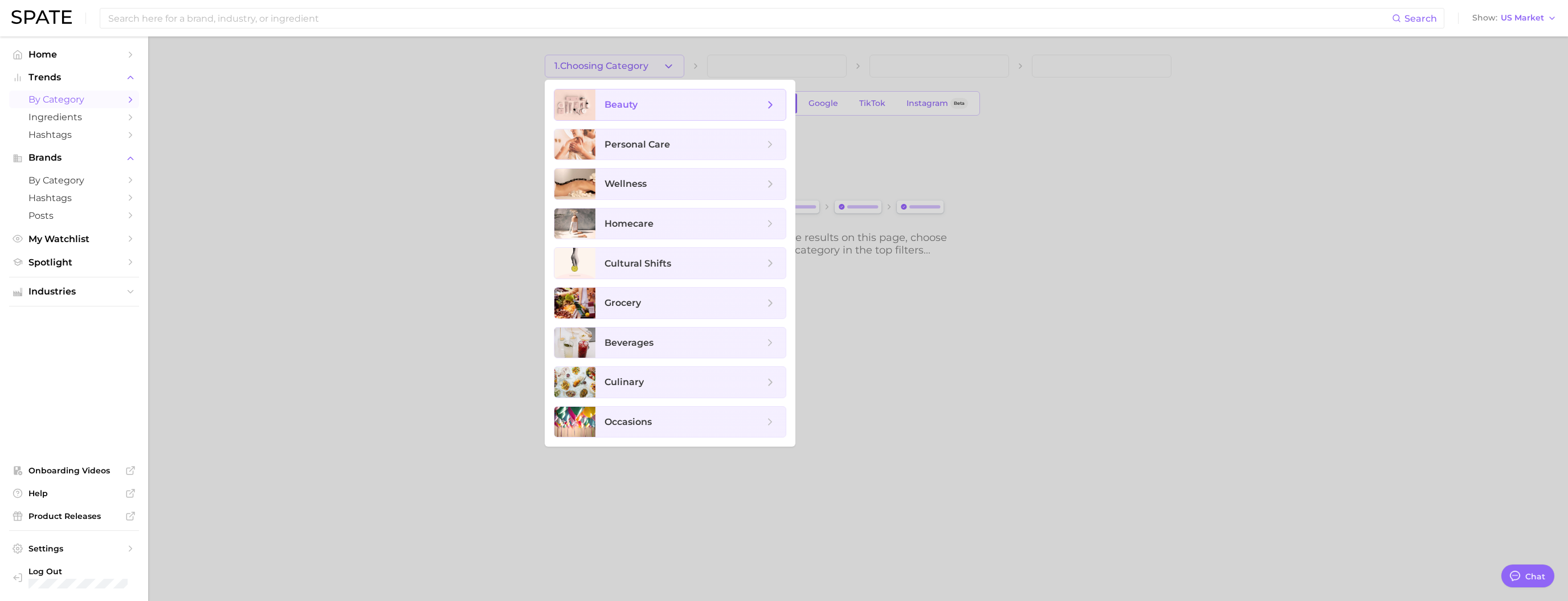
click at [620, 101] on span "beauty" at bounding box center [621, 105] width 33 height 11
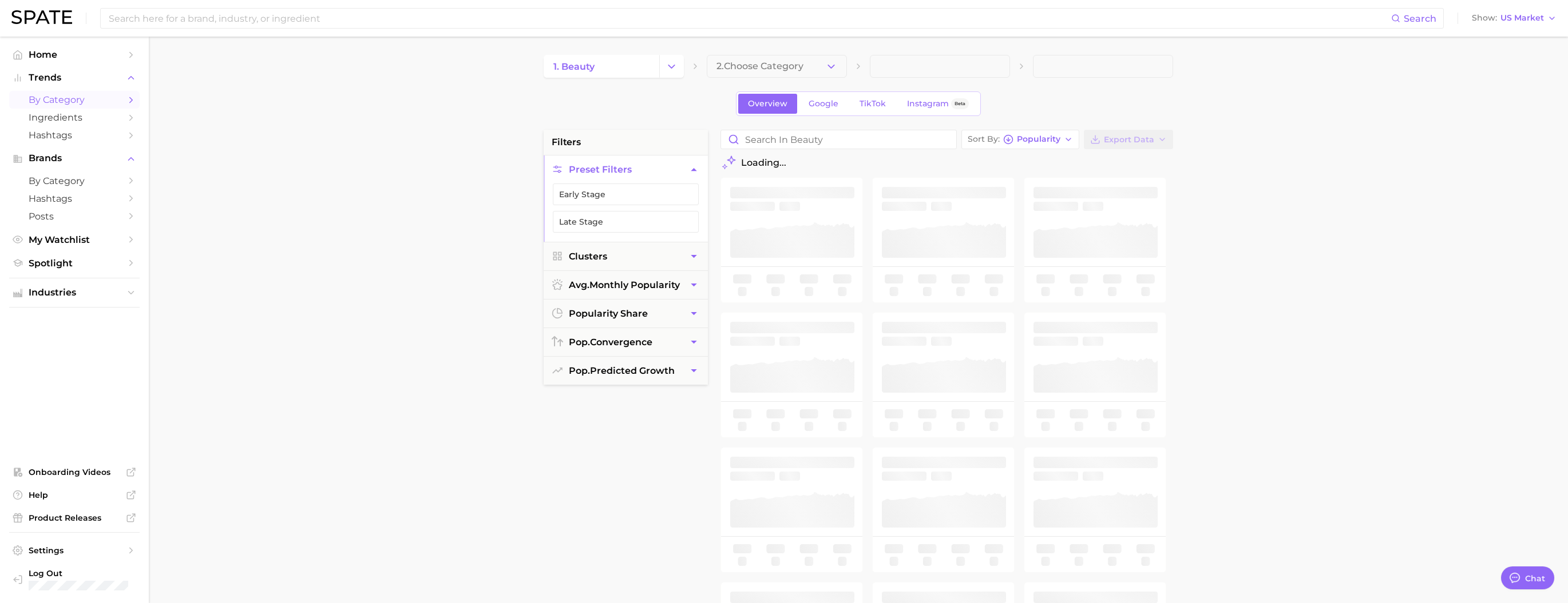
click at [659, 59] on button "2. Choose Category" at bounding box center [777, 66] width 140 height 23
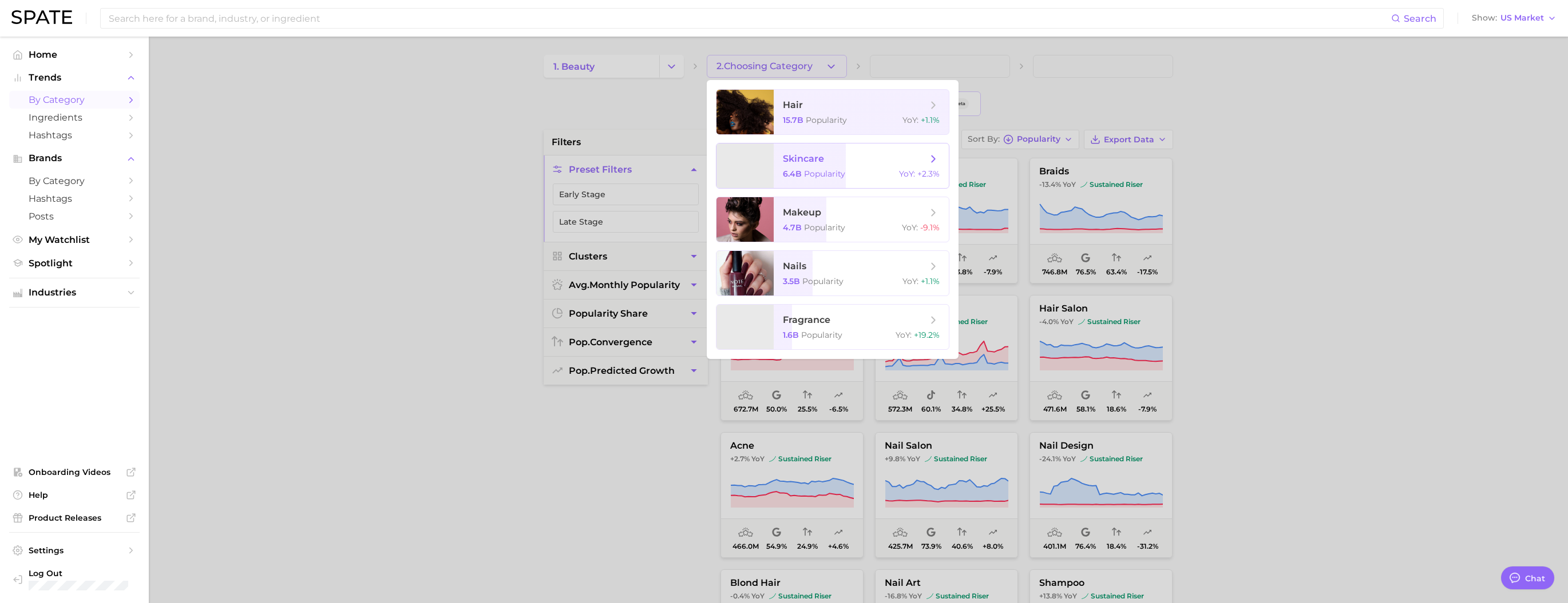
click at [659, 165] on span "skincare" at bounding box center [855, 159] width 144 height 13
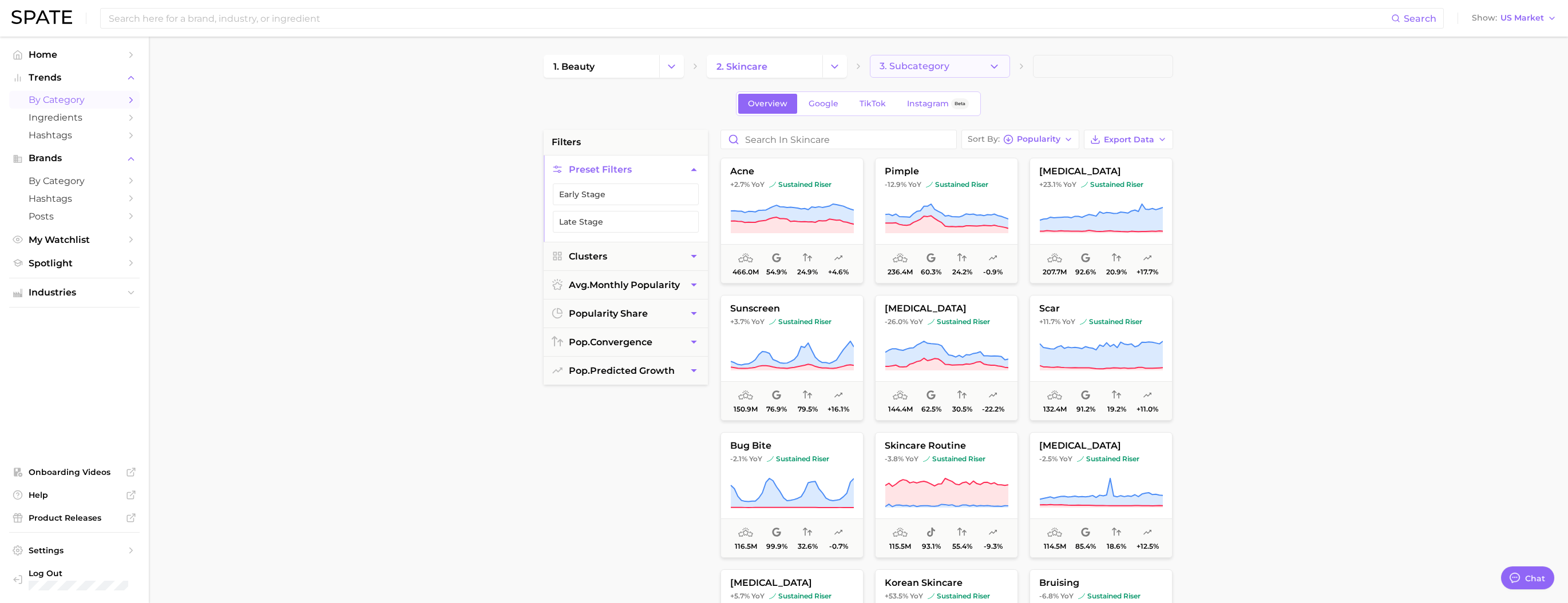
click at [659, 73] on button "3. Subcategory" at bounding box center [939, 66] width 140 height 23
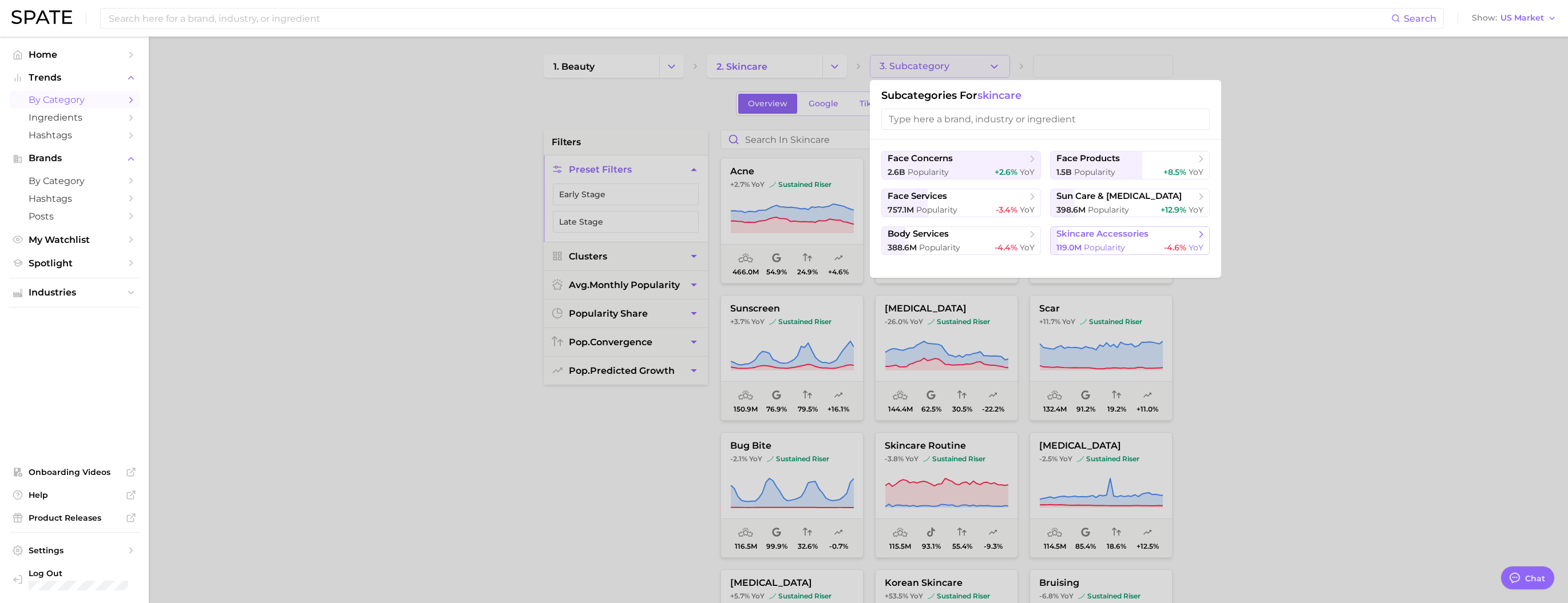
click at [659, 245] on button "skincare accessories 119.0m Popularity -4.6% YoY" at bounding box center [1130, 240] width 160 height 29
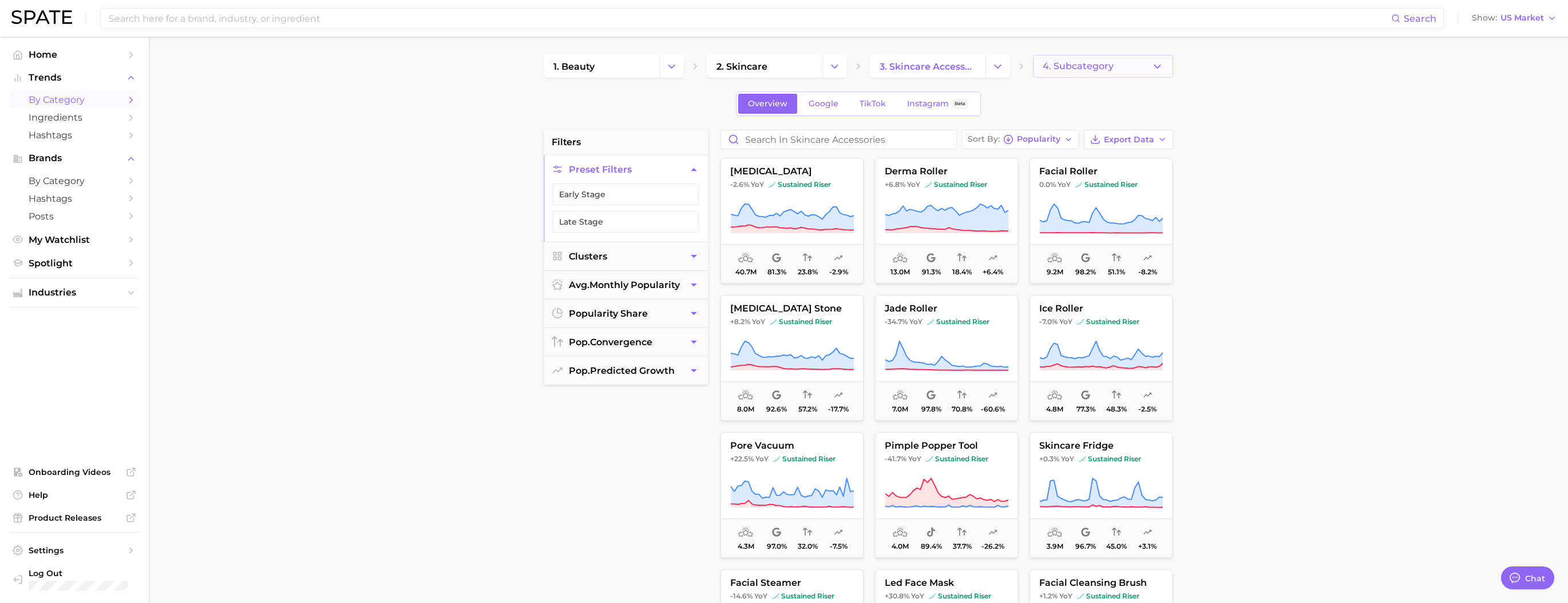
click at [659, 62] on span "4. Subcategory" at bounding box center [1078, 66] width 71 height 10
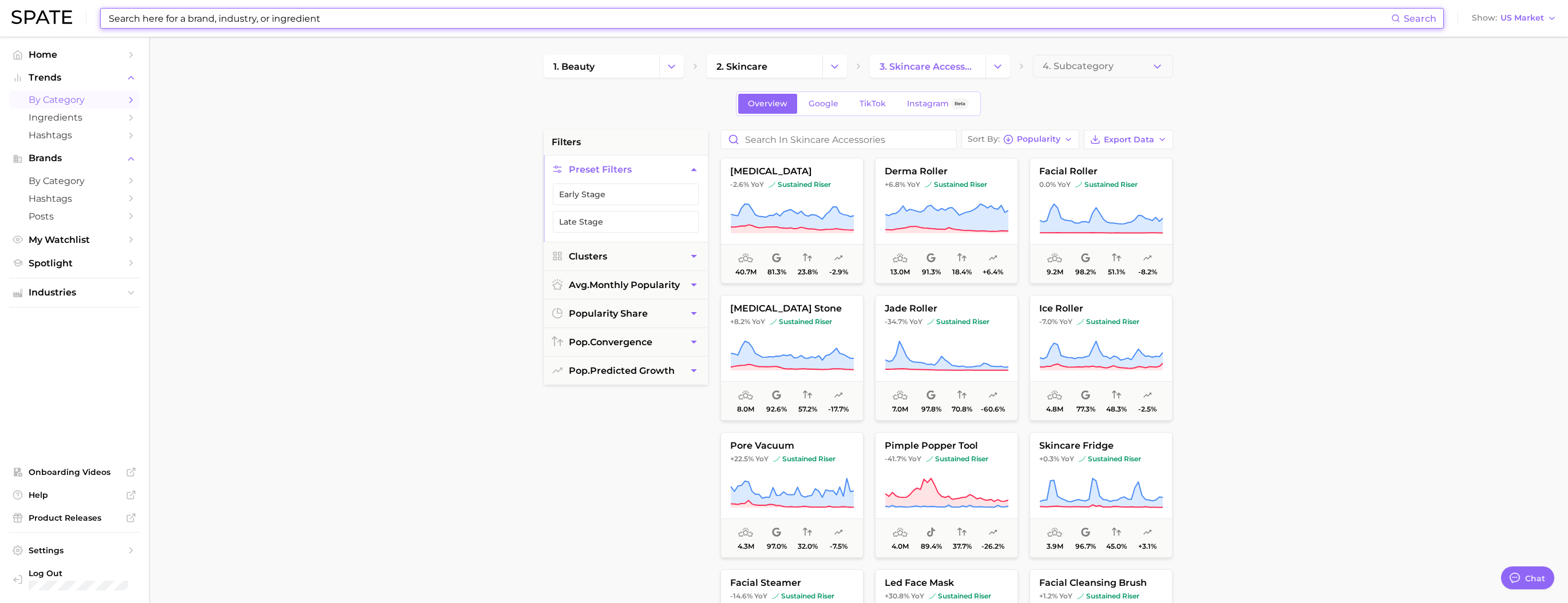
click at [267, 24] on input at bounding box center [749, 18] width 1283 height 20
type input "ㅛ"
type input "yoga"
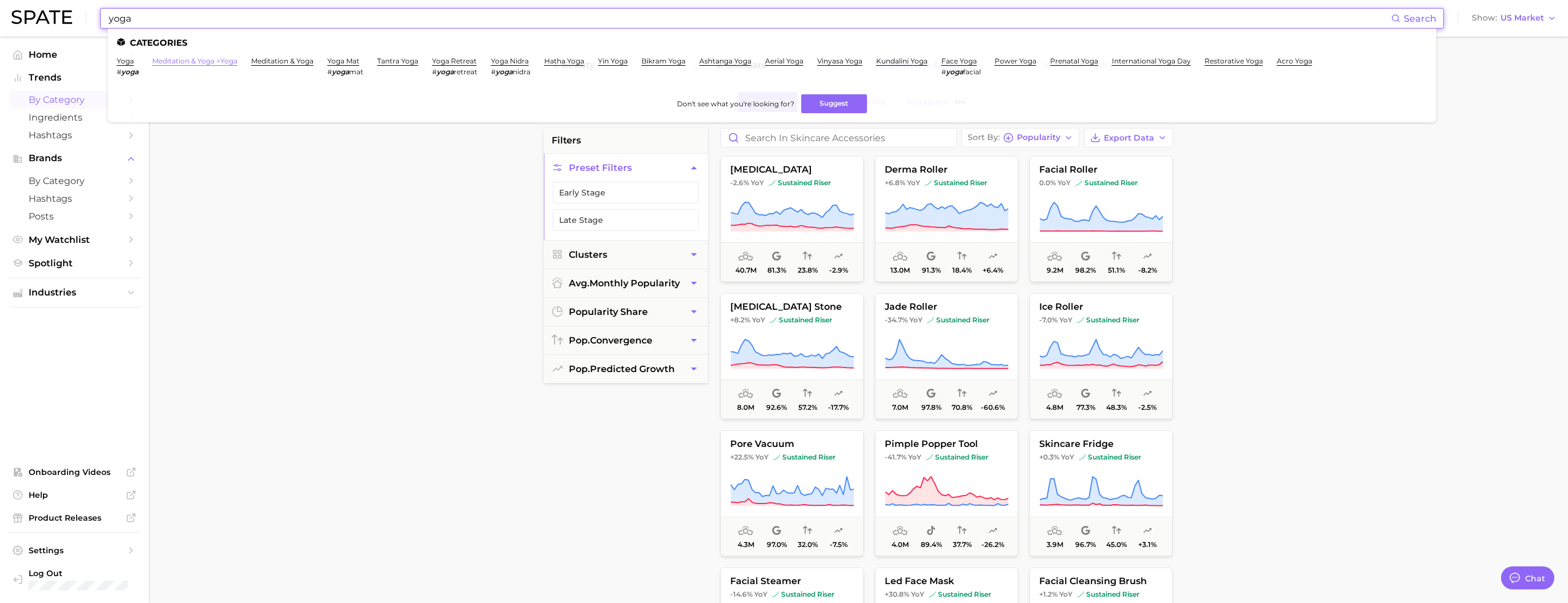
click at [207, 61] on link "meditation & yoga > yoga" at bounding box center [195, 61] width 85 height 9
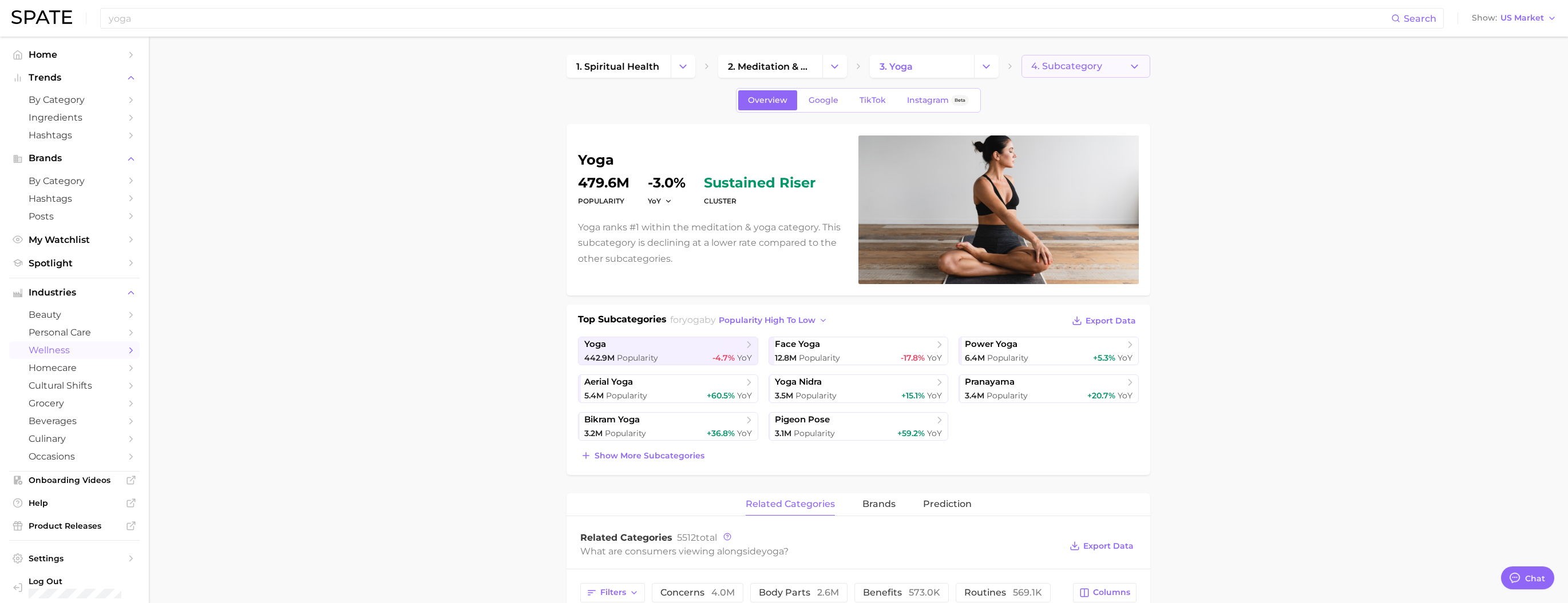
click at [659, 71] on span "4. Subcategory" at bounding box center [1067, 66] width 71 height 10
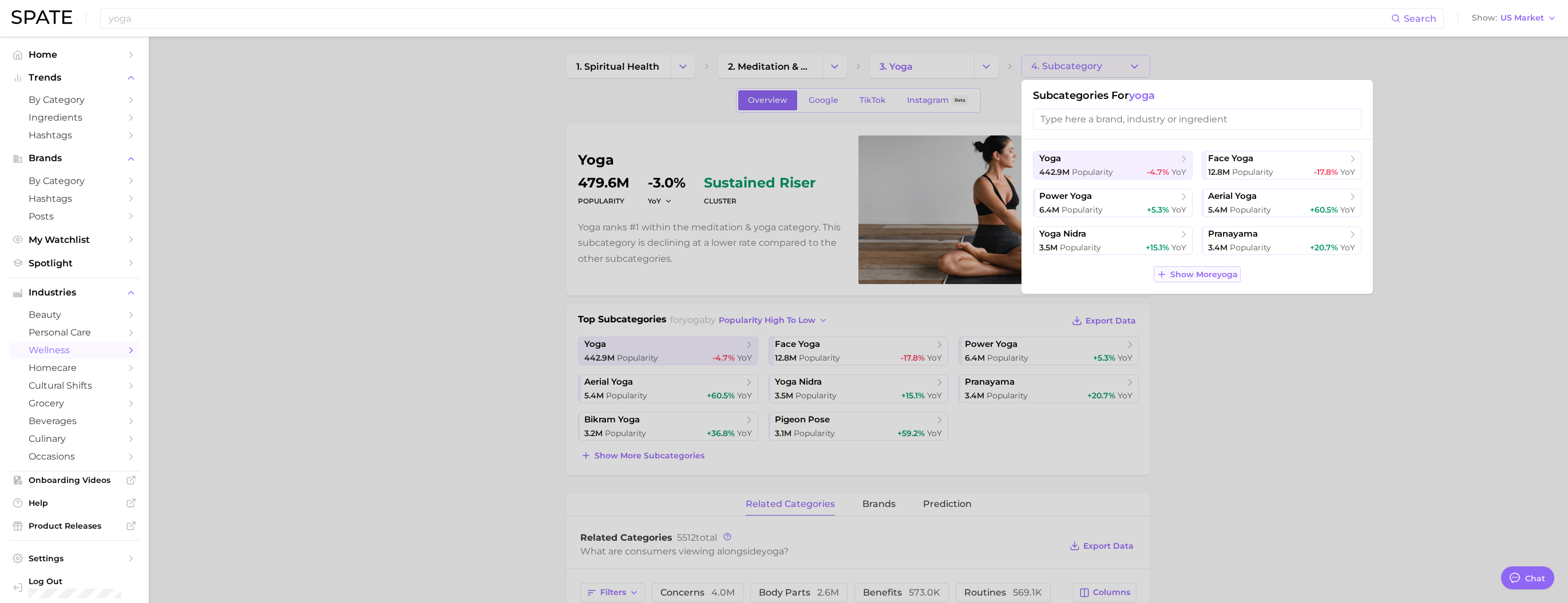
click at [659, 283] on button "Show More yoga" at bounding box center [1197, 275] width 87 height 16
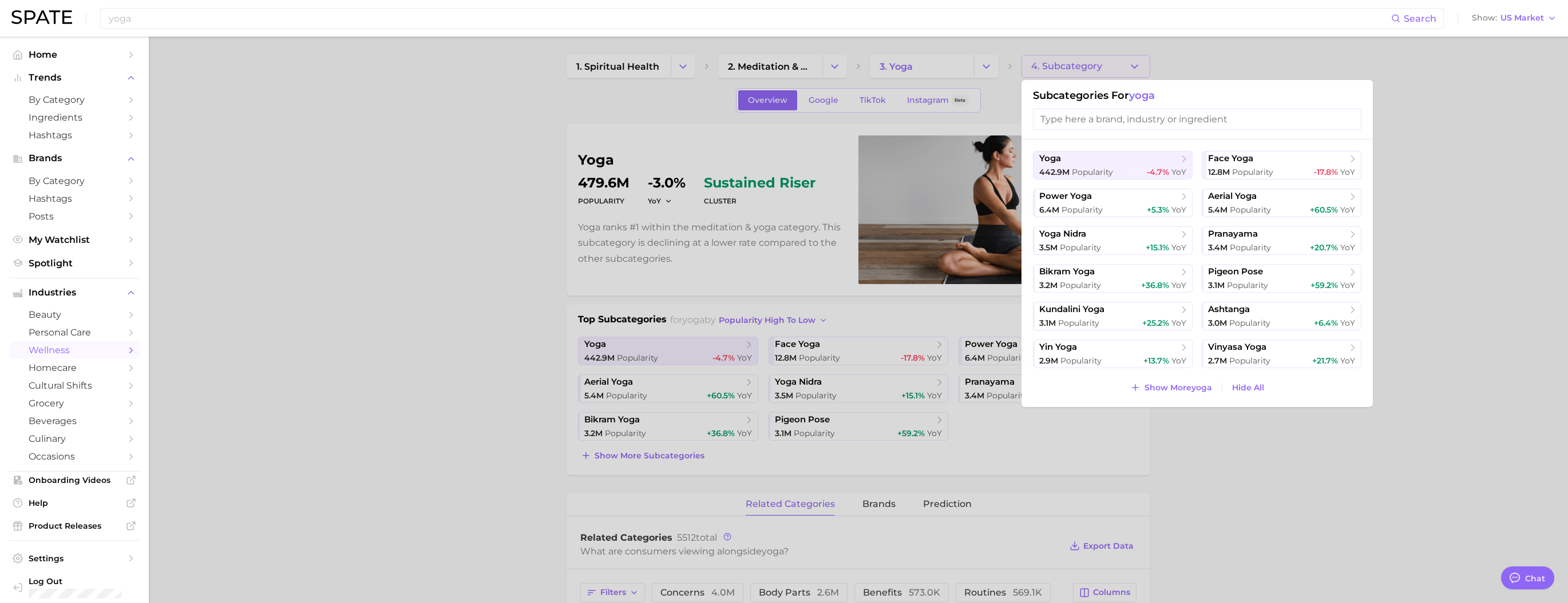
click at [659, 232] on div at bounding box center [784, 302] width 1568 height 603
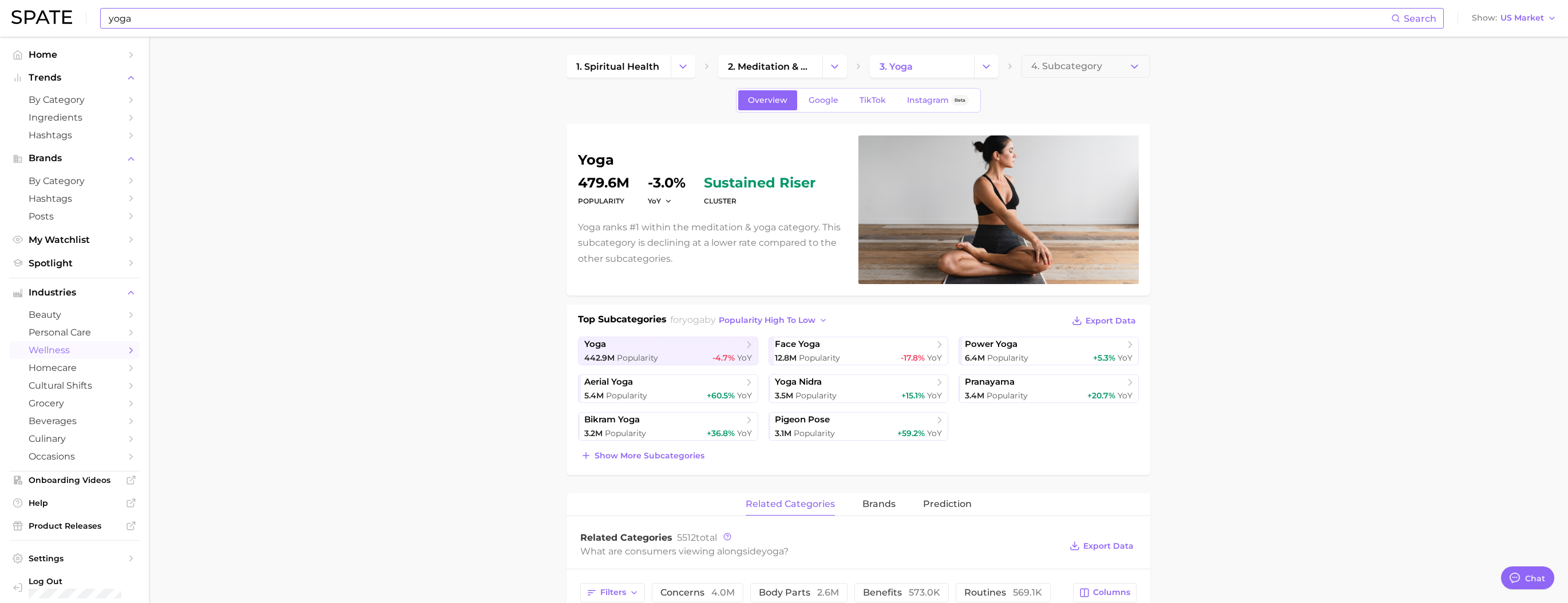
click at [400, 13] on input "yoga" at bounding box center [749, 18] width 1283 height 20
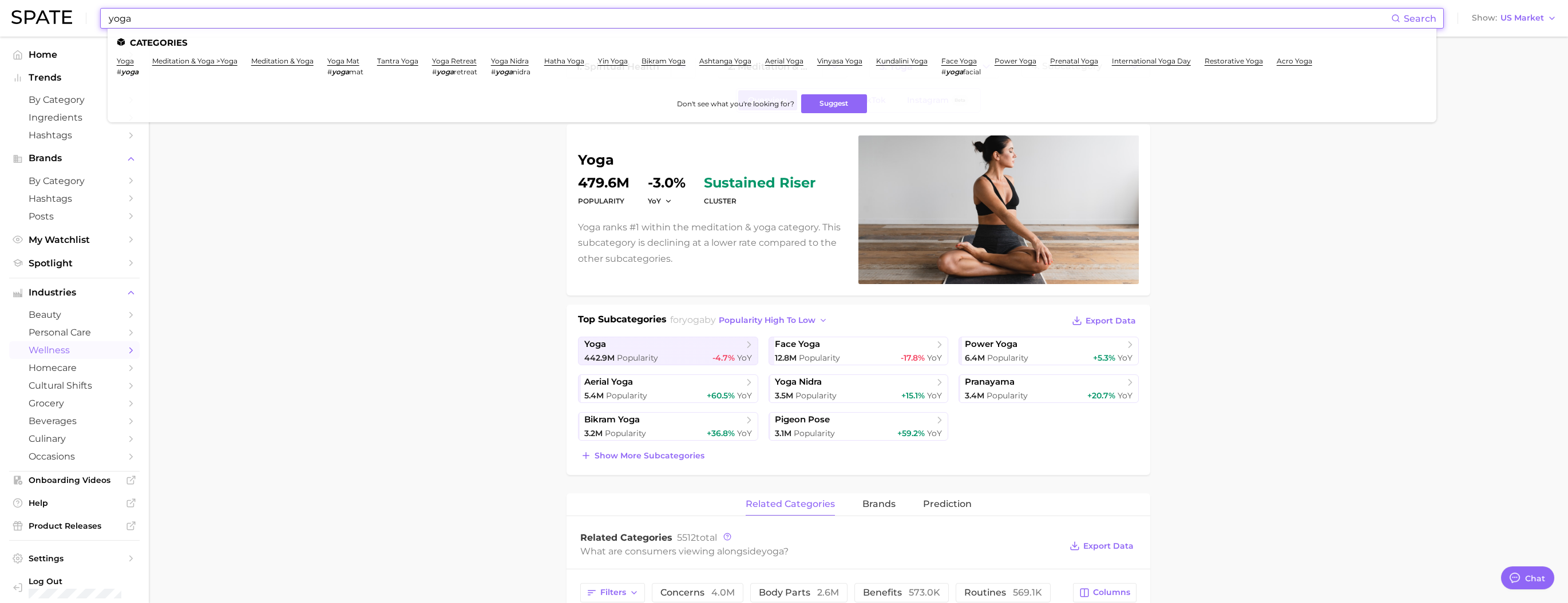
click at [400, 13] on input "yoga" at bounding box center [749, 18] width 1283 height 20
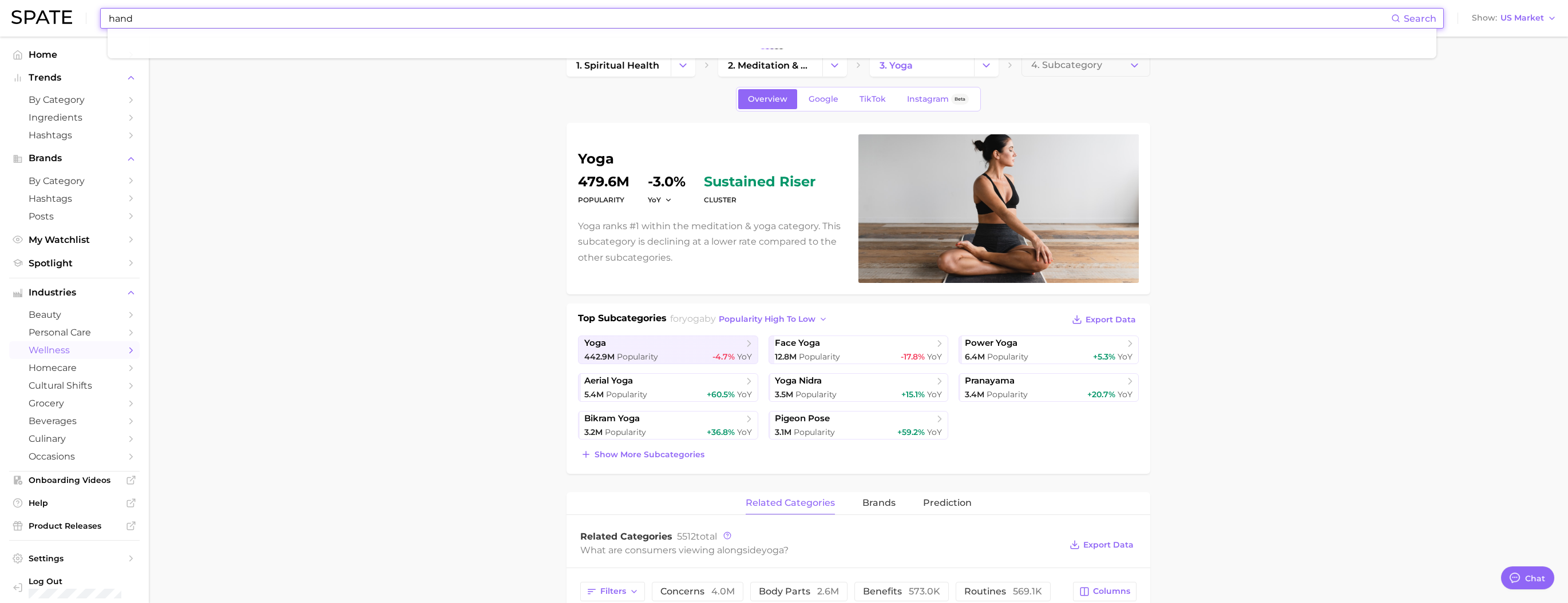
scroll to position [2, 0]
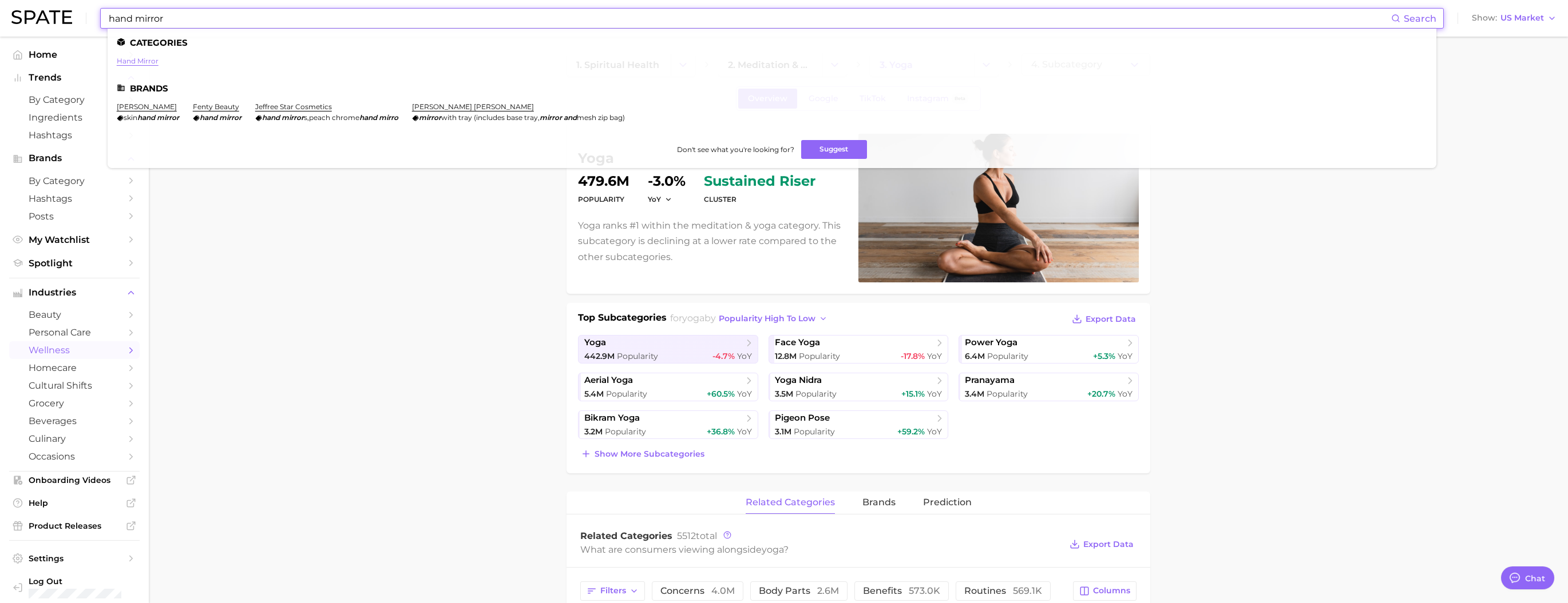
type input "hand mirror"
click at [159, 64] on link "hand mirror" at bounding box center [138, 61] width 42 height 9
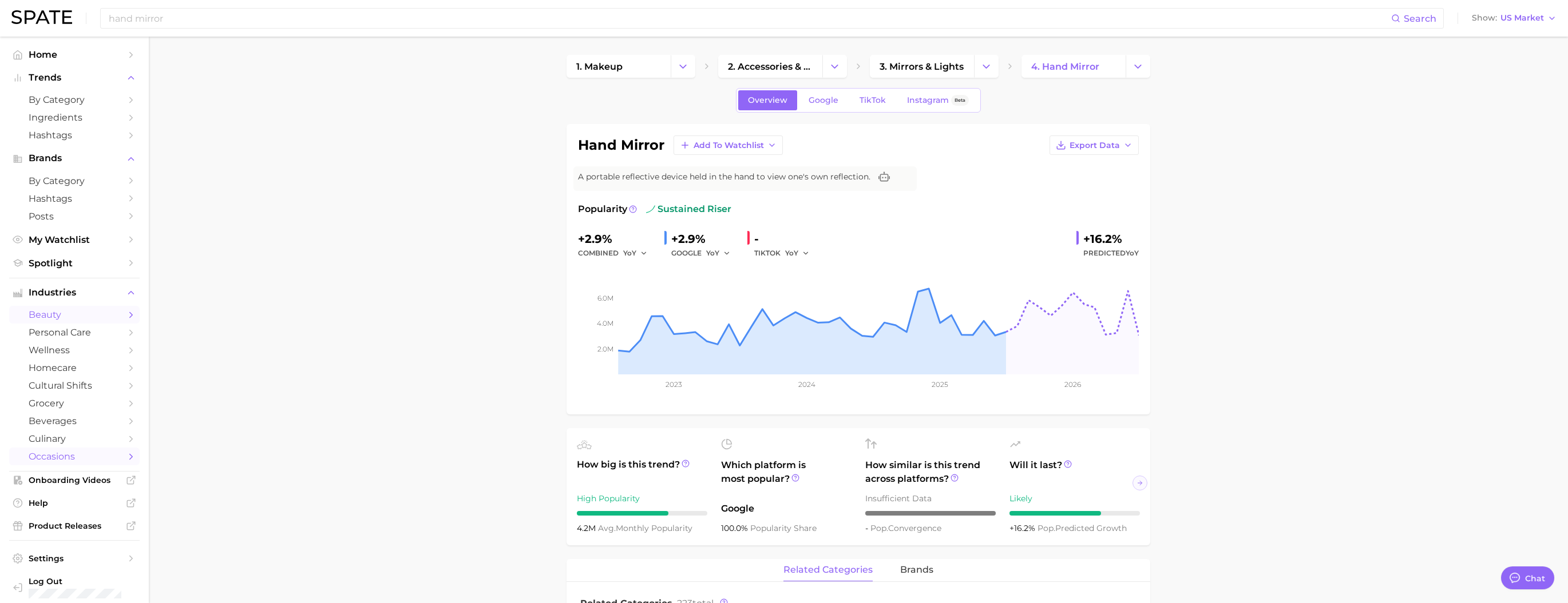
click at [40, 320] on span "occasions" at bounding box center [75, 457] width 92 height 11
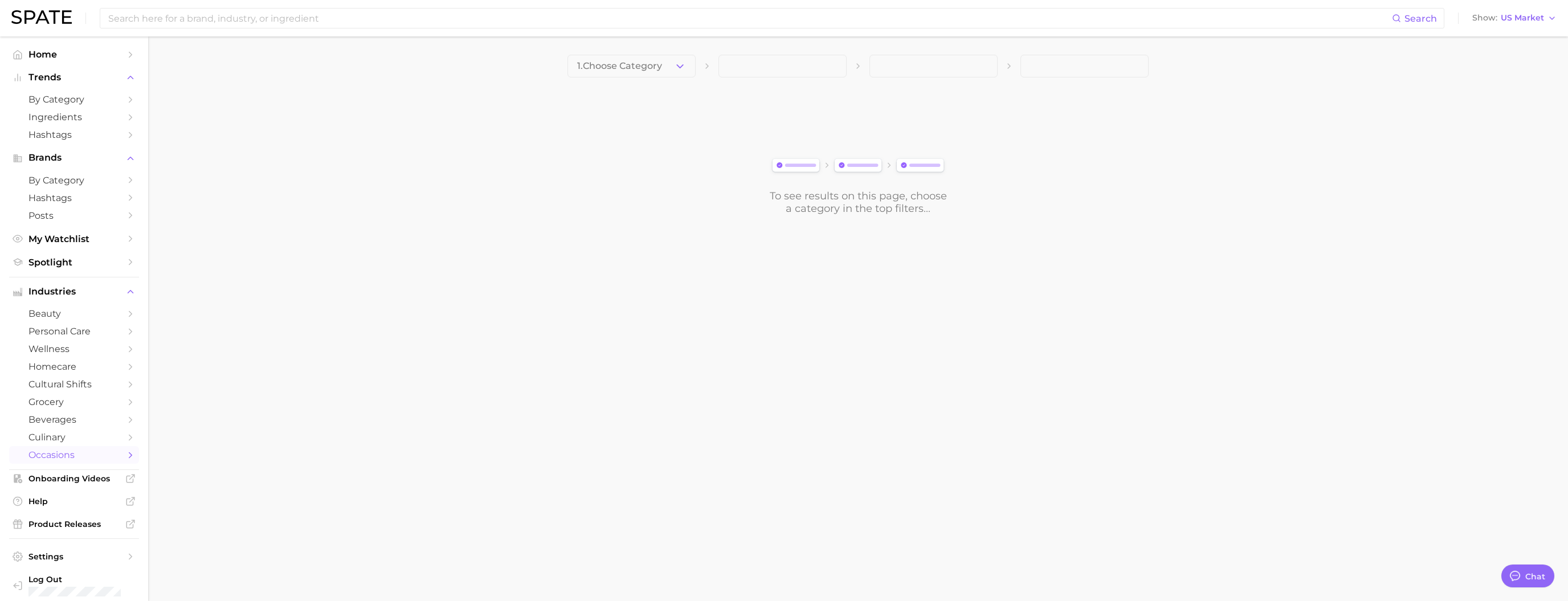
click at [619, 67] on span "1. Choose Category" at bounding box center [619, 66] width 85 height 10
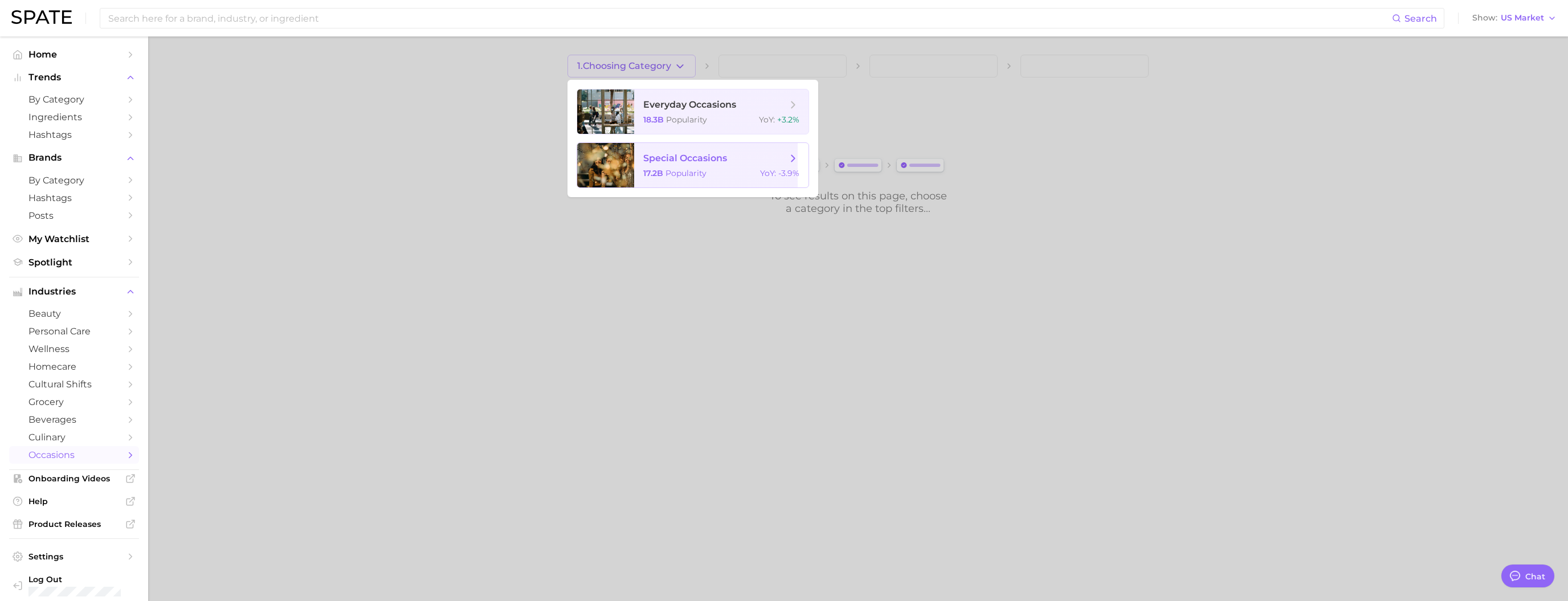
click at [656, 160] on span "special occasions 17.2b Popularity YoY : -3.9%" at bounding box center [722, 165] width 174 height 44
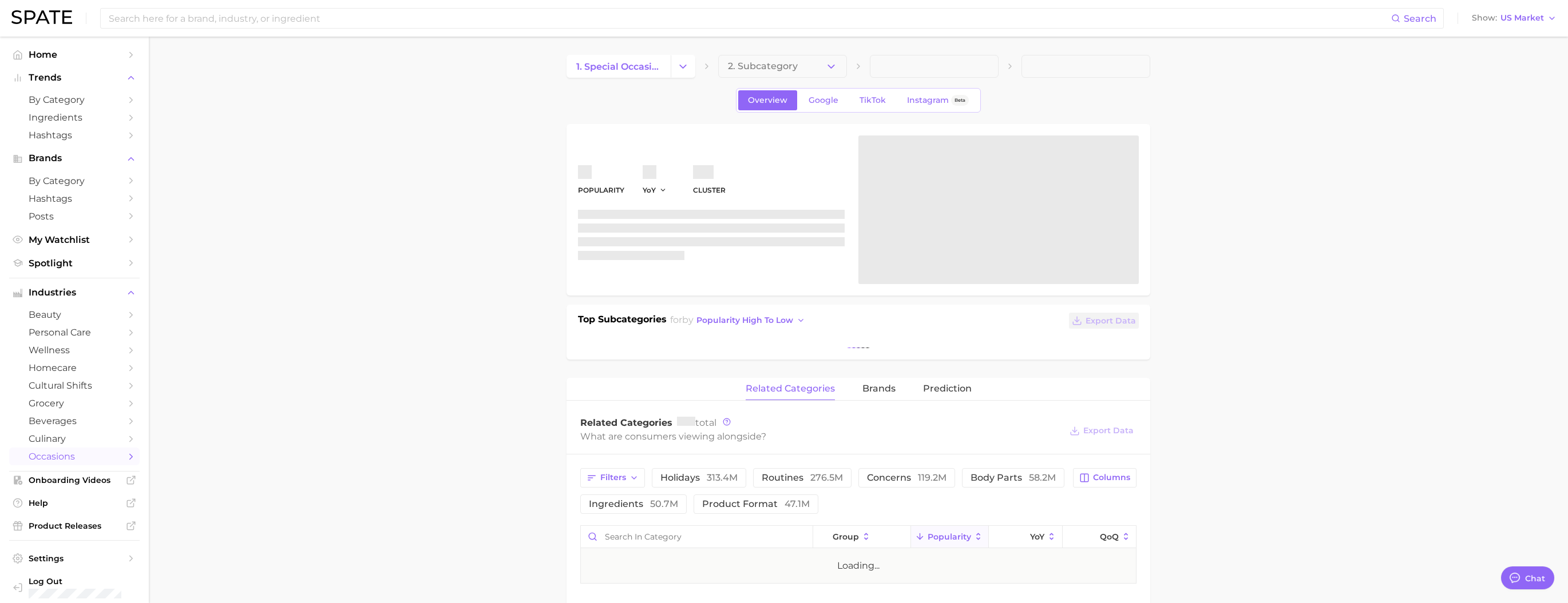
click at [659, 70] on span "2. Subcategory" at bounding box center [763, 66] width 70 height 10
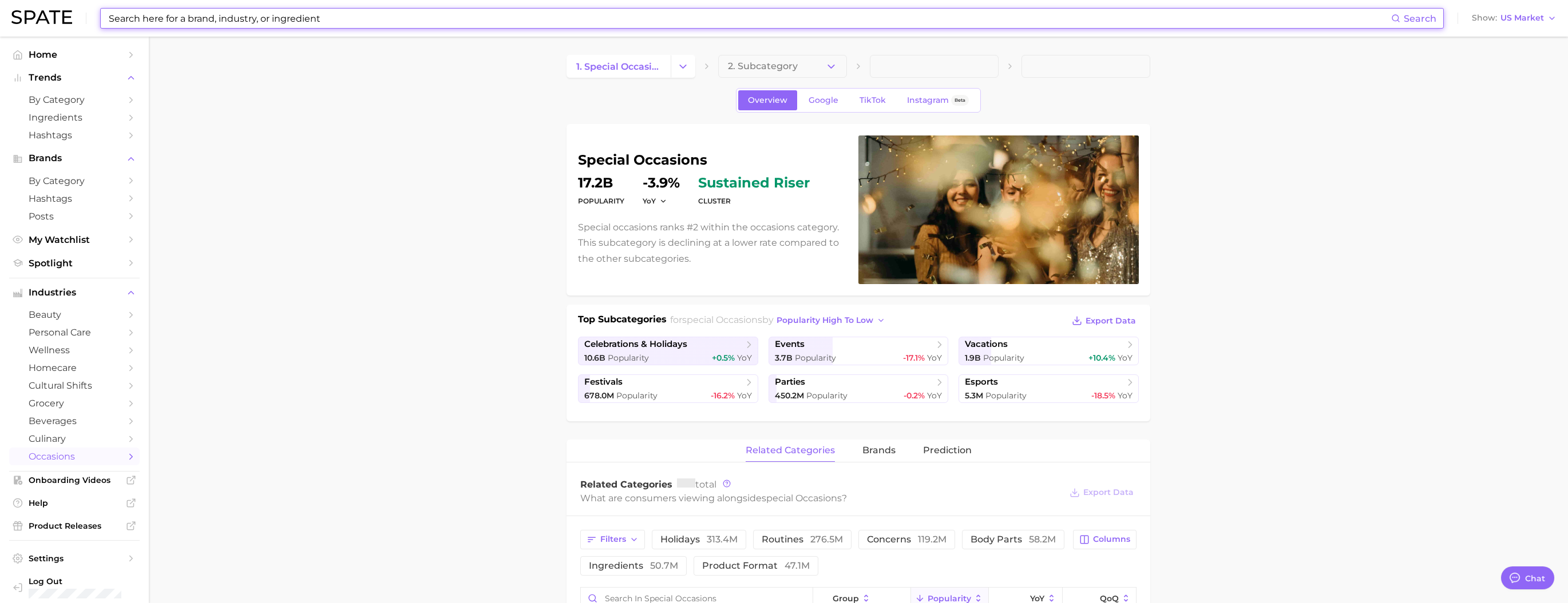
click at [581, 18] on input at bounding box center [749, 18] width 1283 height 20
type input "ㅊ"
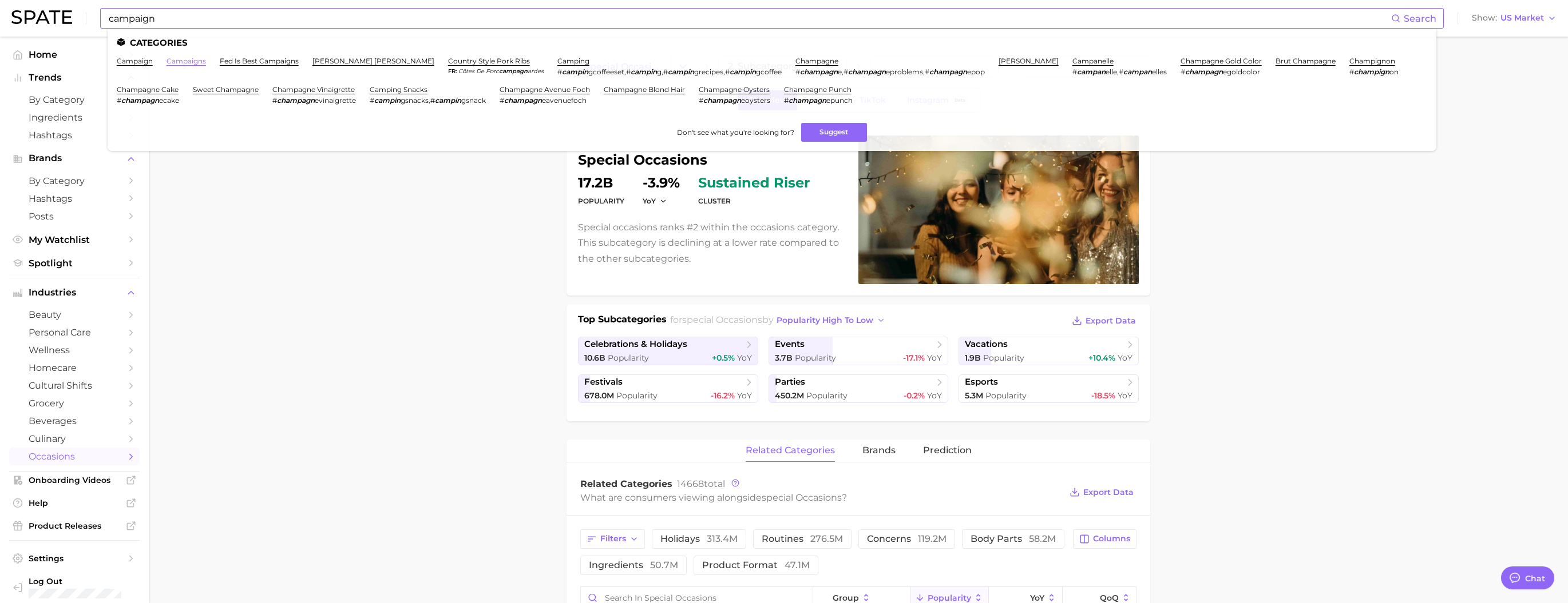
click at [196, 60] on link "campaigns" at bounding box center [186, 61] width 40 height 9
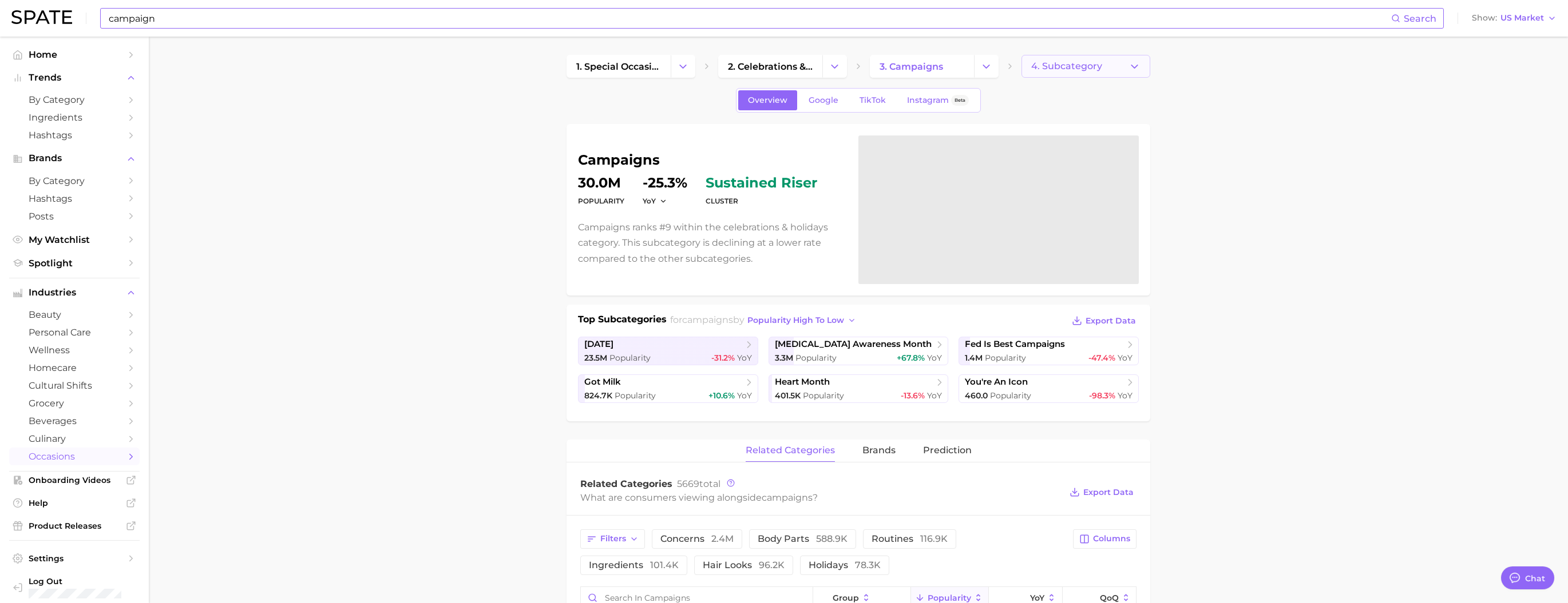
click at [659, 68] on span "4. Subcategory" at bounding box center [1067, 66] width 71 height 10
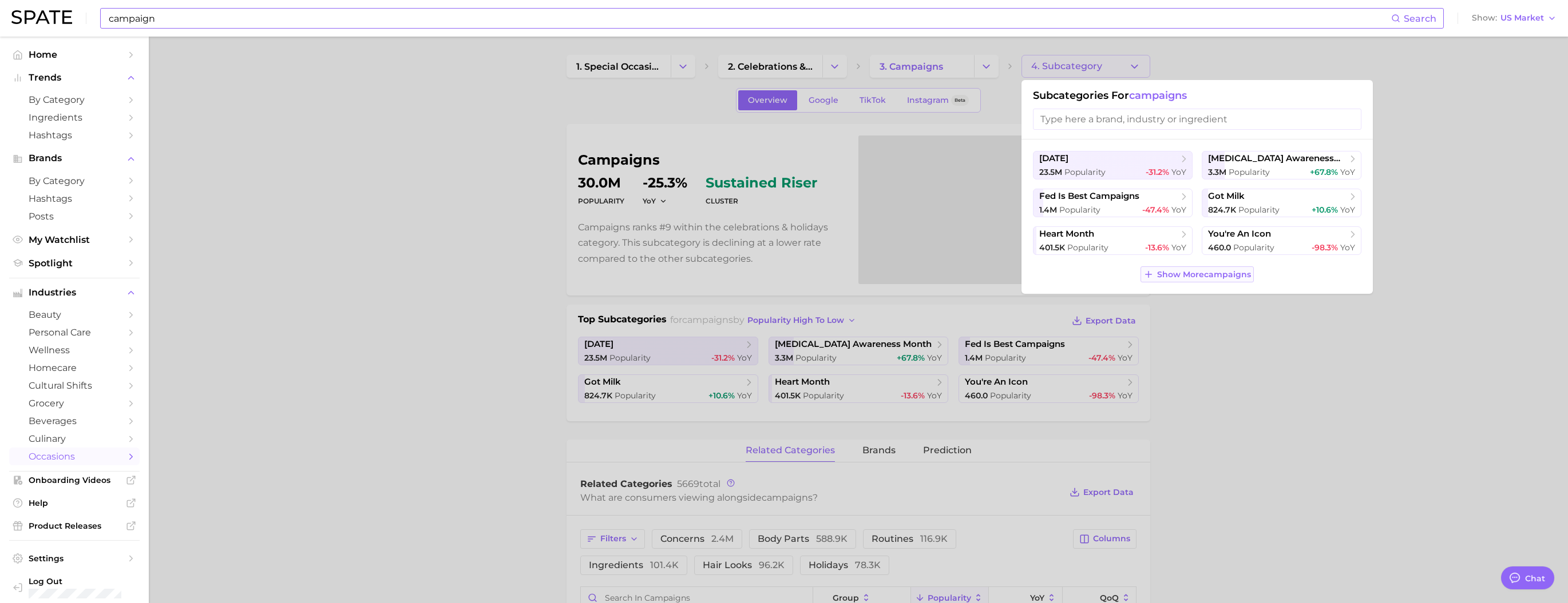
click at [659, 279] on span "Show More campaigns" at bounding box center [1203, 275] width 94 height 10
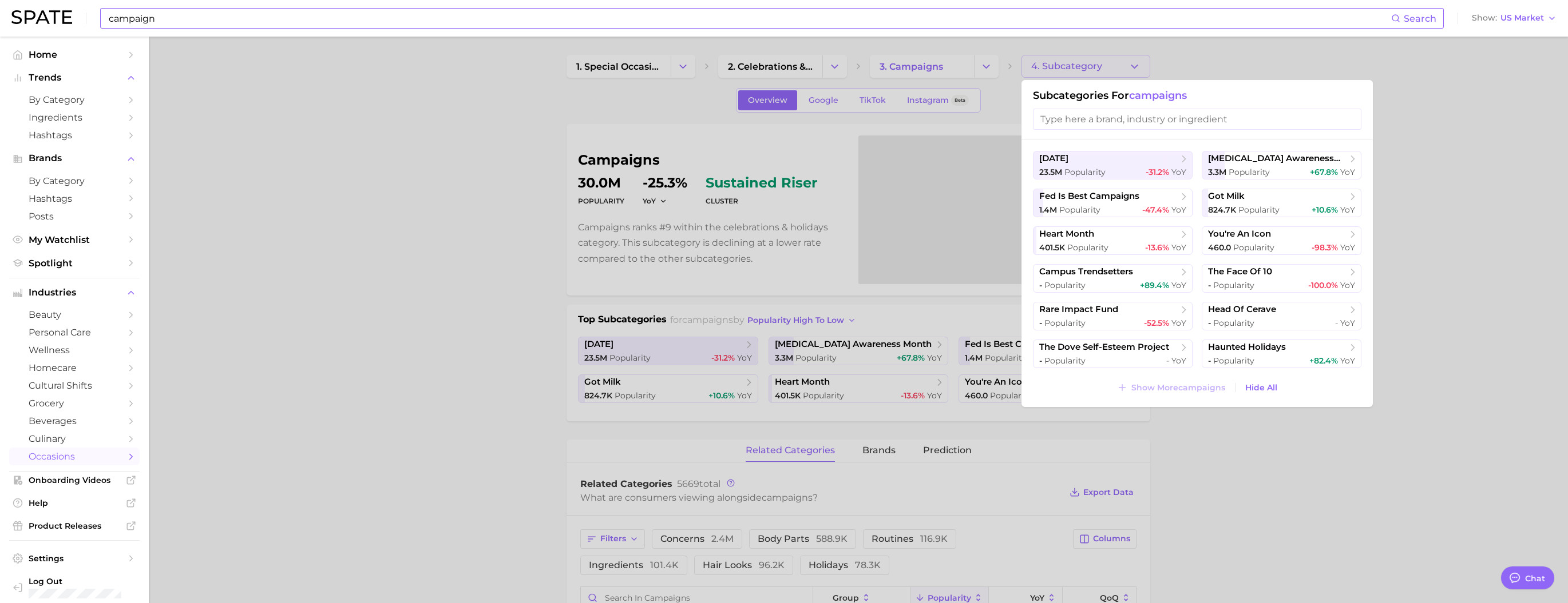
click at [386, 255] on div at bounding box center [784, 302] width 1568 height 603
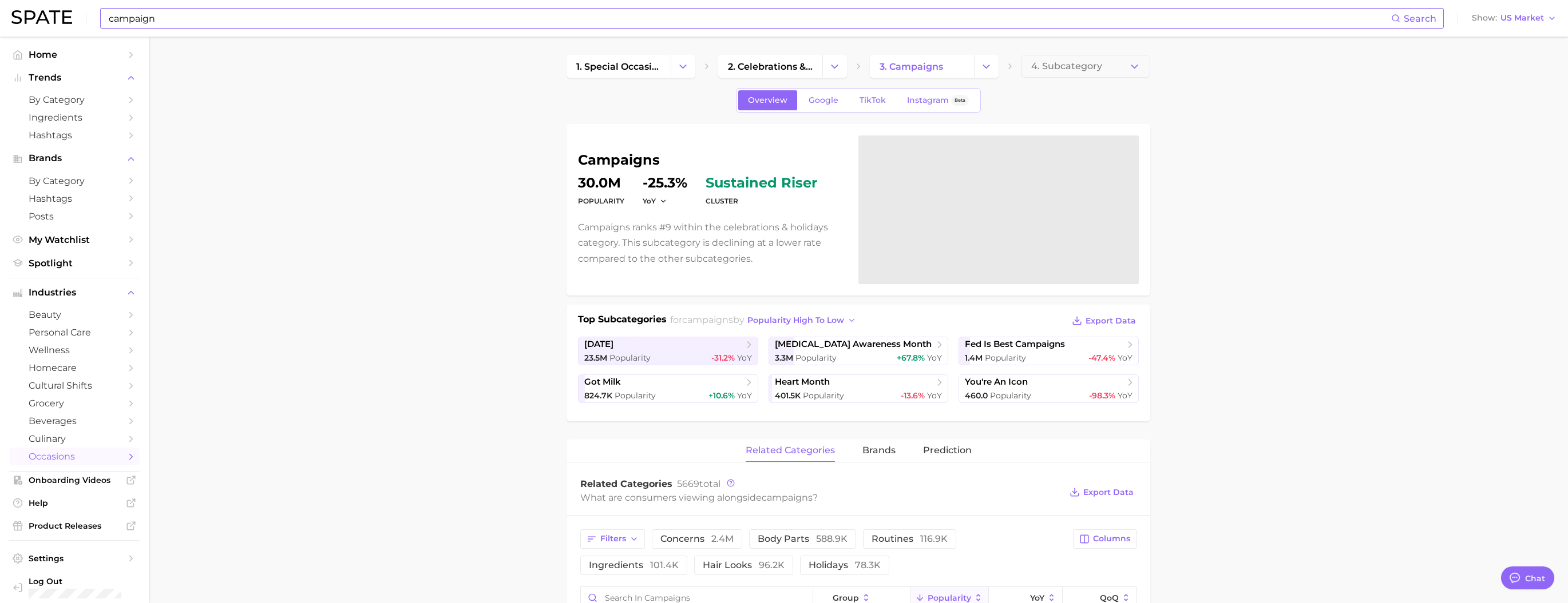
click at [286, 10] on input "campaign" at bounding box center [749, 18] width 1283 height 20
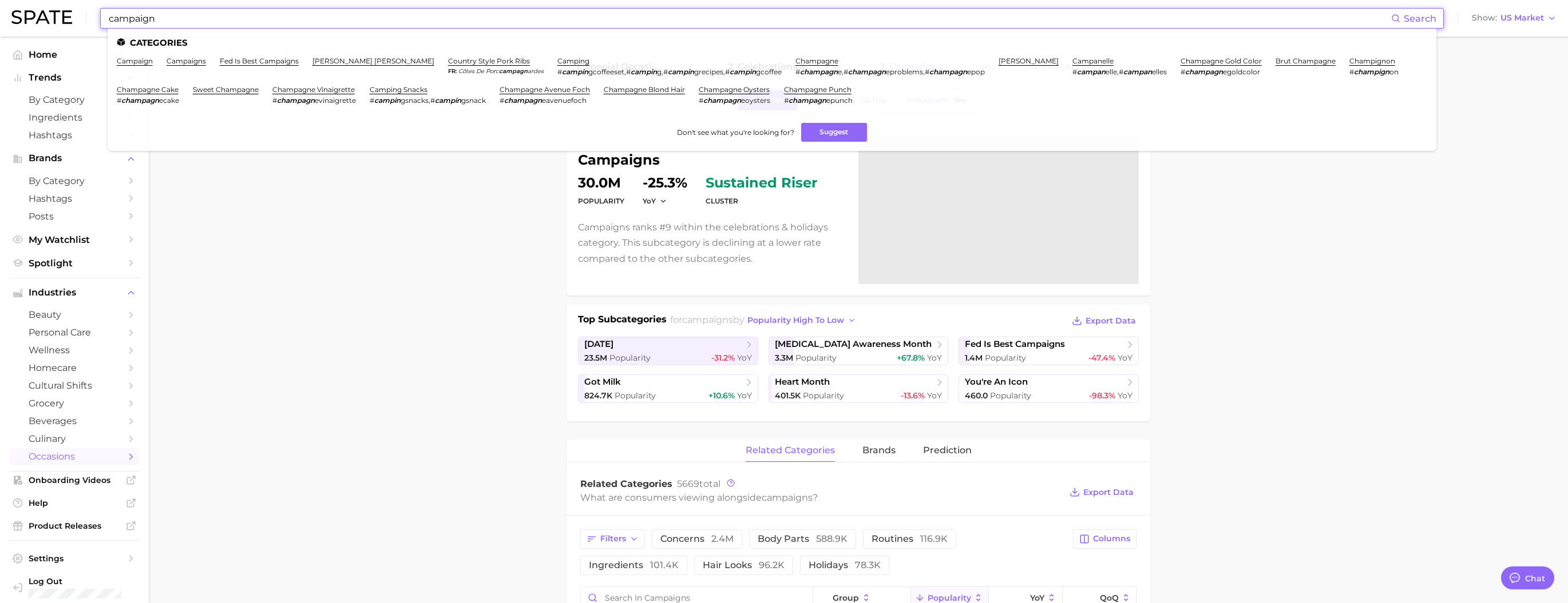
click at [286, 11] on input "campaign" at bounding box center [749, 18] width 1283 height 20
click at [285, 19] on input "campaign" at bounding box center [749, 18] width 1283 height 20
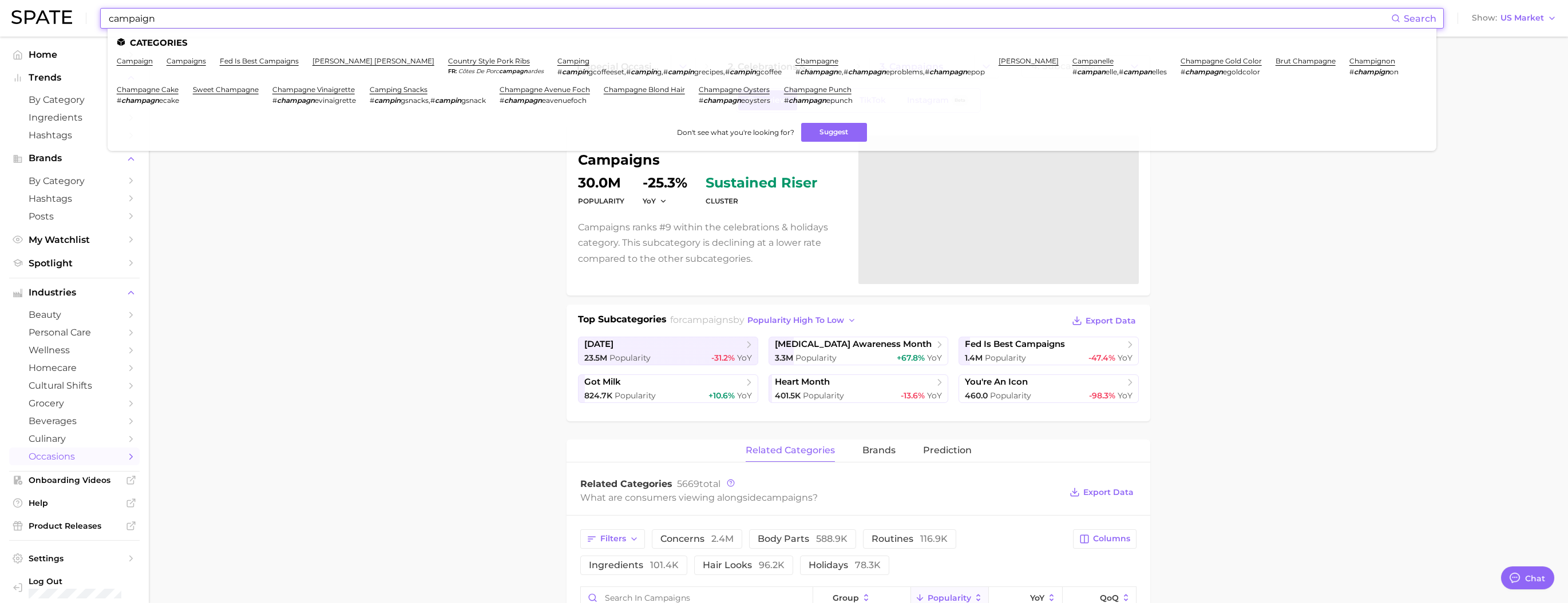
paste input "anti-static hair brush"
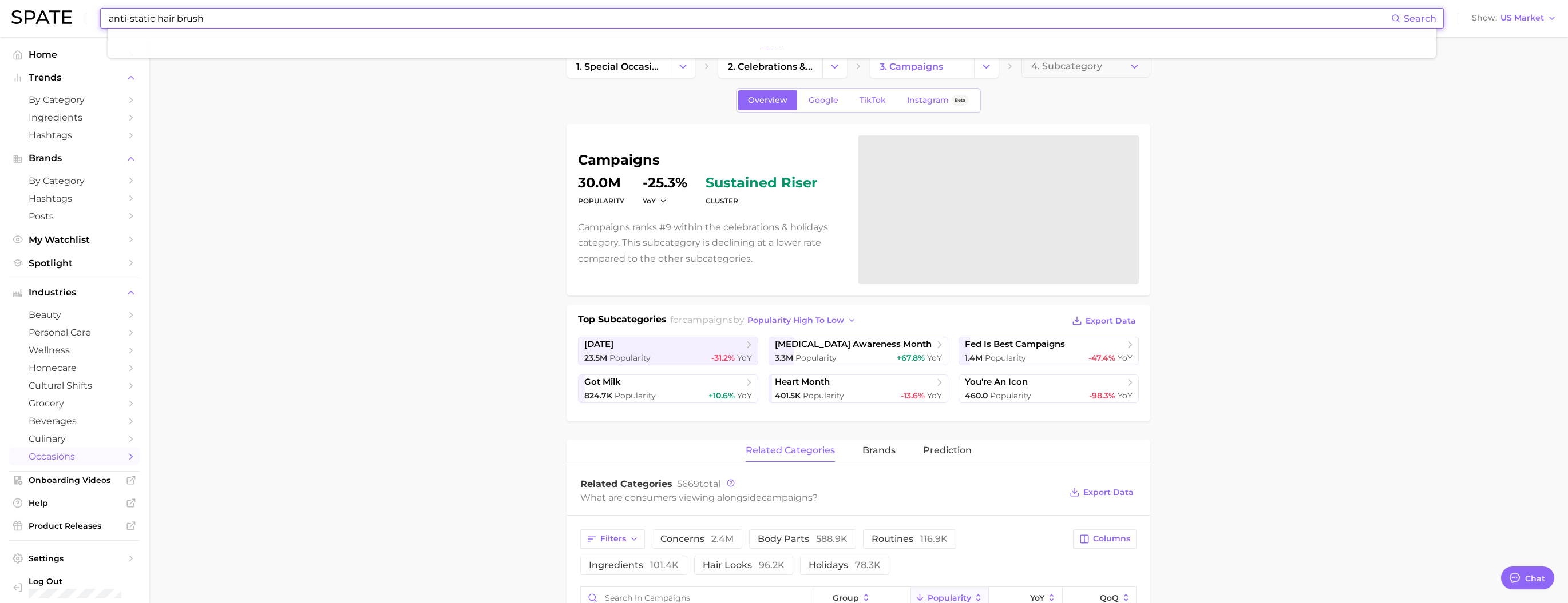
click at [145, 20] on input "anti-static hair brush" at bounding box center [749, 18] width 1283 height 20
drag, startPoint x: 171, startPoint y: 18, endPoint x: 190, endPoint y: 17, distance: 19.0
click at [190, 17] on input "anti static hair brush" at bounding box center [749, 18] width 1283 height 20
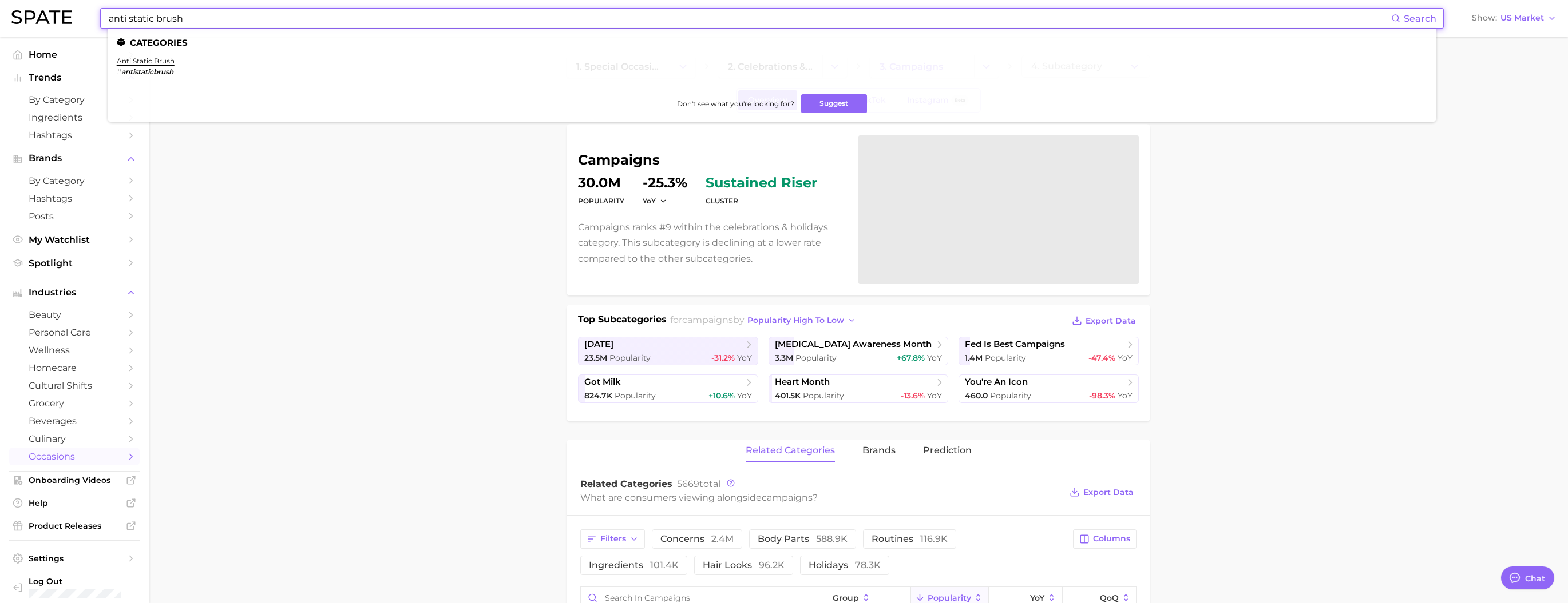
type input "anti static brush"
click at [174, 67] on li "anti static brush # antistaticbrush" at bounding box center [146, 67] width 58 height 20
click at [174, 65] on link "anti static brush" at bounding box center [146, 61] width 58 height 9
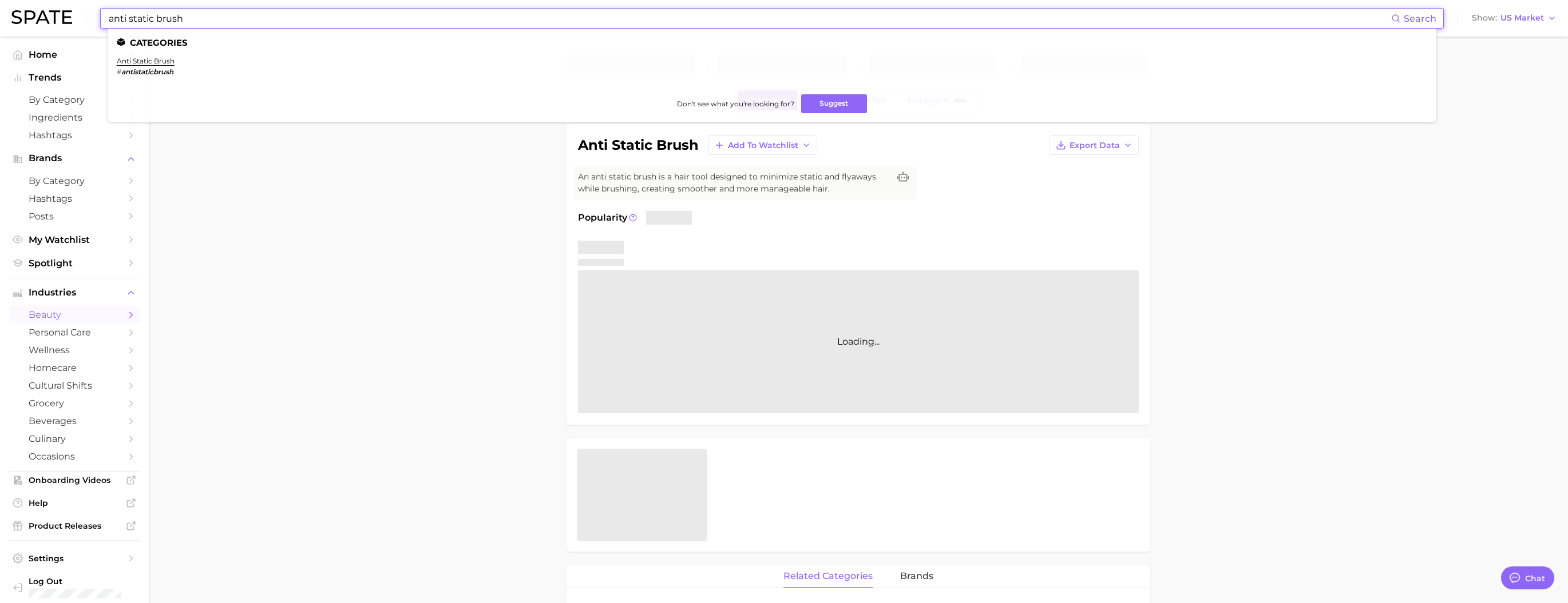
click at [209, 22] on input "anti static brush" at bounding box center [749, 18] width 1283 height 20
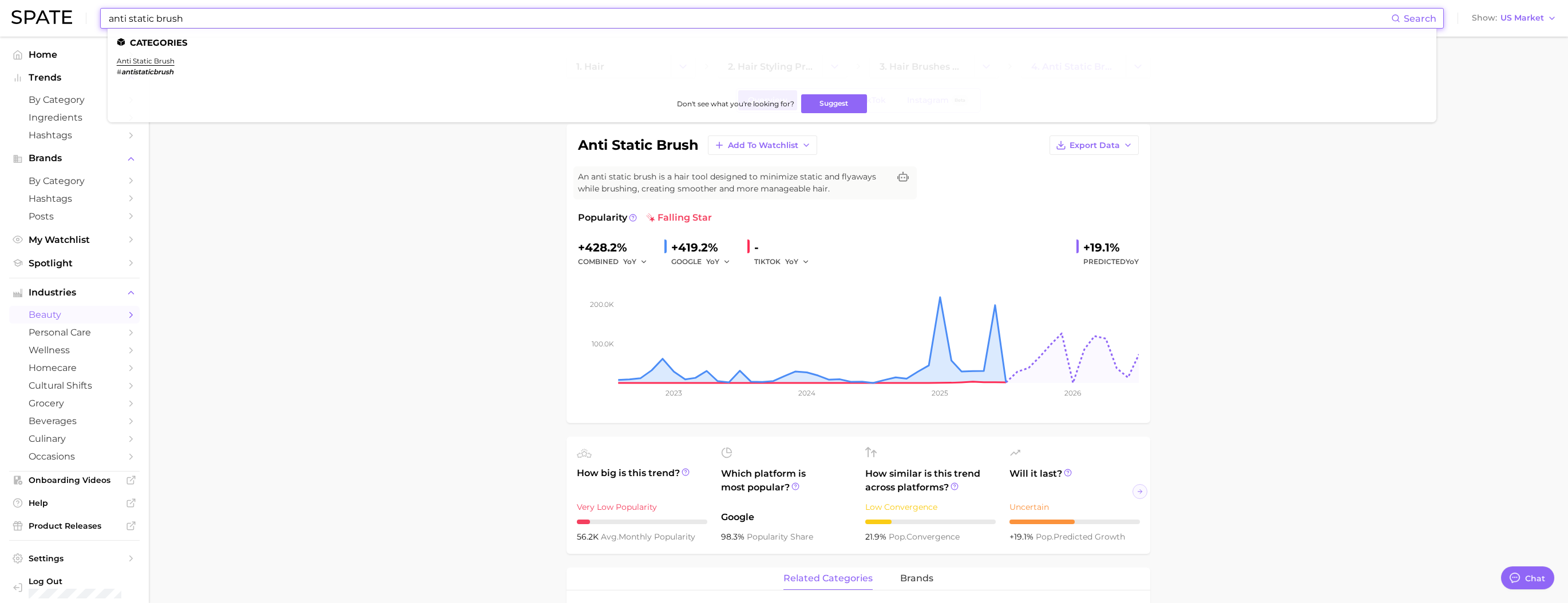
click at [659, 201] on div "anti static brush Add to Watchlist Export Data An anti static brush is a hair t…" at bounding box center [858, 274] width 561 height 276
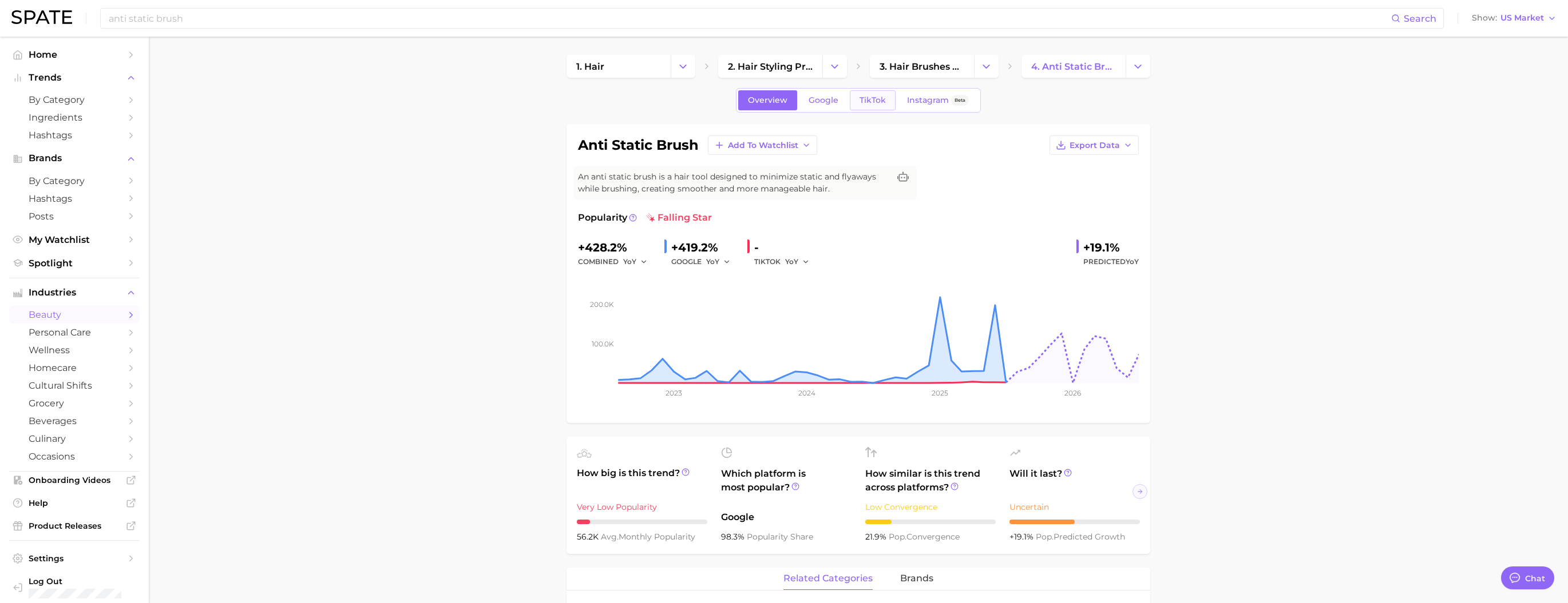
click at [659, 105] on span "TikTok" at bounding box center [872, 100] width 26 height 10
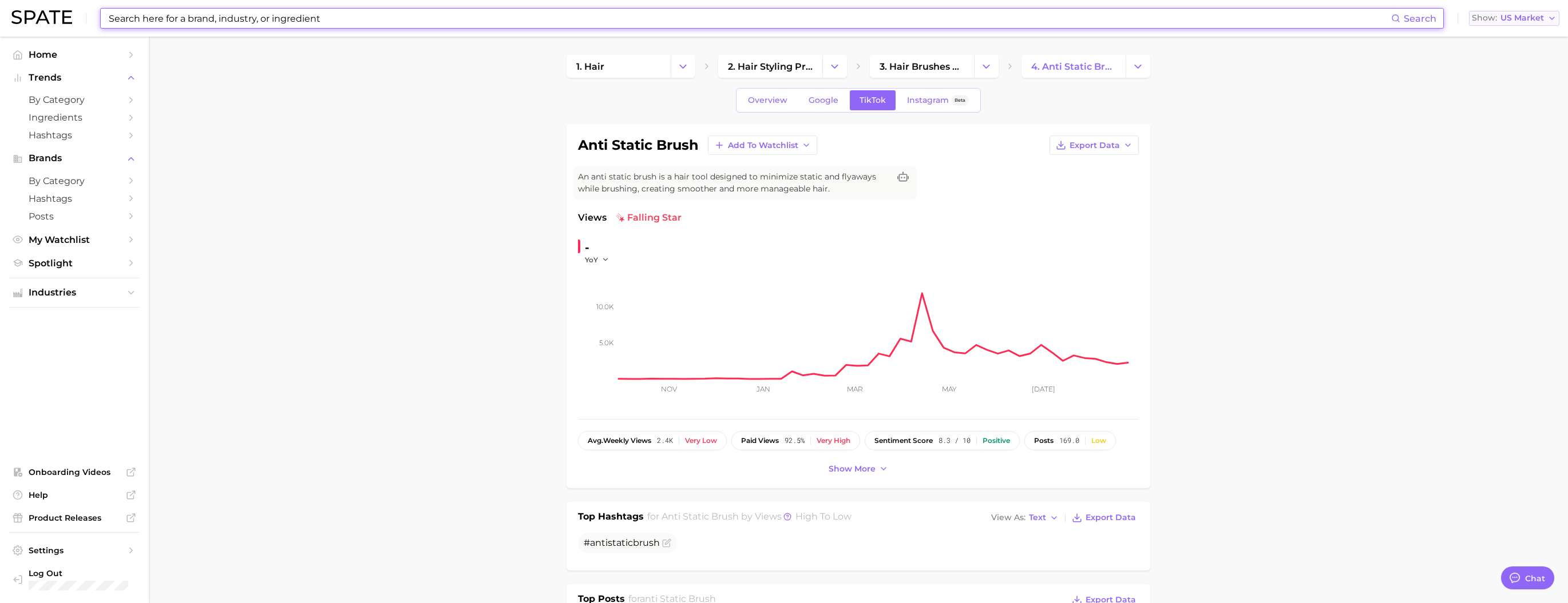
click at [659, 20] on span "US Market" at bounding box center [1521, 18] width 43 height 6
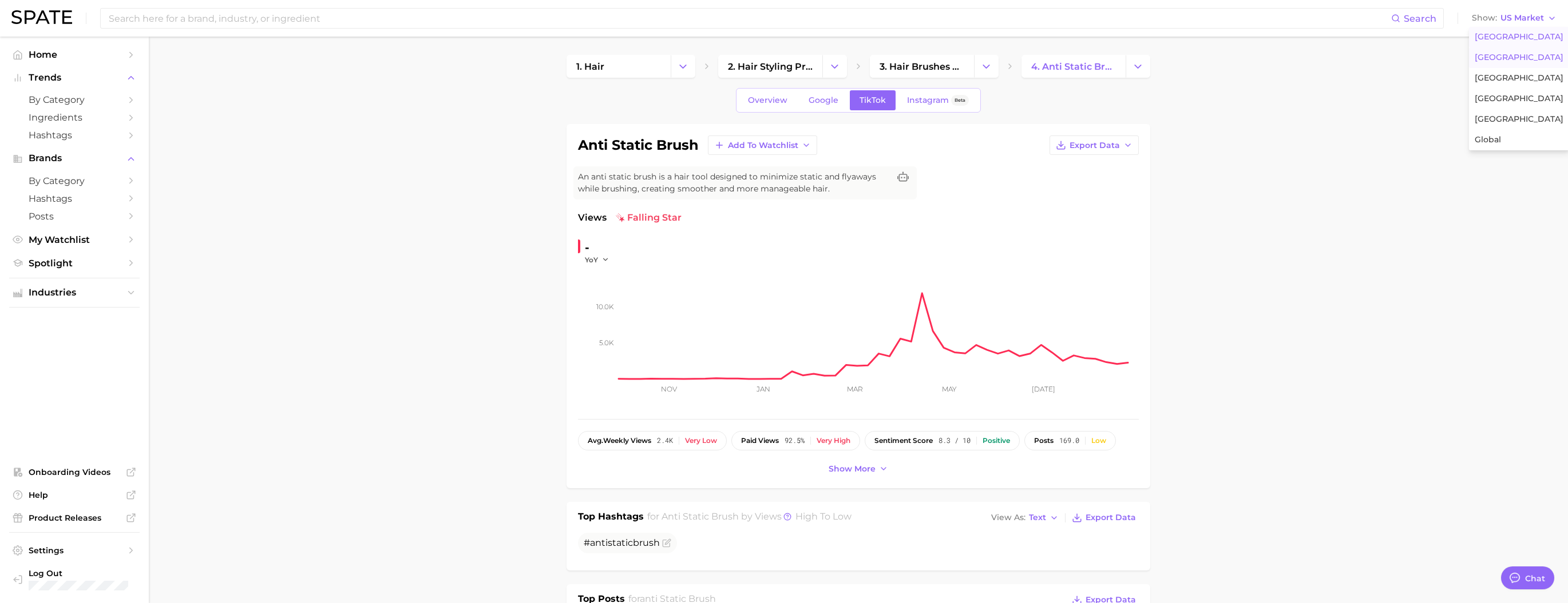
click at [659, 68] on button "[GEOGRAPHIC_DATA]" at bounding box center [1519, 58] width 100 height 21
click at [659, 105] on span "Overview" at bounding box center [767, 100] width 40 height 10
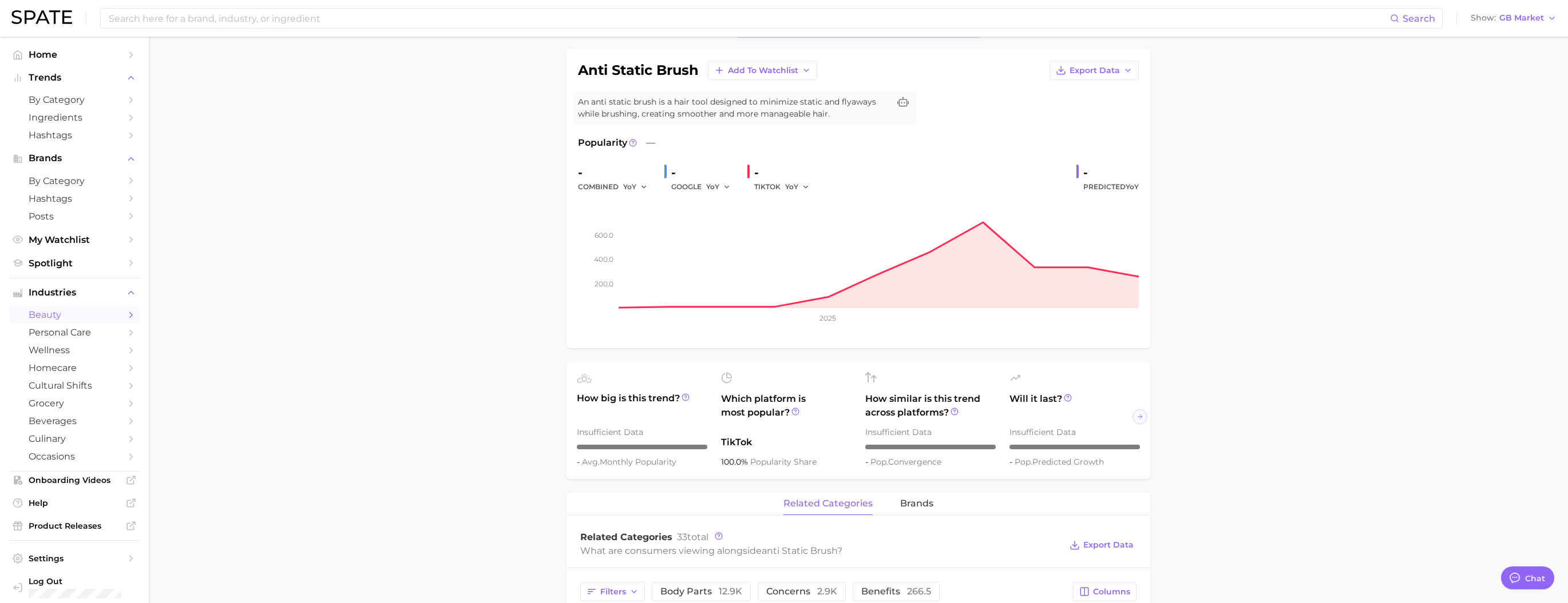
scroll to position [75, 0]
click at [659, 20] on div "Show GB Market" at bounding box center [1507, 18] width 73 height 6
click at [659, 89] on button "[GEOGRAPHIC_DATA]" at bounding box center [1518, 78] width 100 height 21
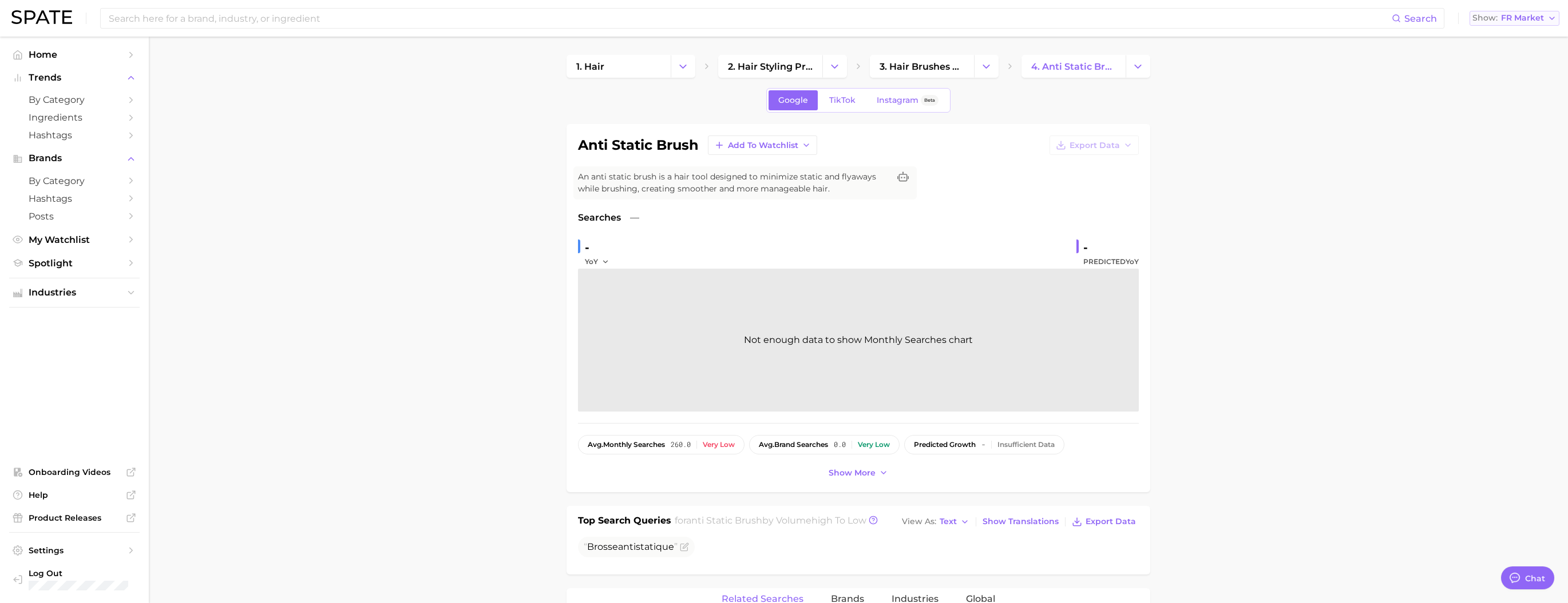
click at [659, 21] on span "FR Market" at bounding box center [1522, 18] width 43 height 6
click at [659, 103] on span "[GEOGRAPHIC_DATA]" at bounding box center [1519, 98] width 89 height 10
click at [659, 28] on div "Search Show KR Market" at bounding box center [784, 18] width 1545 height 37
click at [659, 26] on div "Search Show KR Market" at bounding box center [784, 18] width 1545 height 37
click at [659, 21] on span "KR Market" at bounding box center [1521, 18] width 43 height 6
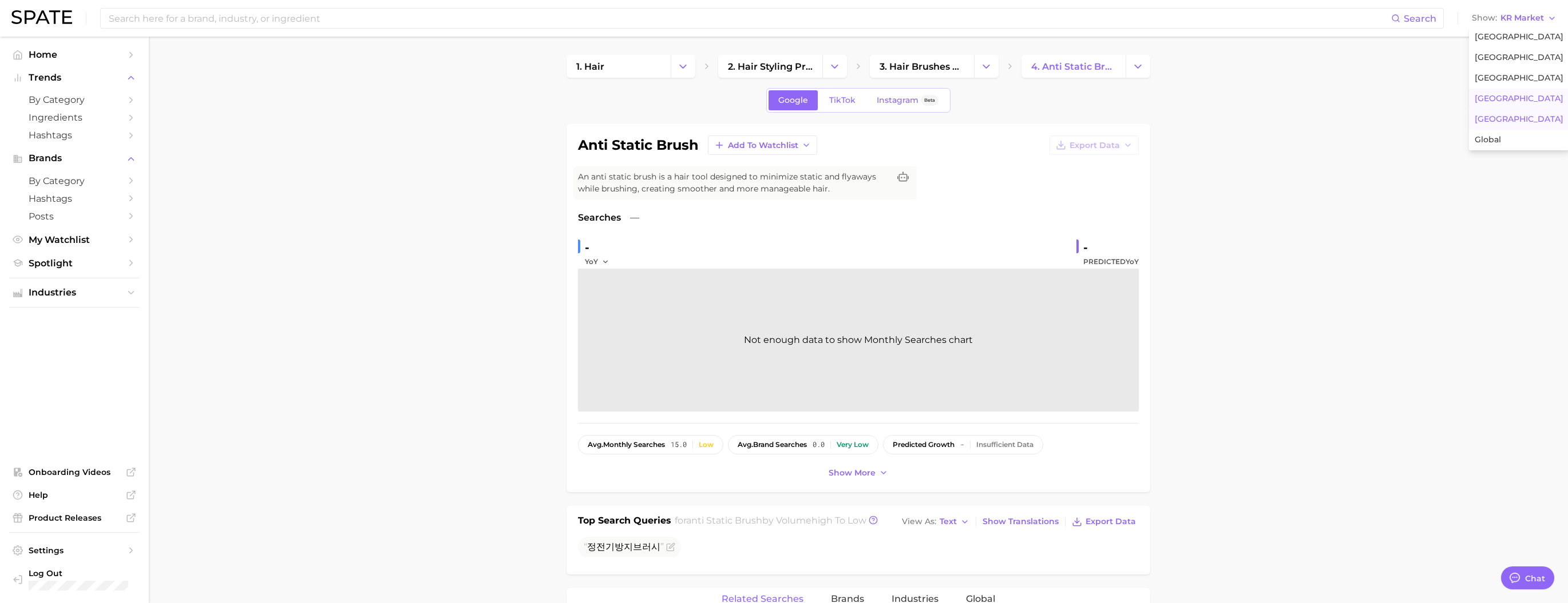
click at [659, 130] on button "[GEOGRAPHIC_DATA]" at bounding box center [1519, 120] width 100 height 21
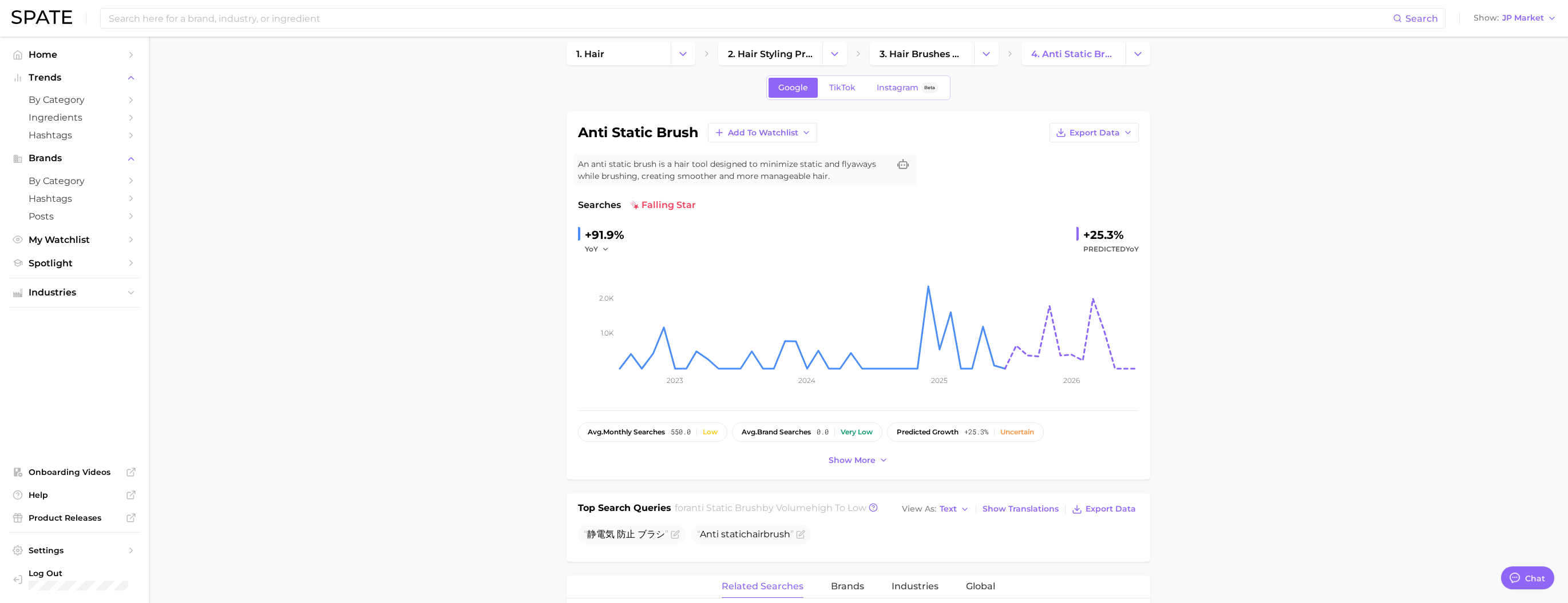
scroll to position [13, 0]
click at [86, 298] on span "Industries" at bounding box center [75, 292] width 92 height 10
click at [93, 320] on link "beverages" at bounding box center [74, 421] width 130 height 18
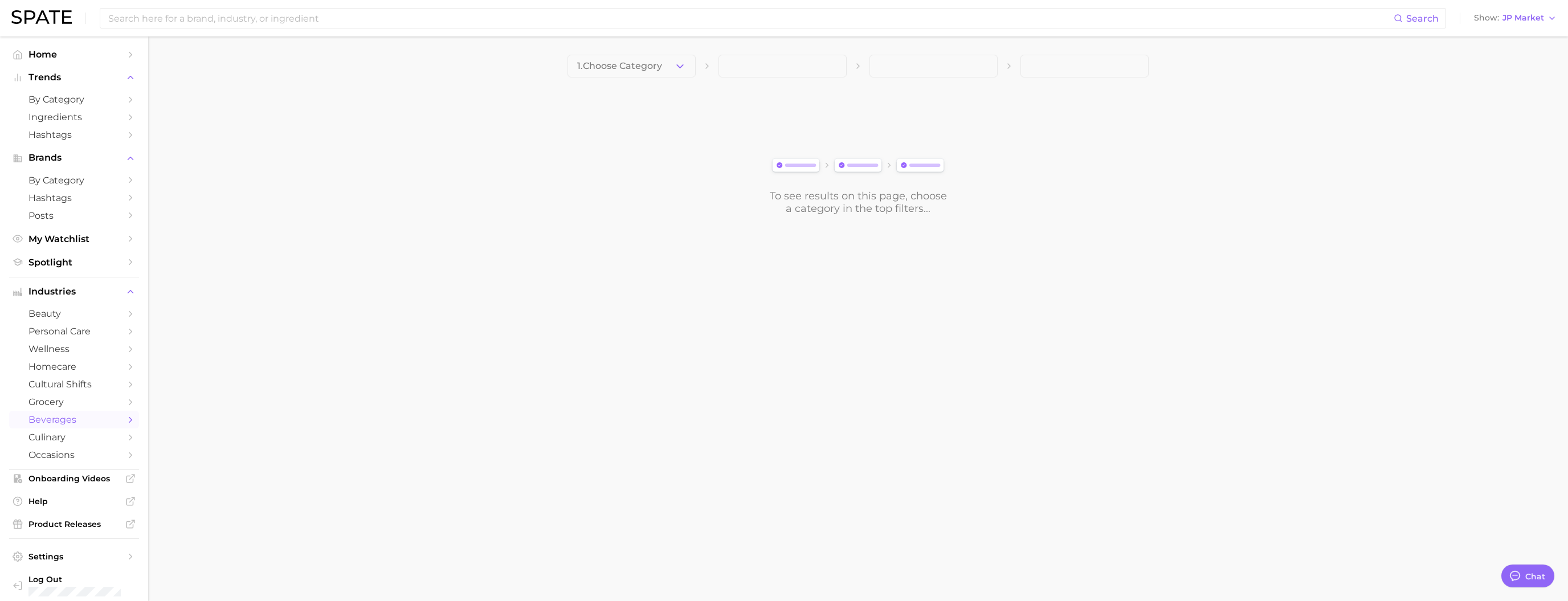
click at [656, 9] on div "Search Show JP Market" at bounding box center [784, 18] width 1545 height 37
click at [656, 21] on span "JP Market" at bounding box center [1523, 18] width 41 height 6
click at [656, 37] on span "[GEOGRAPHIC_DATA]" at bounding box center [1520, 37] width 88 height 10
click at [656, 65] on button "1. Choose Category" at bounding box center [631, 66] width 128 height 23
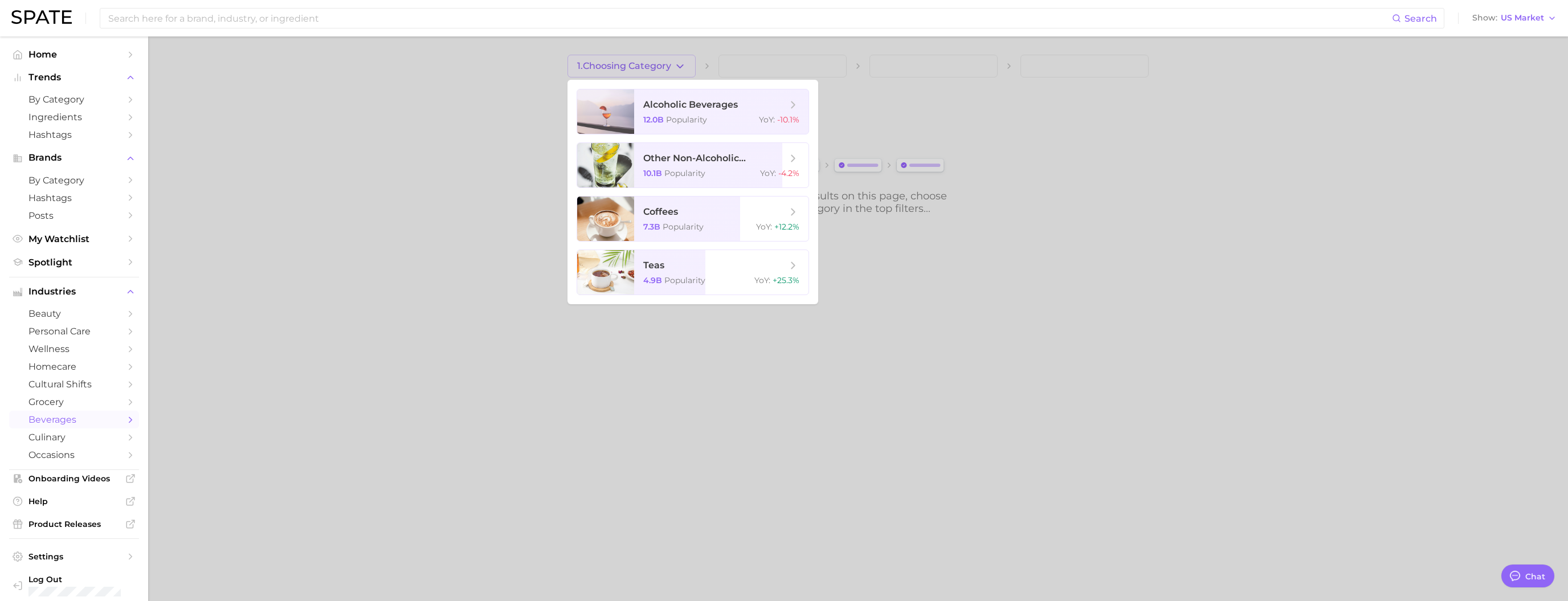
click at [399, 232] on div at bounding box center [784, 300] width 1568 height 601
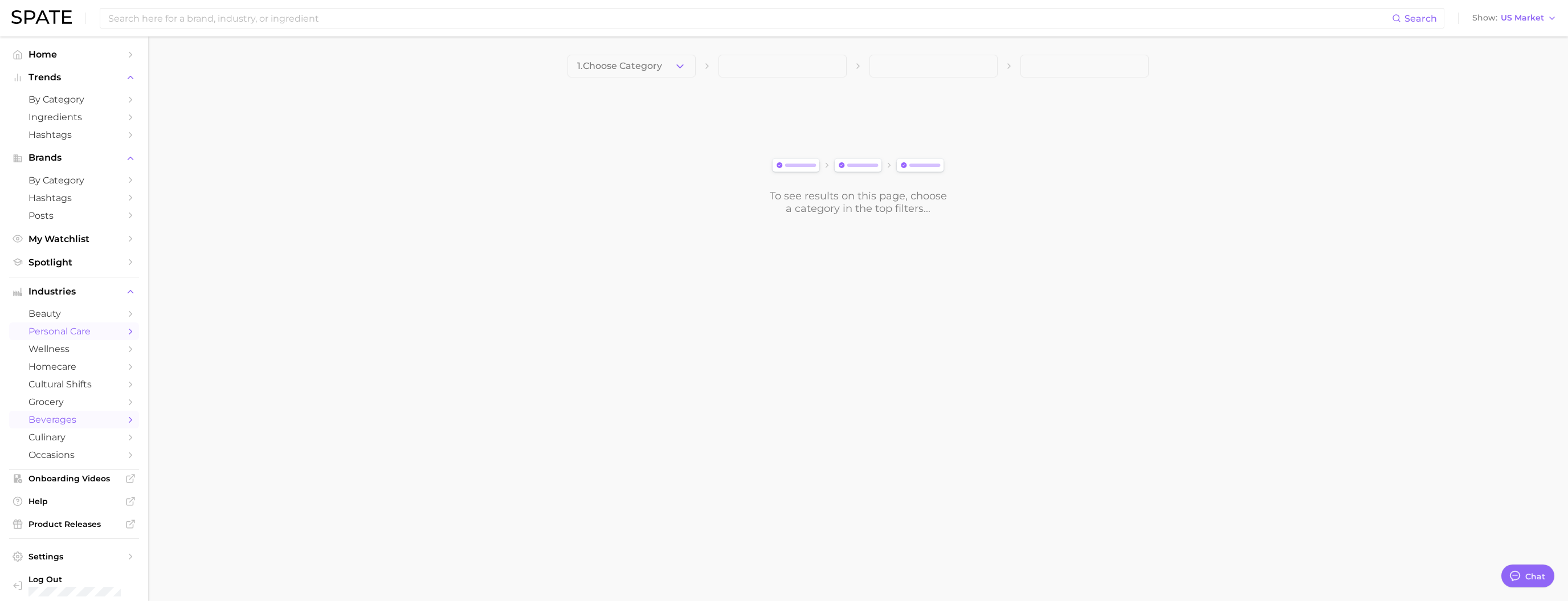
click at [61, 319] on span "personal care" at bounding box center [74, 332] width 91 height 11
click at [656, 66] on icon "button" at bounding box center [680, 66] width 12 height 12
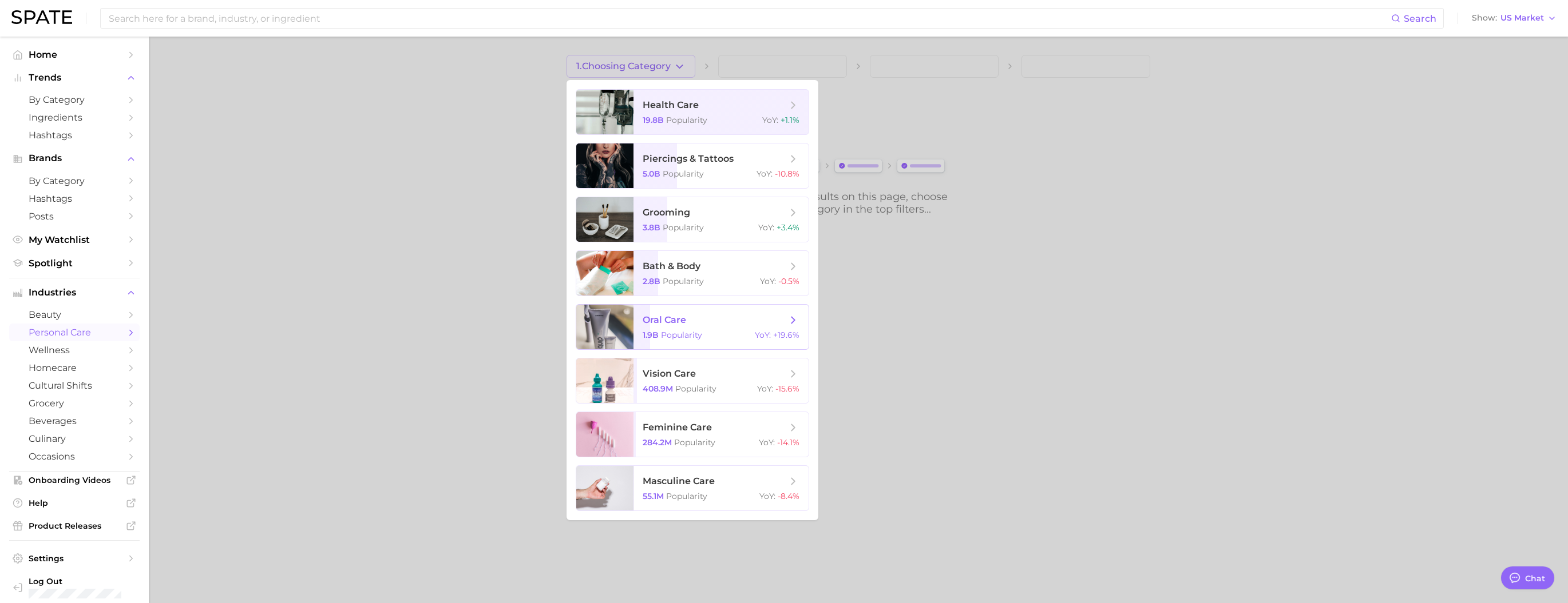
click at [659, 320] on span "oral care 1.9b Popularity YoY : +19.6%" at bounding box center [721, 327] width 175 height 45
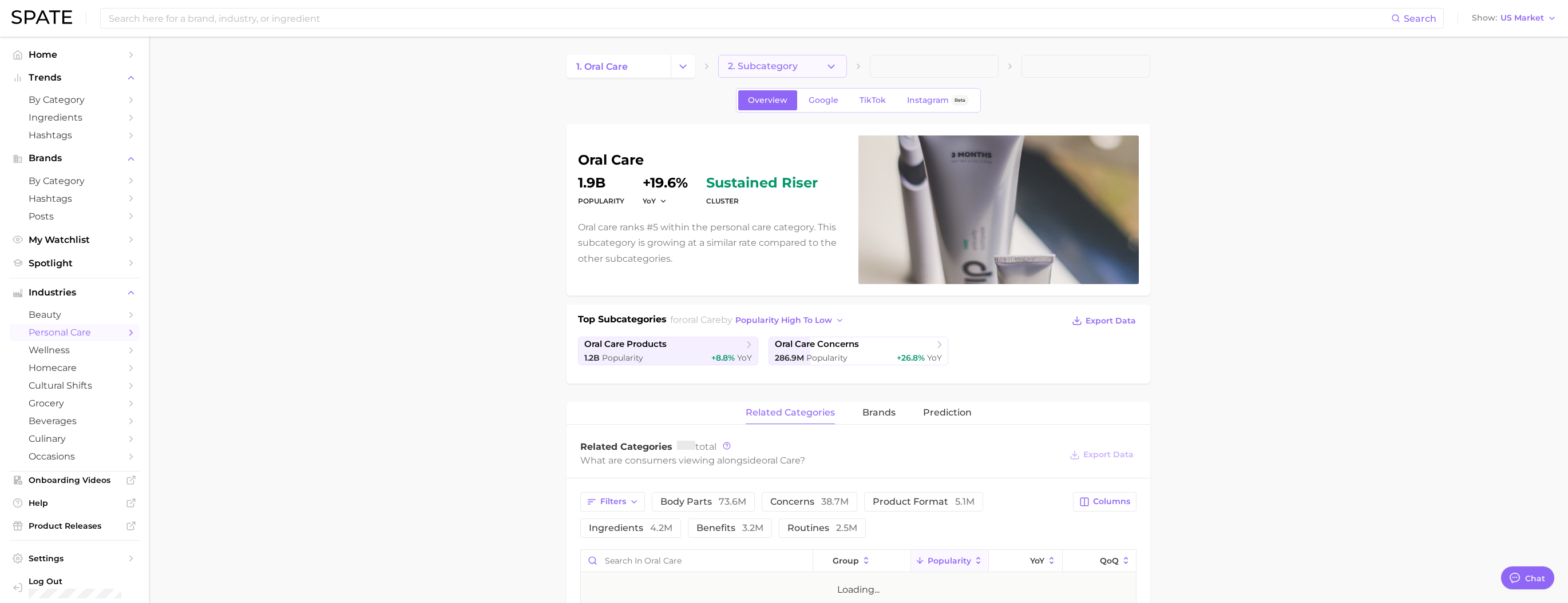
click at [659, 71] on button "2. Subcategory" at bounding box center [782, 66] width 129 height 23
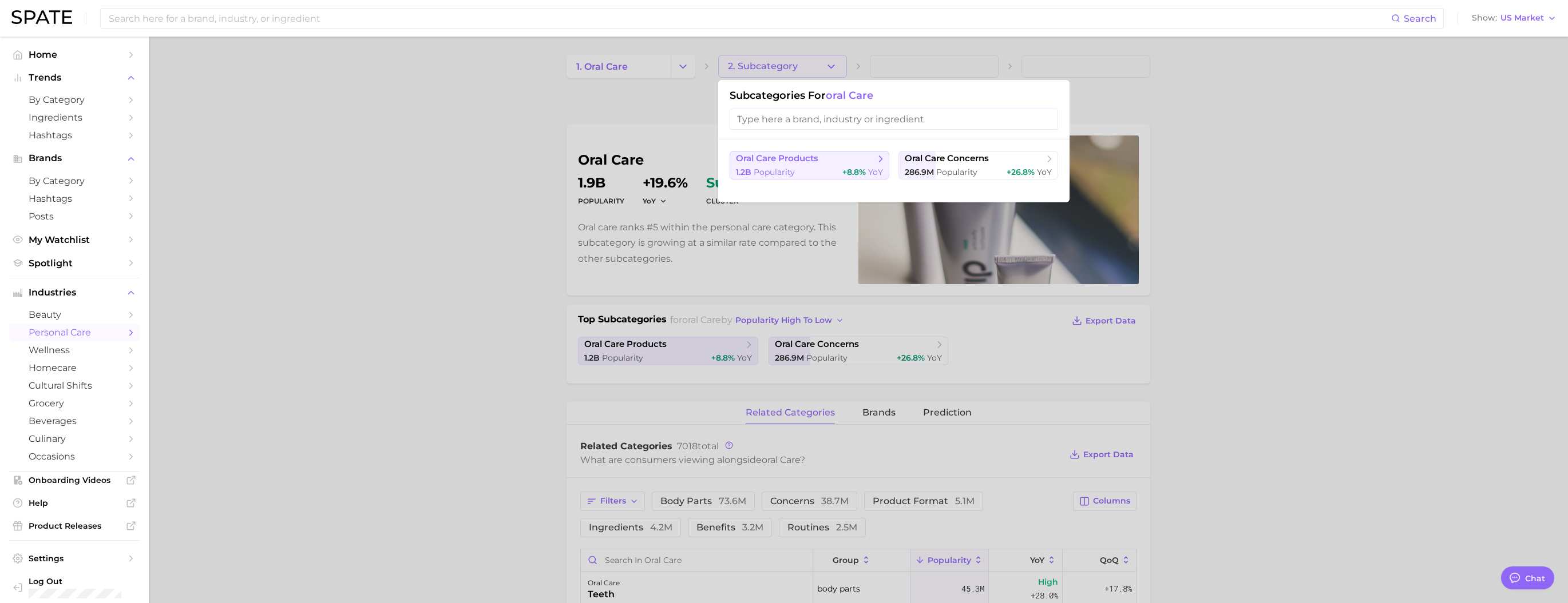
click at [659, 168] on button "oral care products 1.2b Popularity +8.8% YoY" at bounding box center [809, 165] width 160 height 29
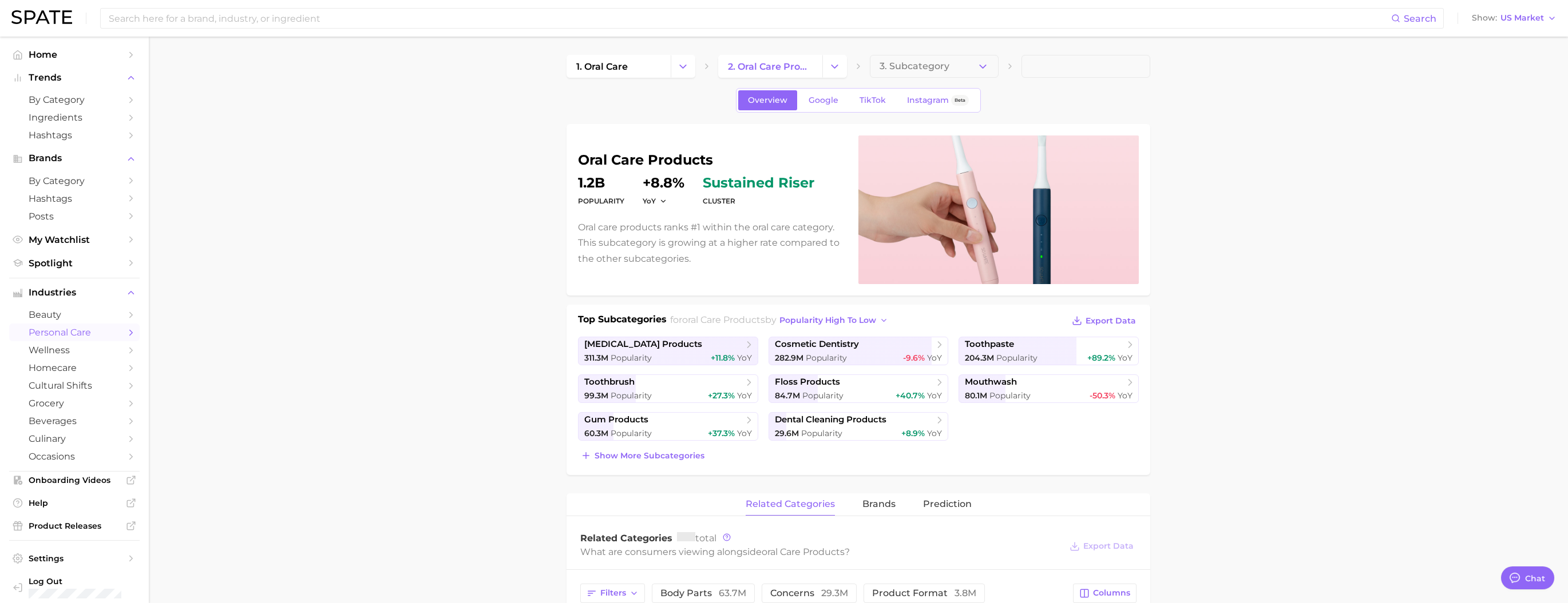
click at [659, 67] on span "3. Subcategory" at bounding box center [914, 66] width 70 height 10
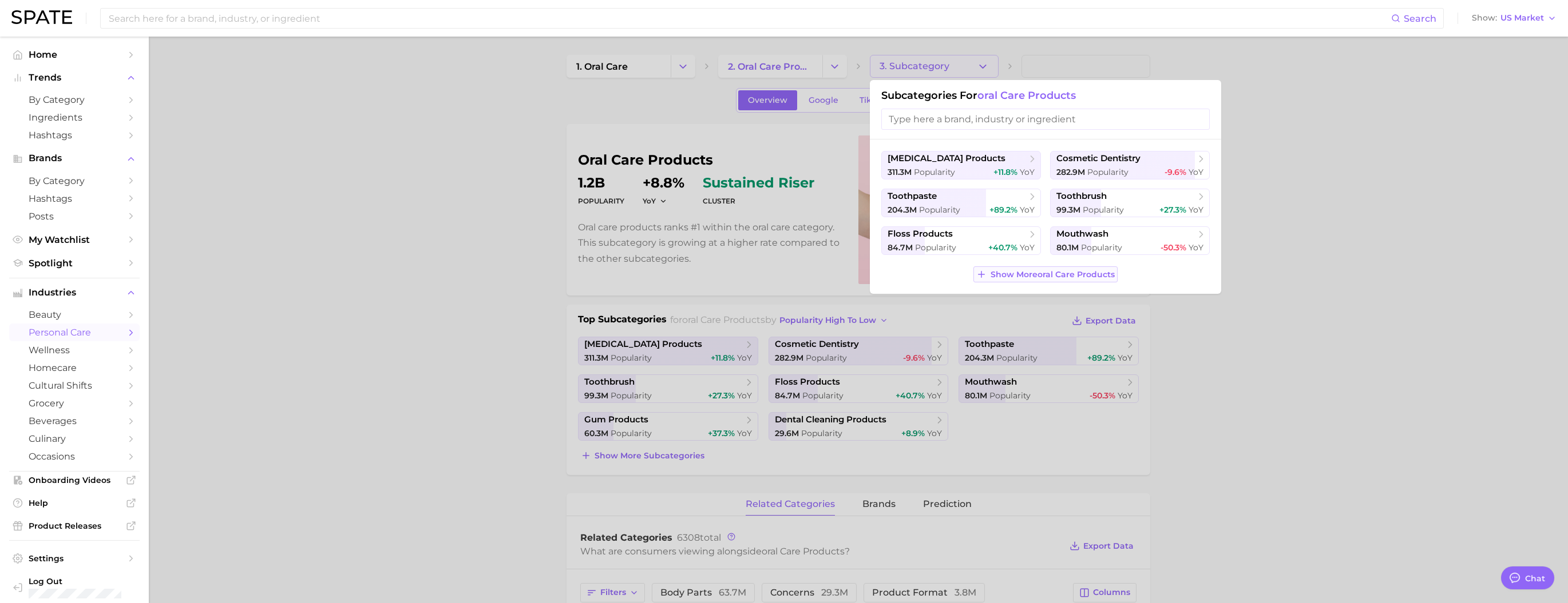
click at [659, 279] on span "Show More oral care products" at bounding box center [1052, 275] width 124 height 10
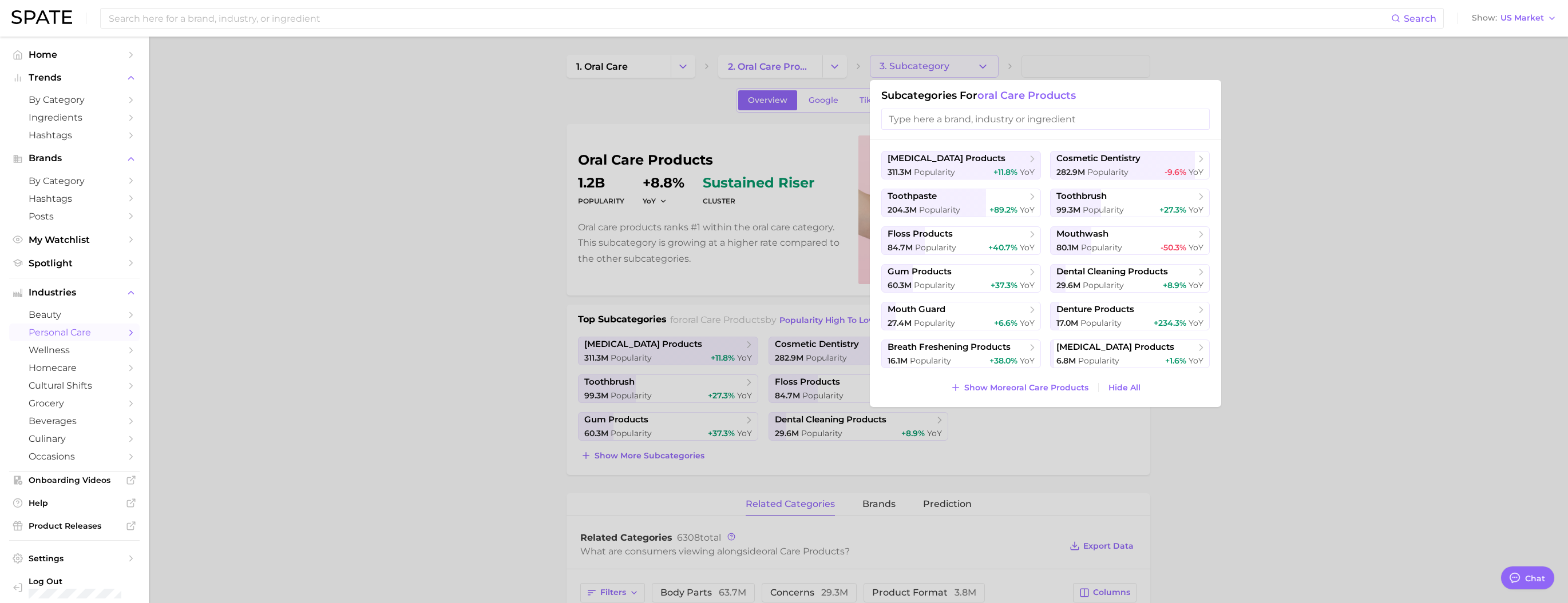
click at [659, 320] on div "[MEDICAL_DATA] products 311.3m Popularity +11.8% YoY cosmetic dentistry 282.9m …" at bounding box center [1045, 273] width 351 height 268
click at [659, 320] on button "Show More oral care products" at bounding box center [1019, 388] width 144 height 16
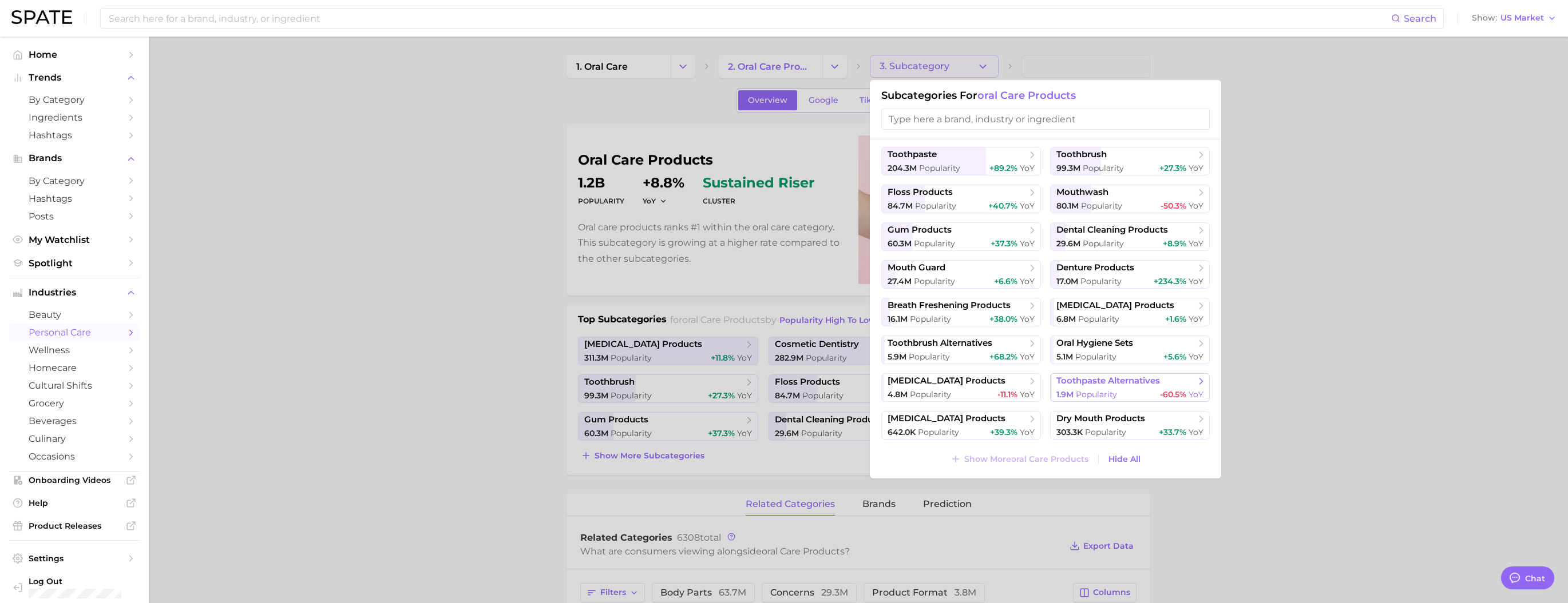
scroll to position [106, 0]
click at [659, 320] on span "Popularity" at bounding box center [1096, 357] width 41 height 10
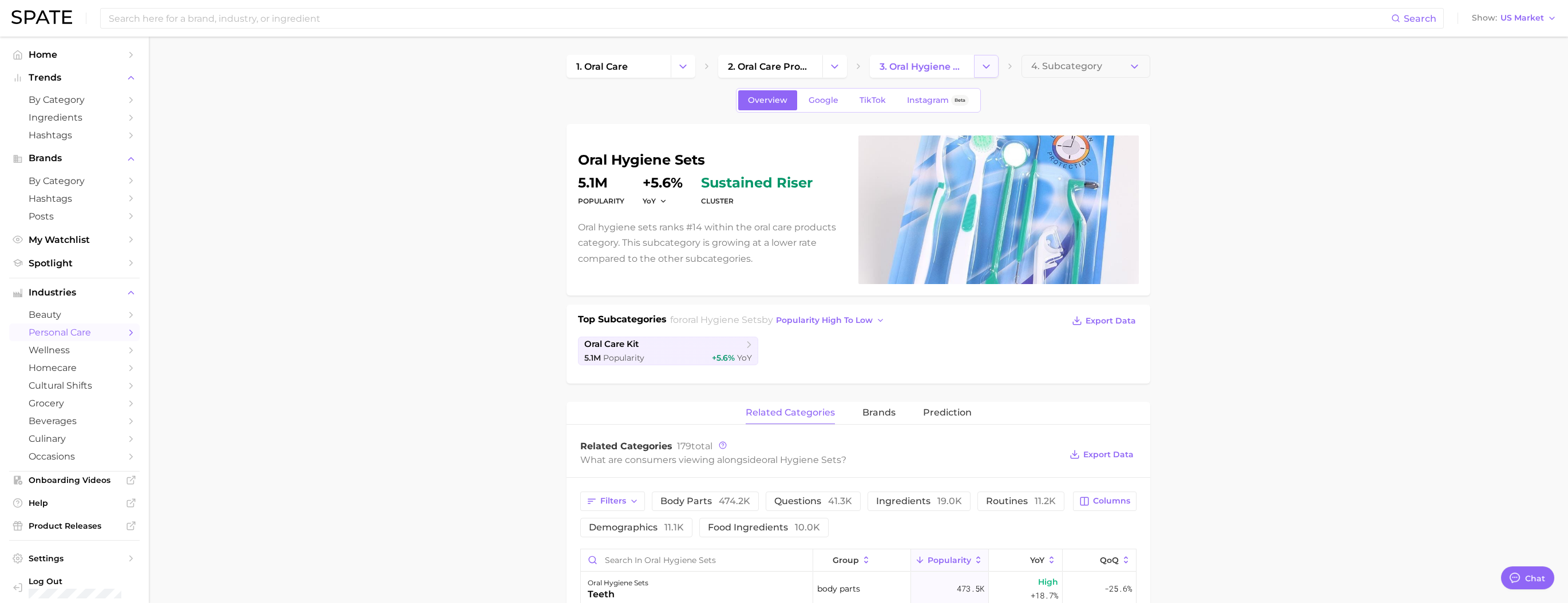
click at [659, 70] on icon "Change Category" at bounding box center [986, 67] width 12 height 12
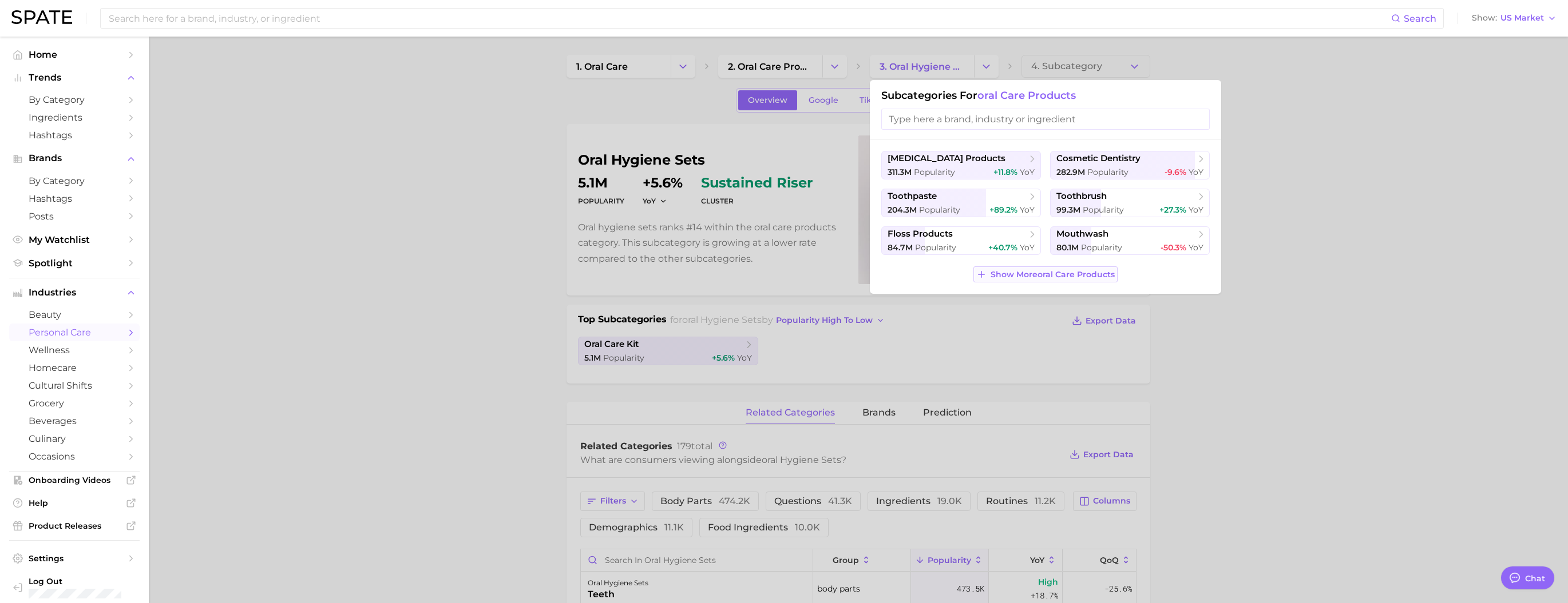
click at [659, 279] on span "Show More oral care products" at bounding box center [1052, 275] width 124 height 10
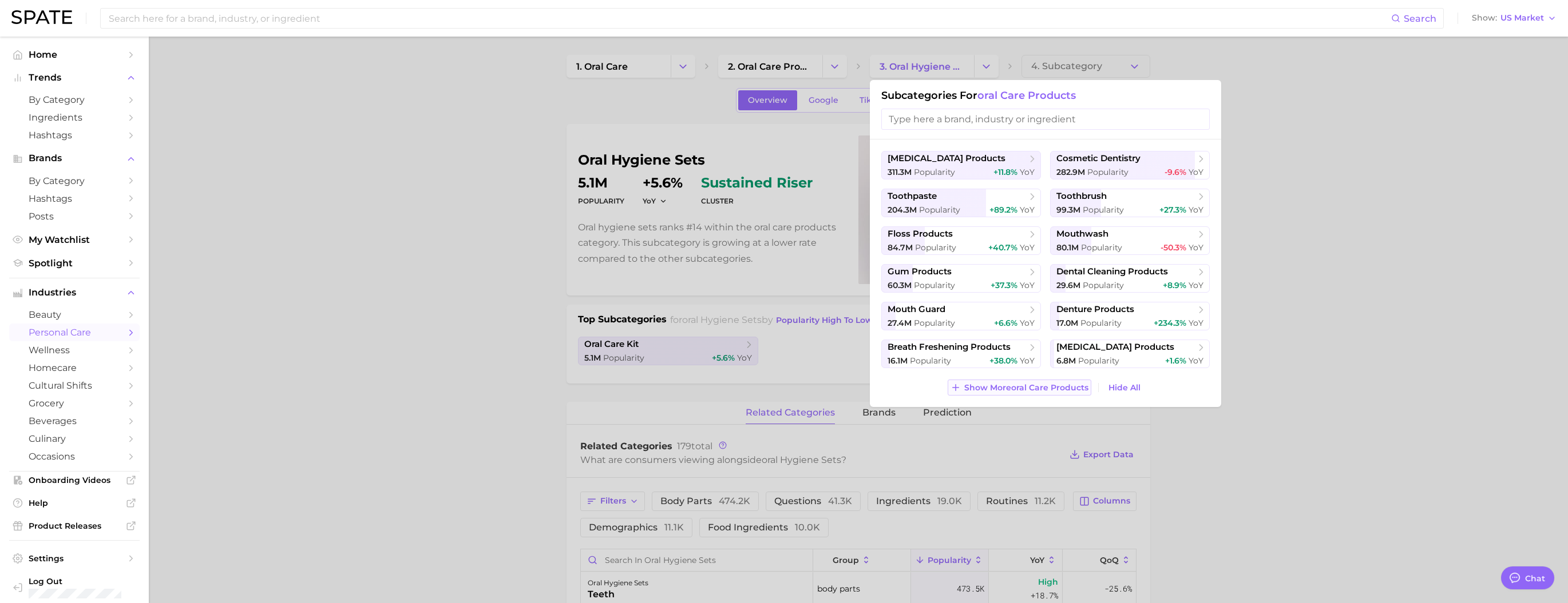
click at [659, 320] on span "Show More oral care products" at bounding box center [1026, 388] width 124 height 10
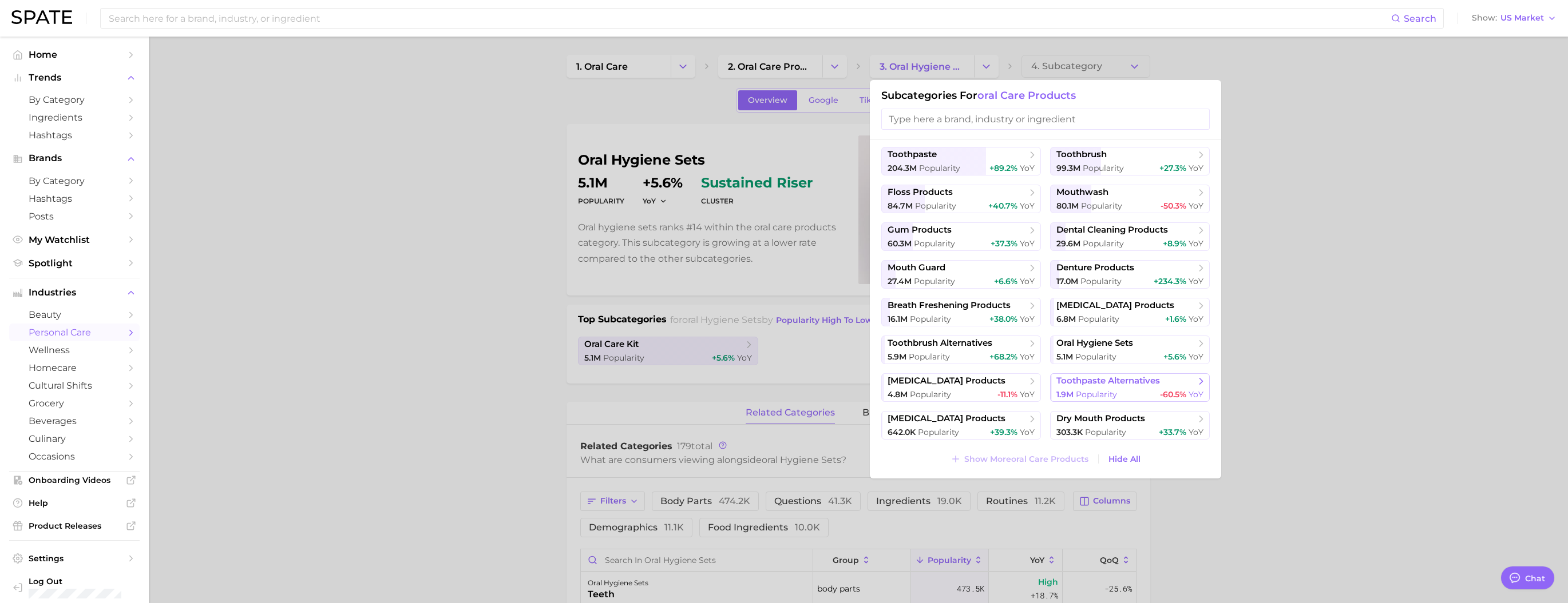
scroll to position [106, 0]
click at [659, 320] on span "[MEDICAL_DATA] products" at bounding box center [946, 381] width 118 height 11
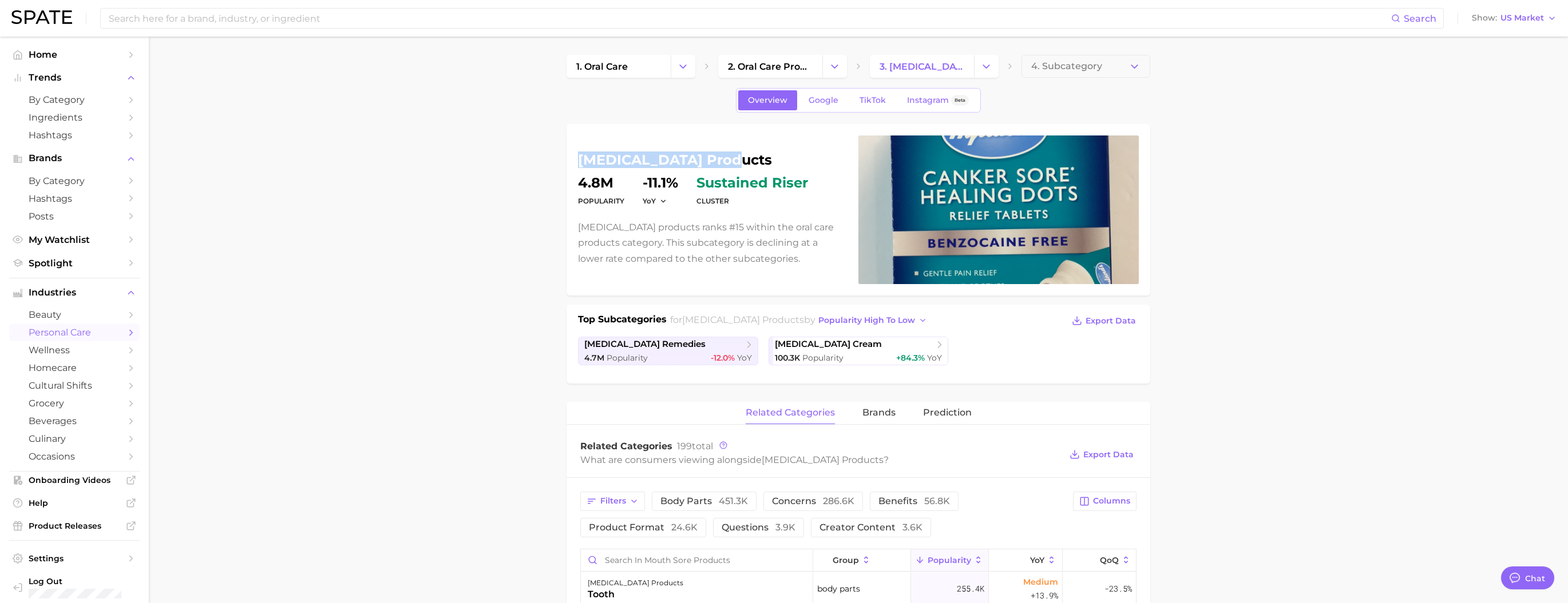
drag, startPoint x: 605, startPoint y: 157, endPoint x: 735, endPoint y: 156, distance: 130.0
click at [659, 156] on h1 "[MEDICAL_DATA] products" at bounding box center [711, 160] width 267 height 13
copy h1 "[MEDICAL_DATA] products"
click at [659, 68] on span "4. Subcategory" at bounding box center [1067, 66] width 71 height 10
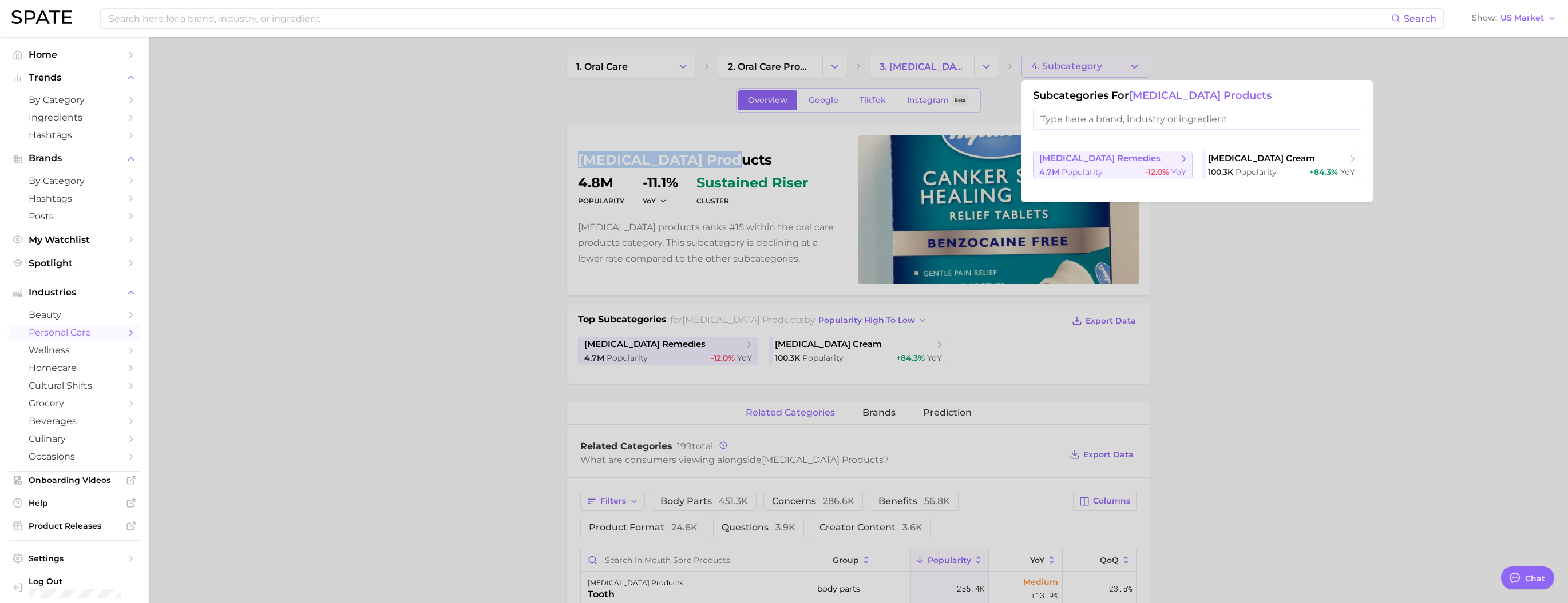
click at [659, 170] on span "Popularity" at bounding box center [1081, 172] width 41 height 10
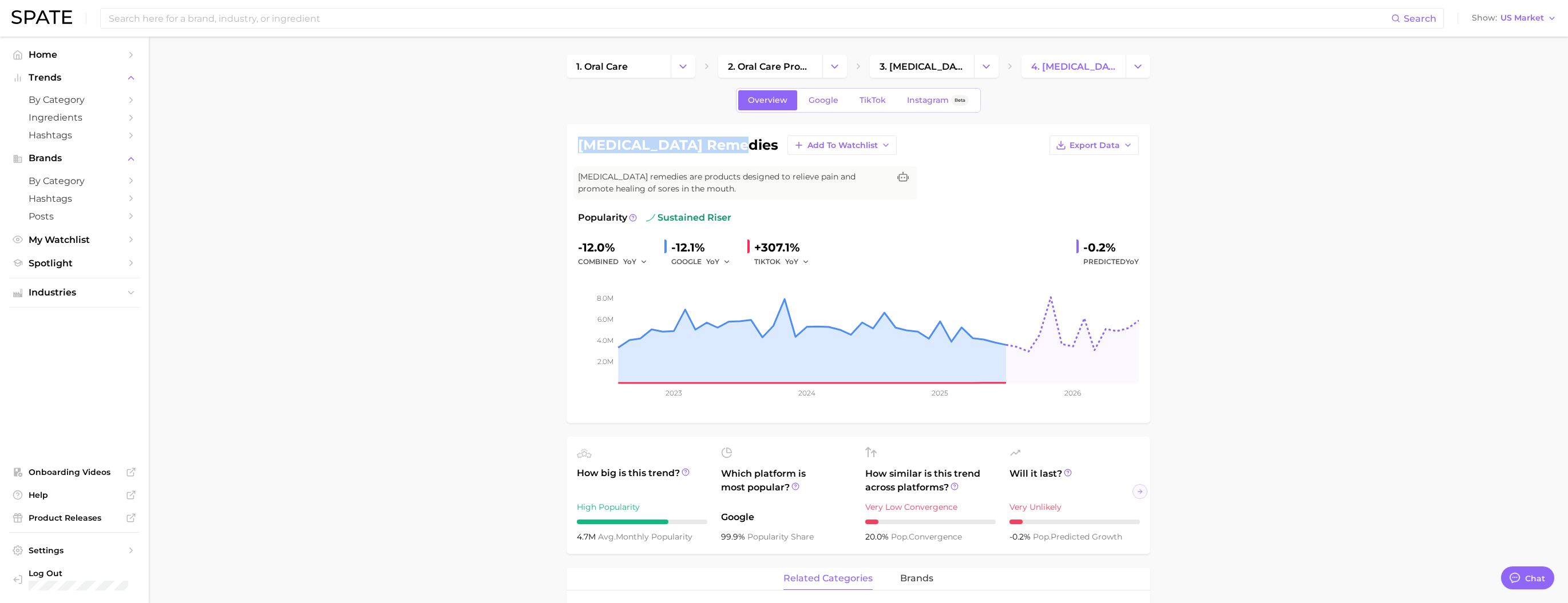
drag, startPoint x: 582, startPoint y: 153, endPoint x: 739, endPoint y: 156, distance: 157.0
click at [659, 155] on div "[MEDICAL_DATA] remedies Add to Watchlist Export Data" at bounding box center [858, 146] width 561 height 20
copy h1 "[MEDICAL_DATA] remedies"
click at [346, 24] on input at bounding box center [749, 18] width 1283 height 20
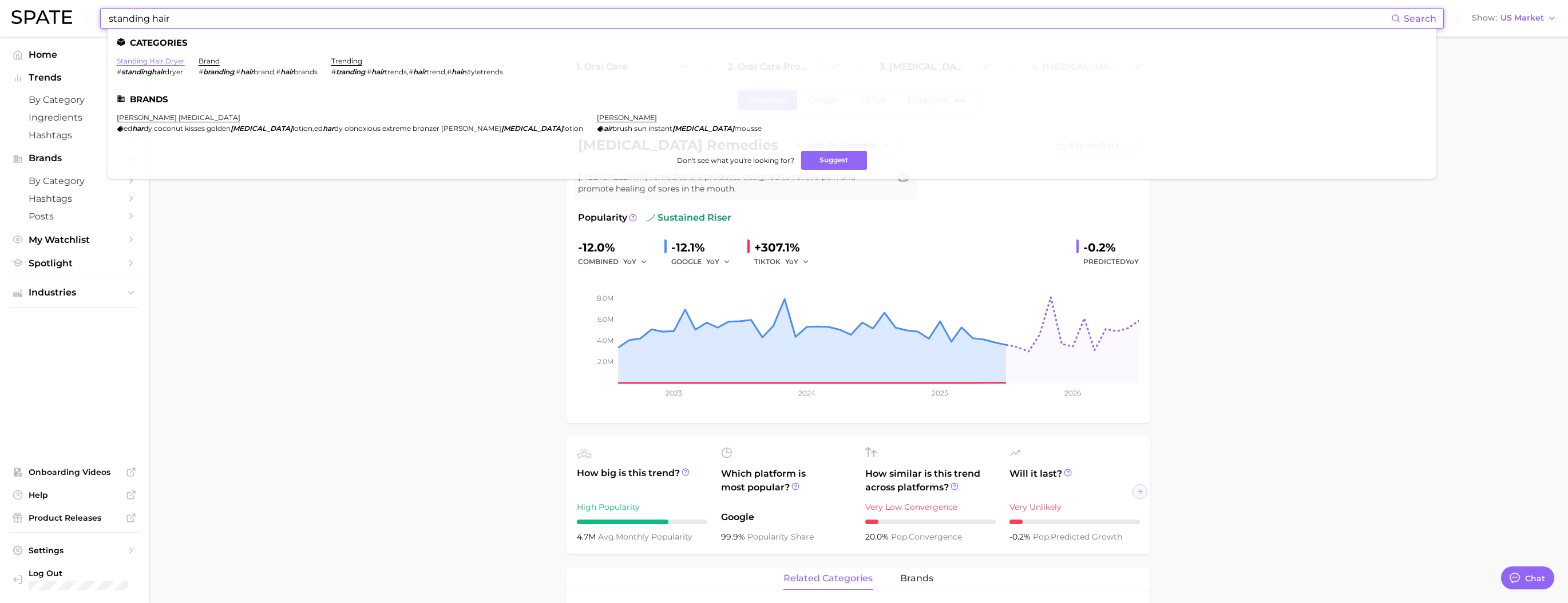
type input "standing hair"
click at [185, 62] on link "standing hair dryer" at bounding box center [151, 61] width 68 height 9
